Goal: Information Seeking & Learning: Learn about a topic

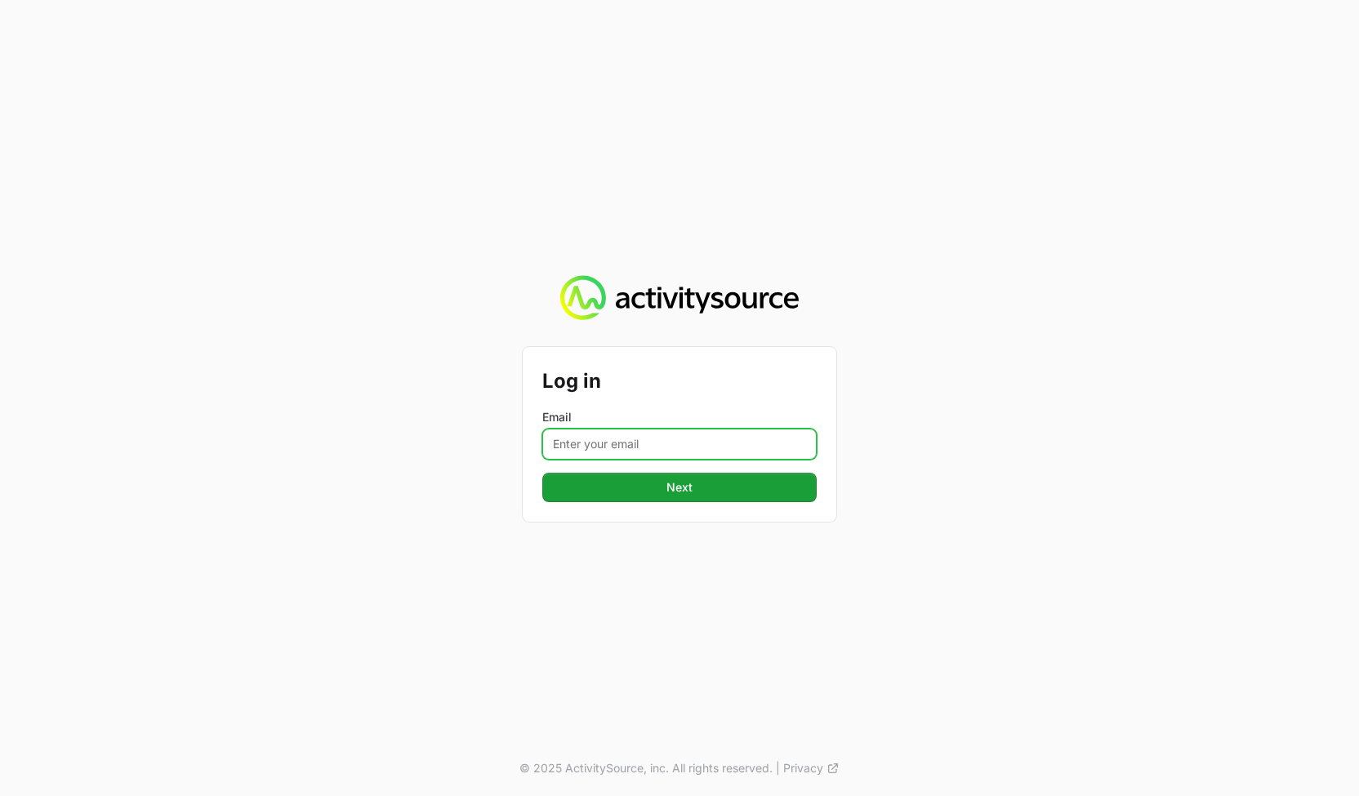
type input "[PERSON_NAME][EMAIL_ADDRESS][DOMAIN_NAME]"
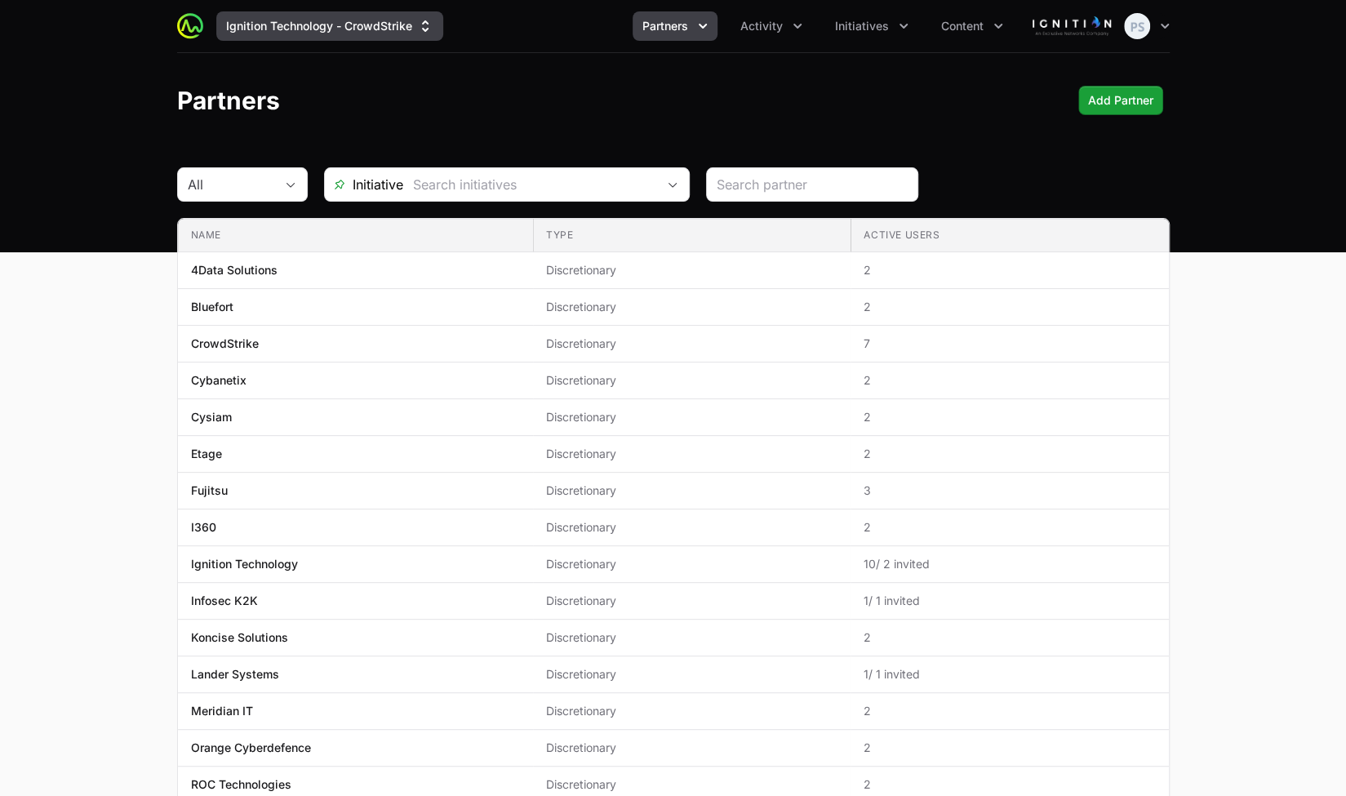
click at [328, 33] on button "Ignition Technology - CrowdStrike" at bounding box center [329, 25] width 227 height 29
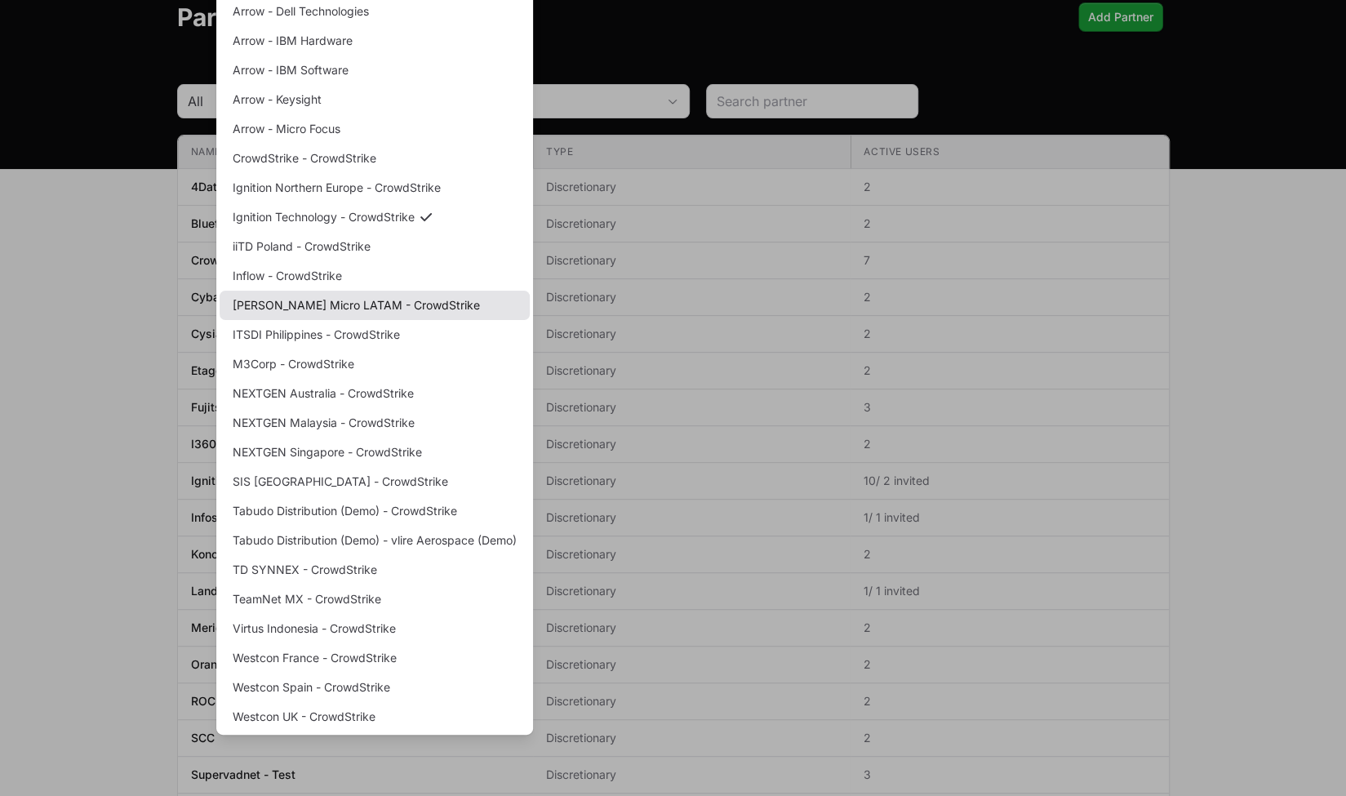
scroll to position [245, 0]
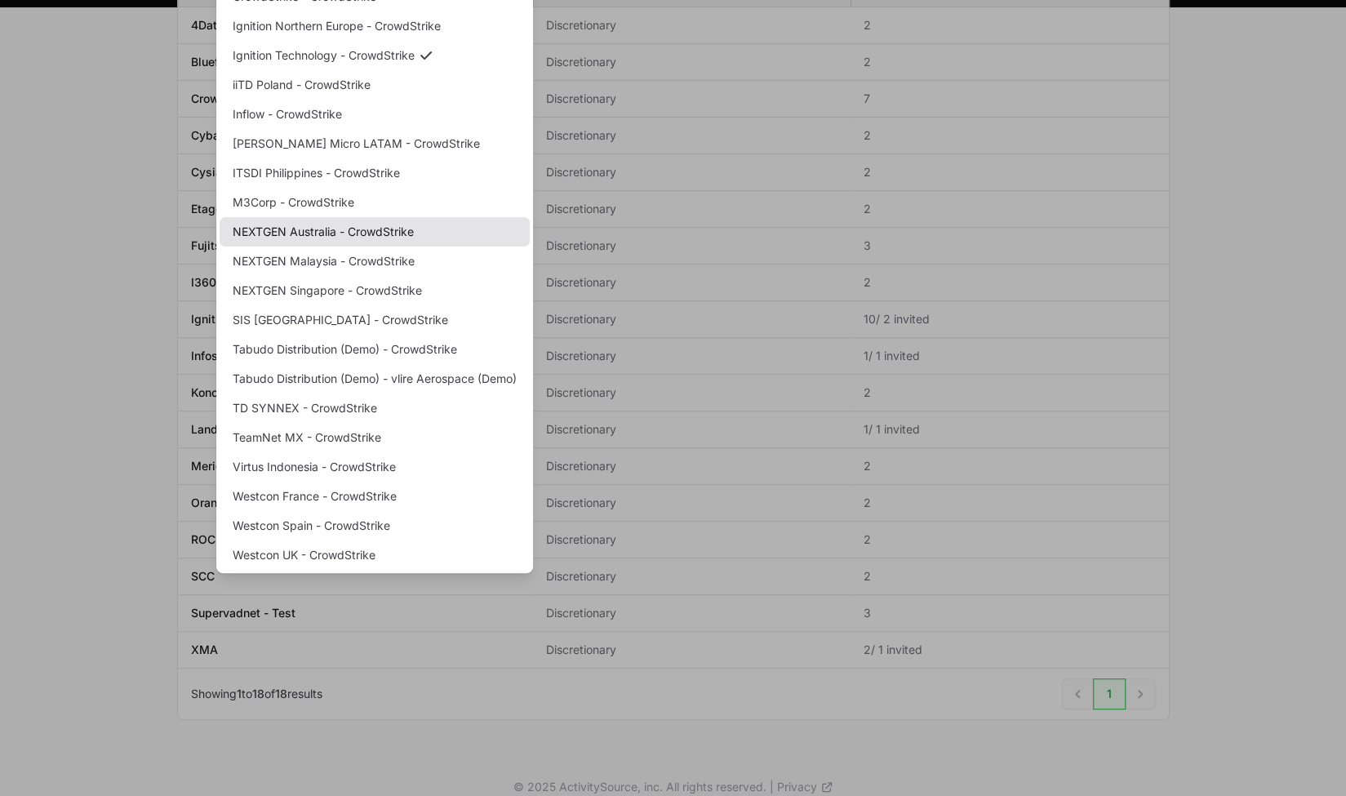
click at [371, 236] on link "NEXTGEN Australia - CrowdStrike" at bounding box center [375, 231] width 310 height 29
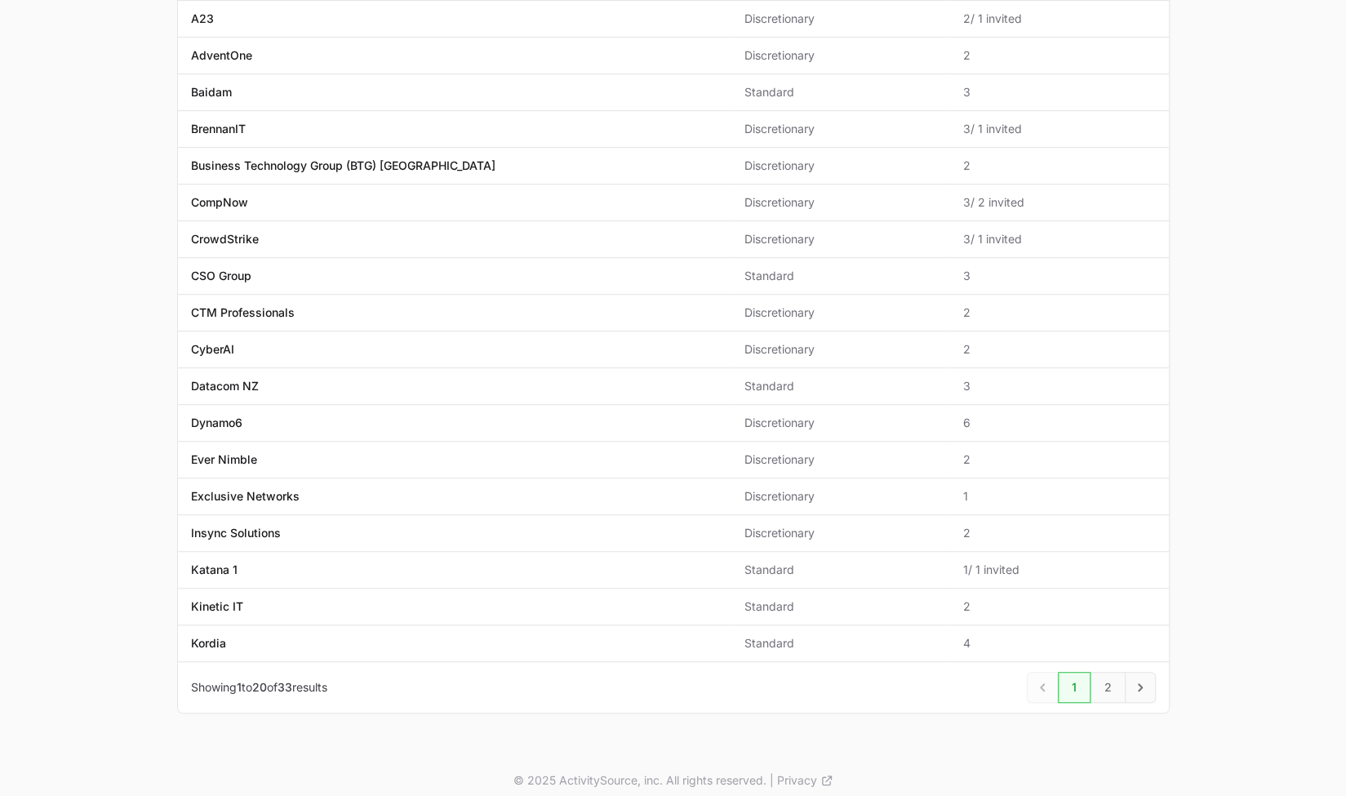
scroll to position [329, 0]
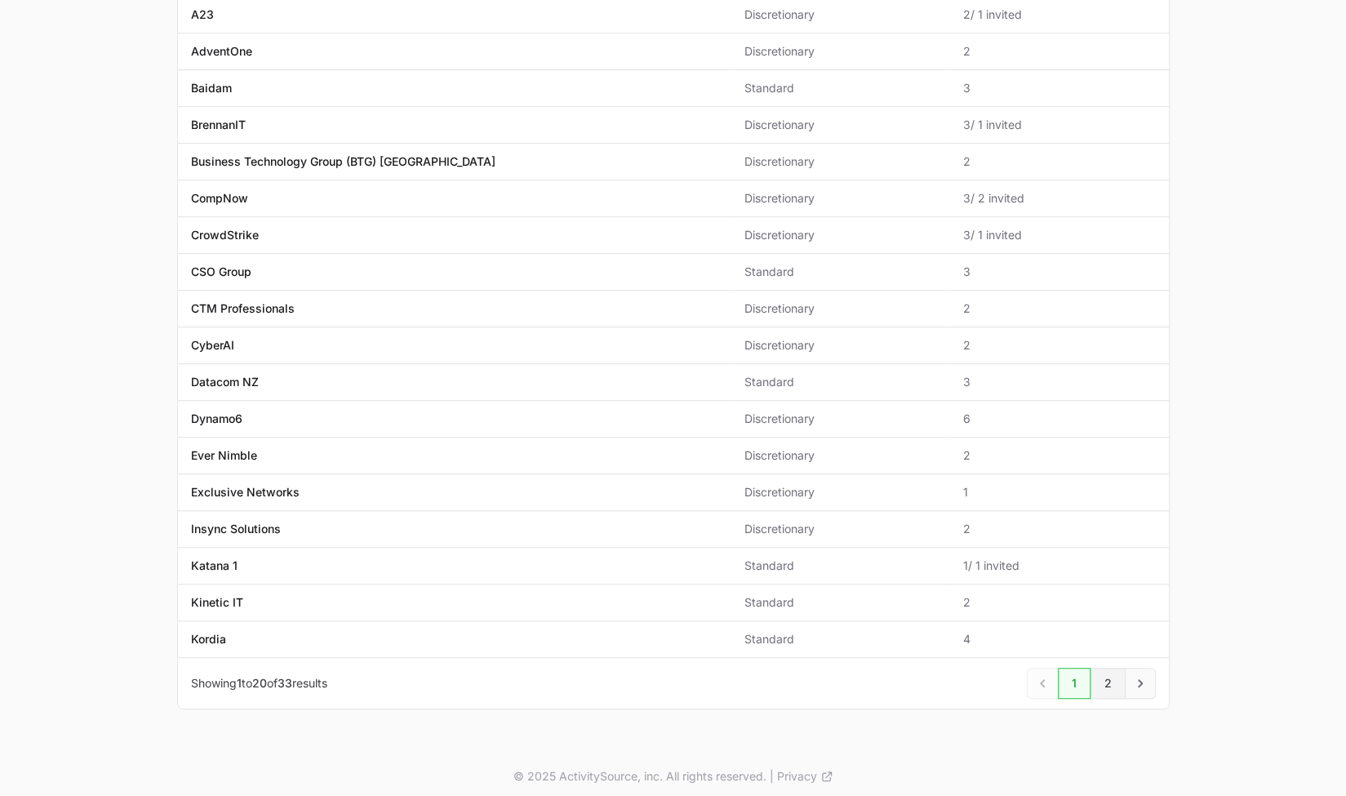
click at [1100, 669] on link "2" at bounding box center [1108, 683] width 35 height 31
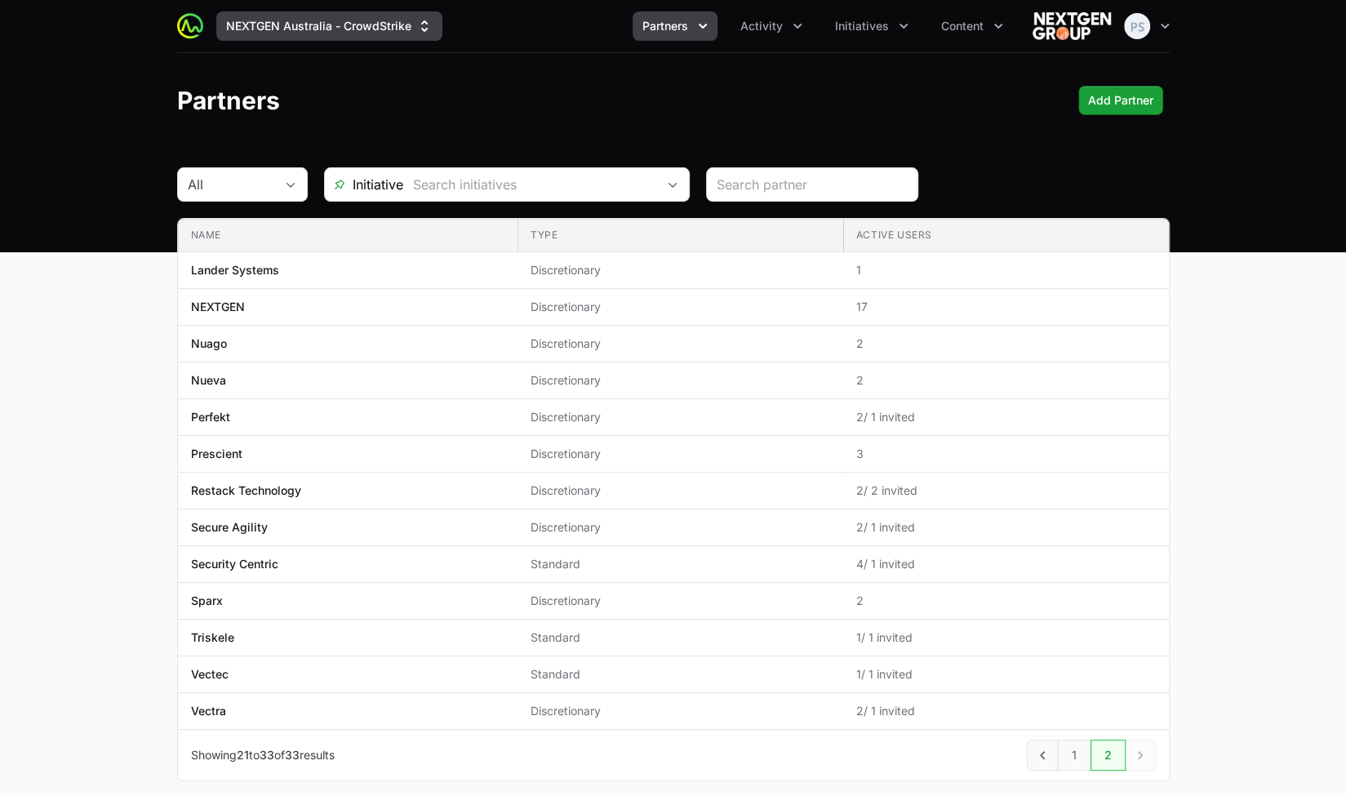
click at [353, 15] on button "NEXTGEN Australia - CrowdStrike" at bounding box center [329, 25] width 226 height 29
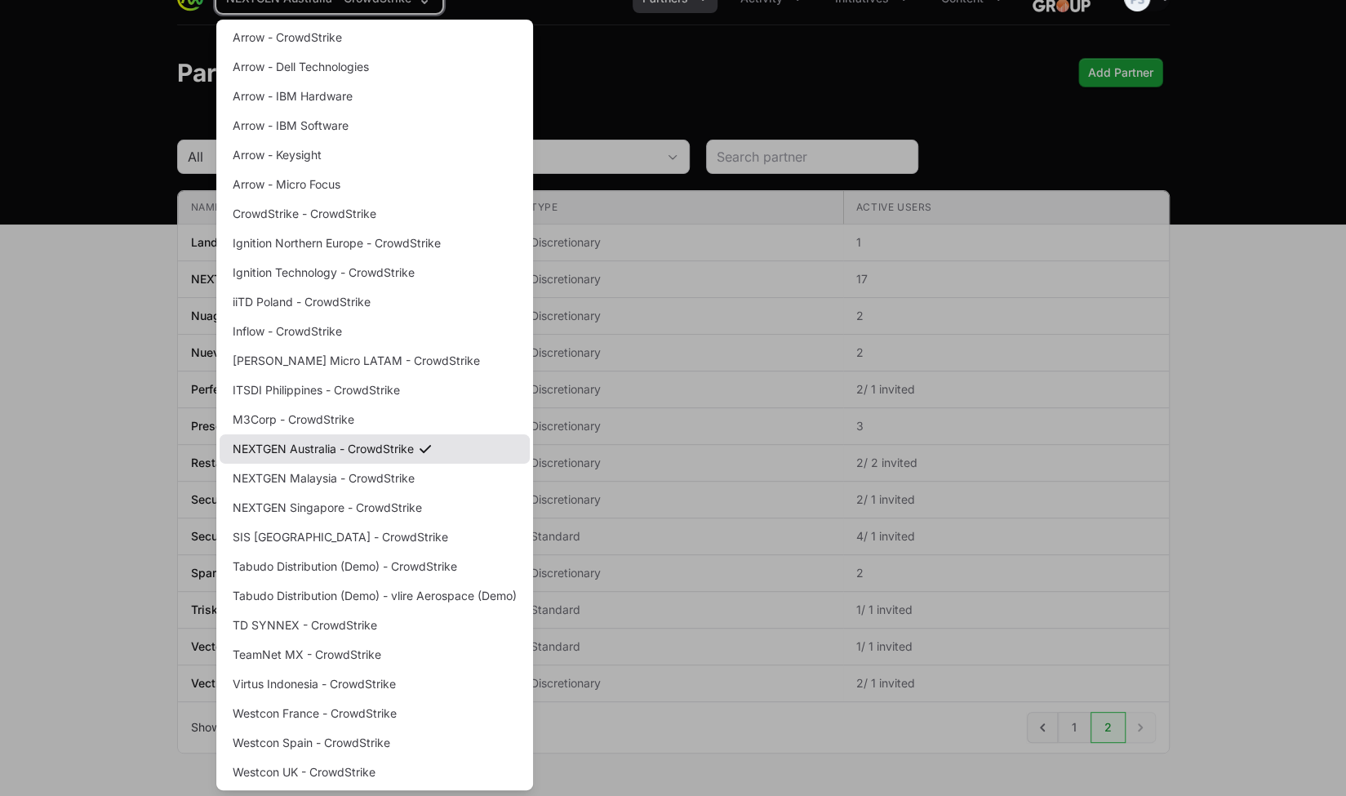
scroll to position [73, 0]
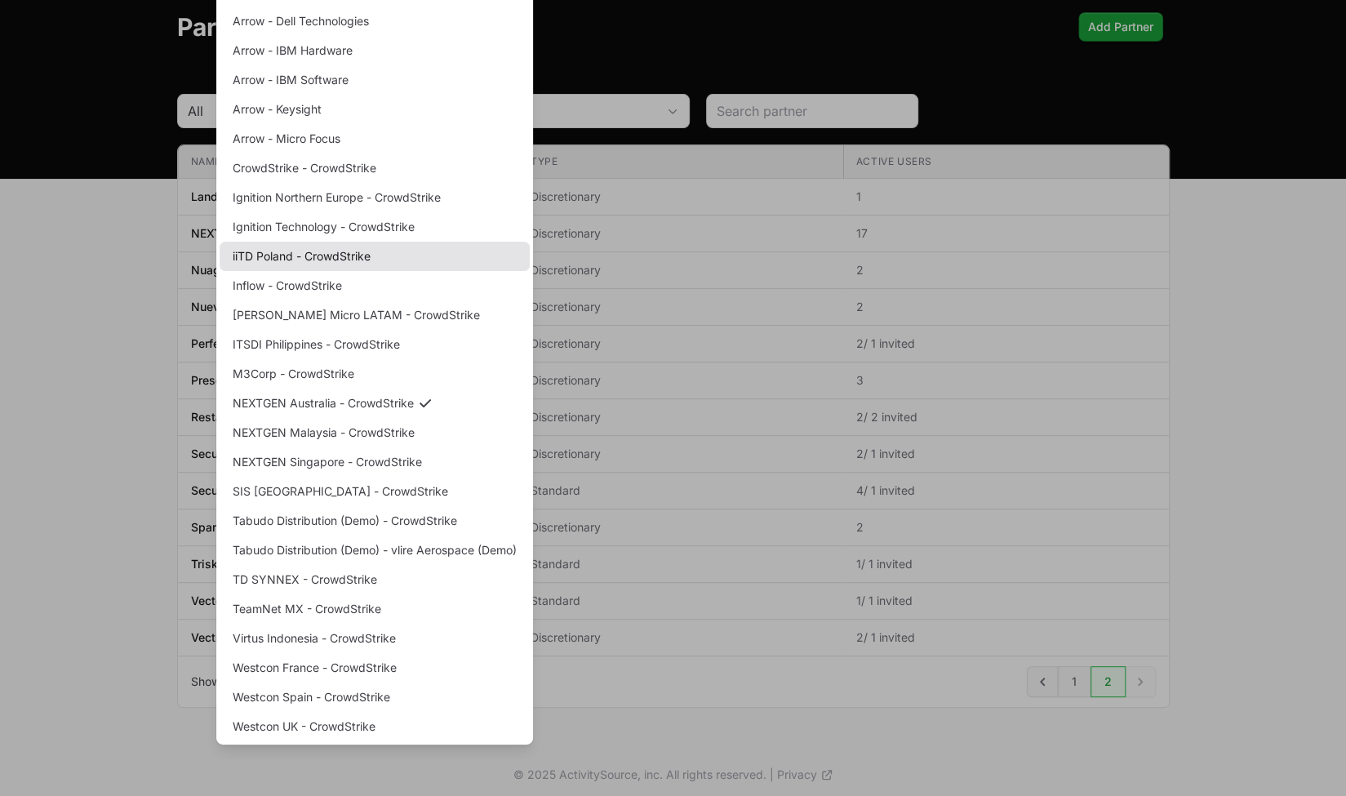
click at [360, 256] on link "iiTD Poland - CrowdStrike" at bounding box center [375, 256] width 310 height 29
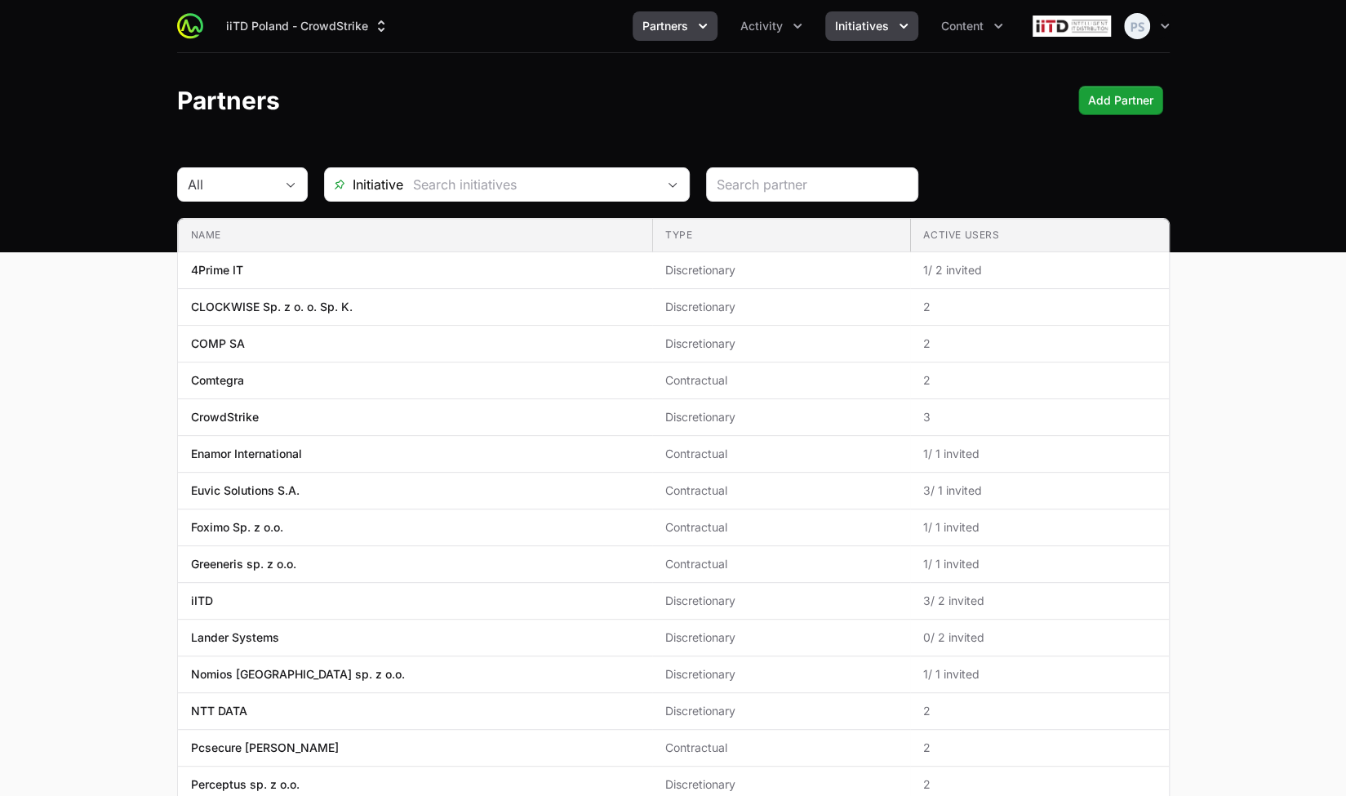
click at [850, 36] on button "Initiatives" at bounding box center [871, 25] width 93 height 29
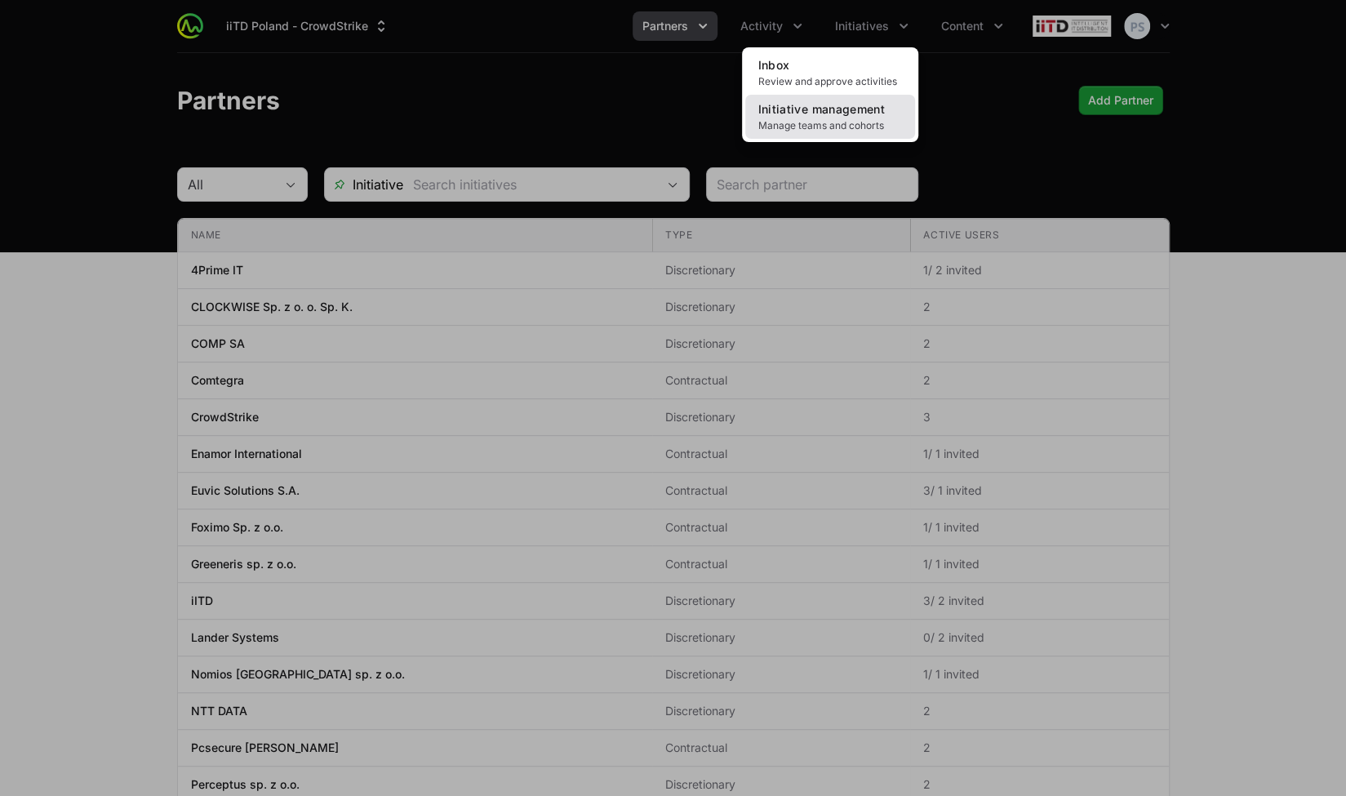
click at [852, 119] on span "Manage teams and cohorts" at bounding box center [830, 125] width 144 height 13
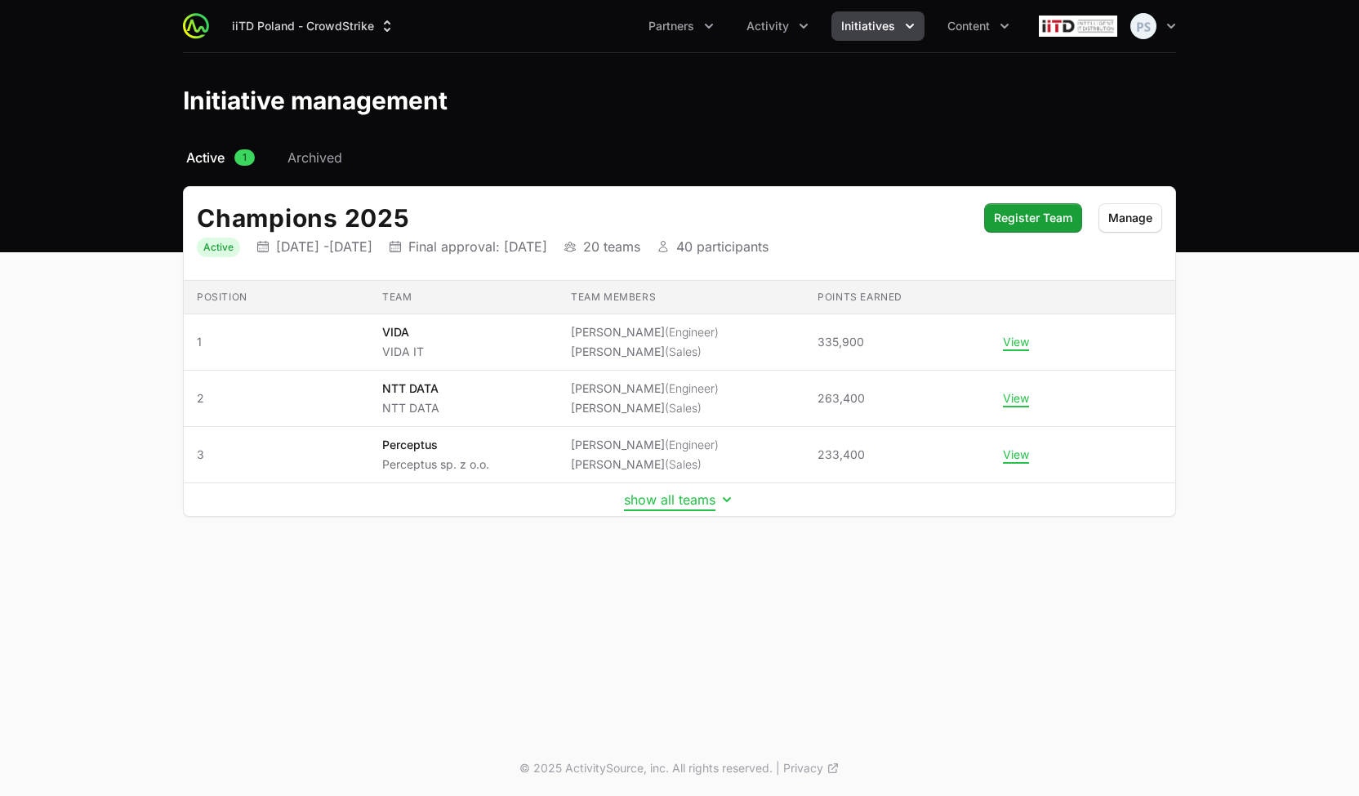
click at [664, 501] on button "show all teams" at bounding box center [679, 500] width 111 height 16
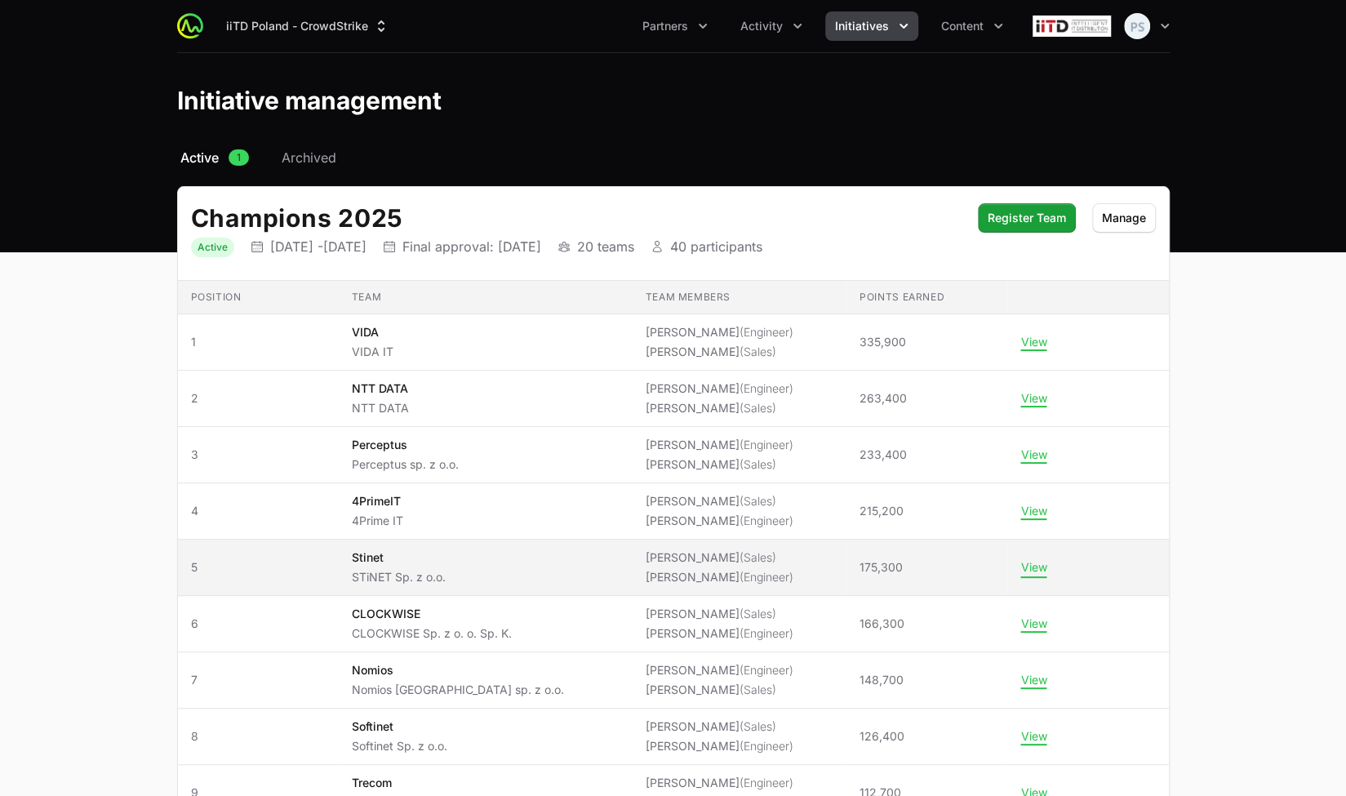
click at [1021, 561] on button "View" at bounding box center [1034, 567] width 26 height 15
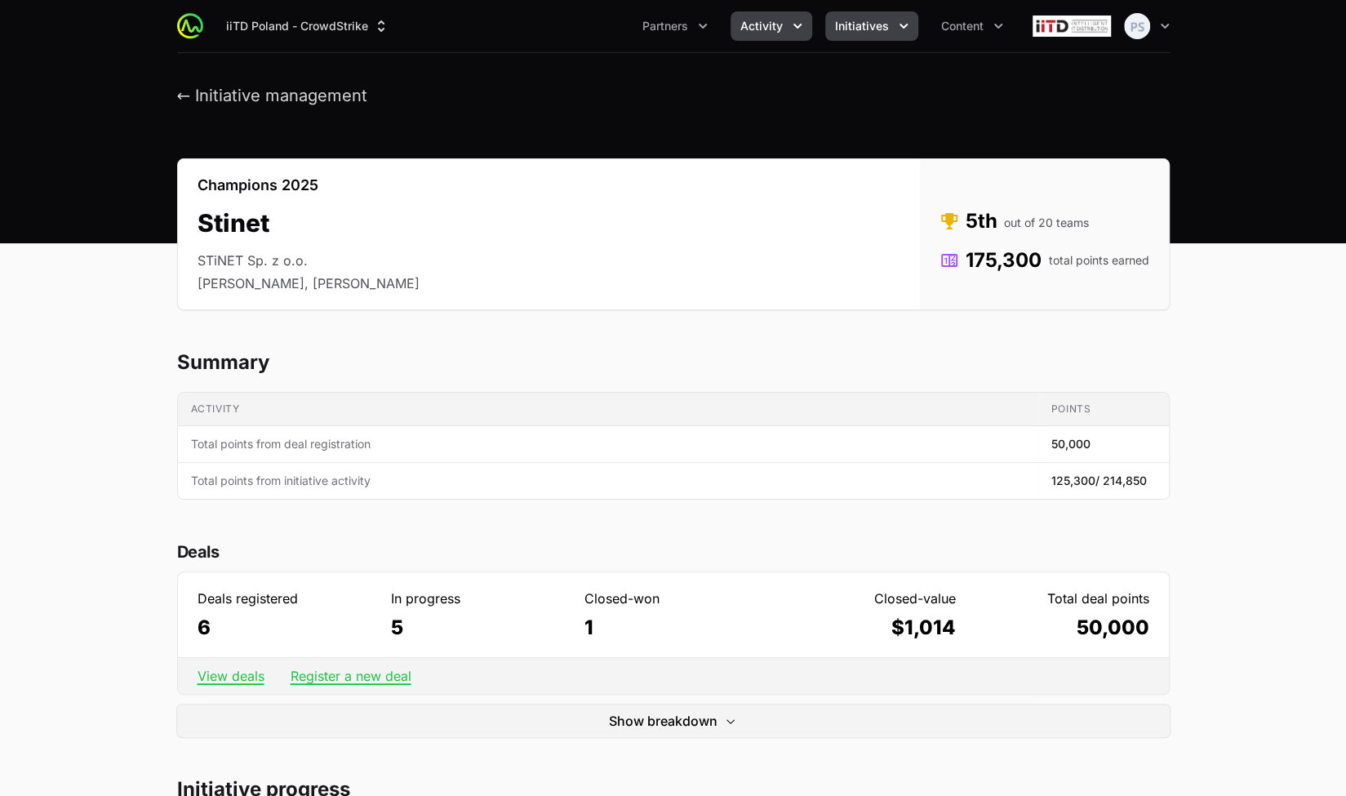
click at [766, 29] on span "Activity" at bounding box center [762, 26] width 42 height 16
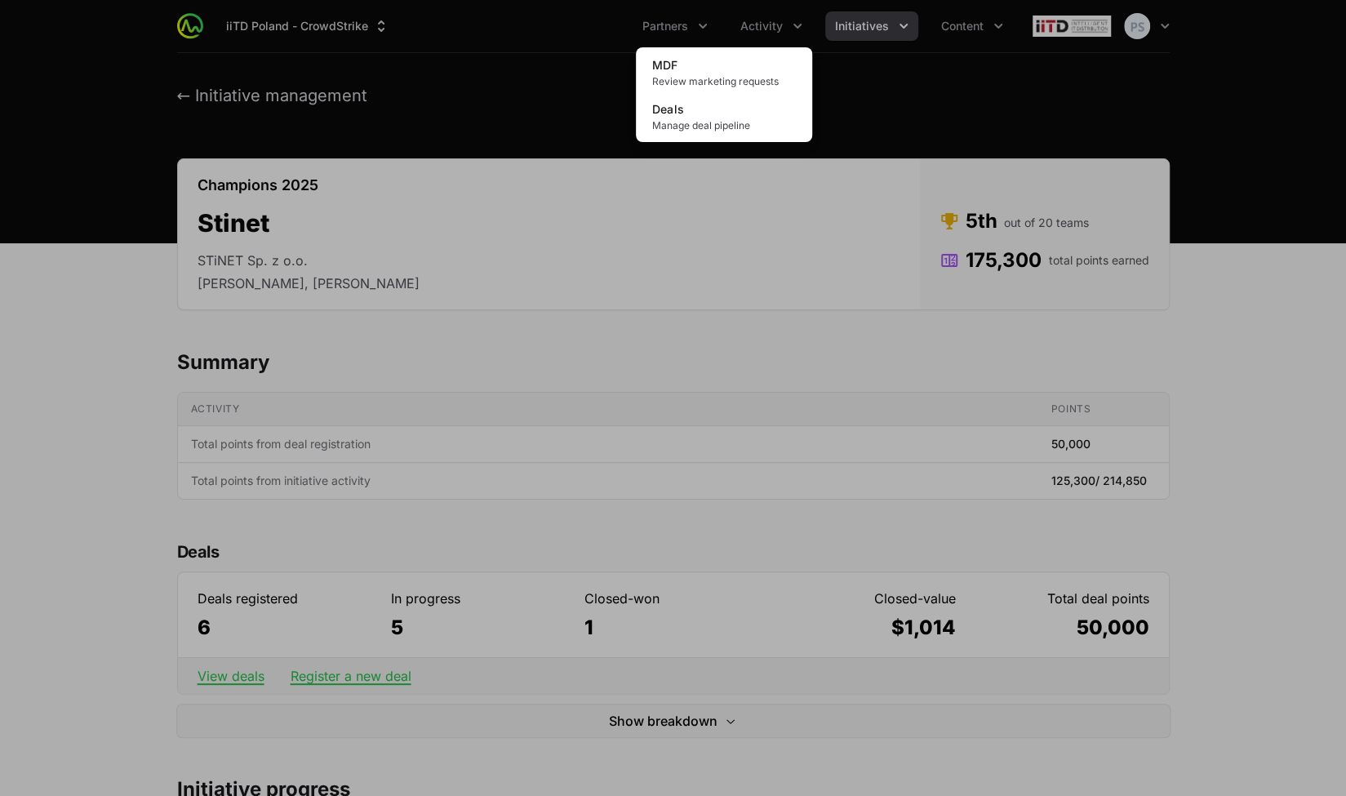
click at [653, 21] on div "Activity menu" at bounding box center [673, 398] width 1346 height 796
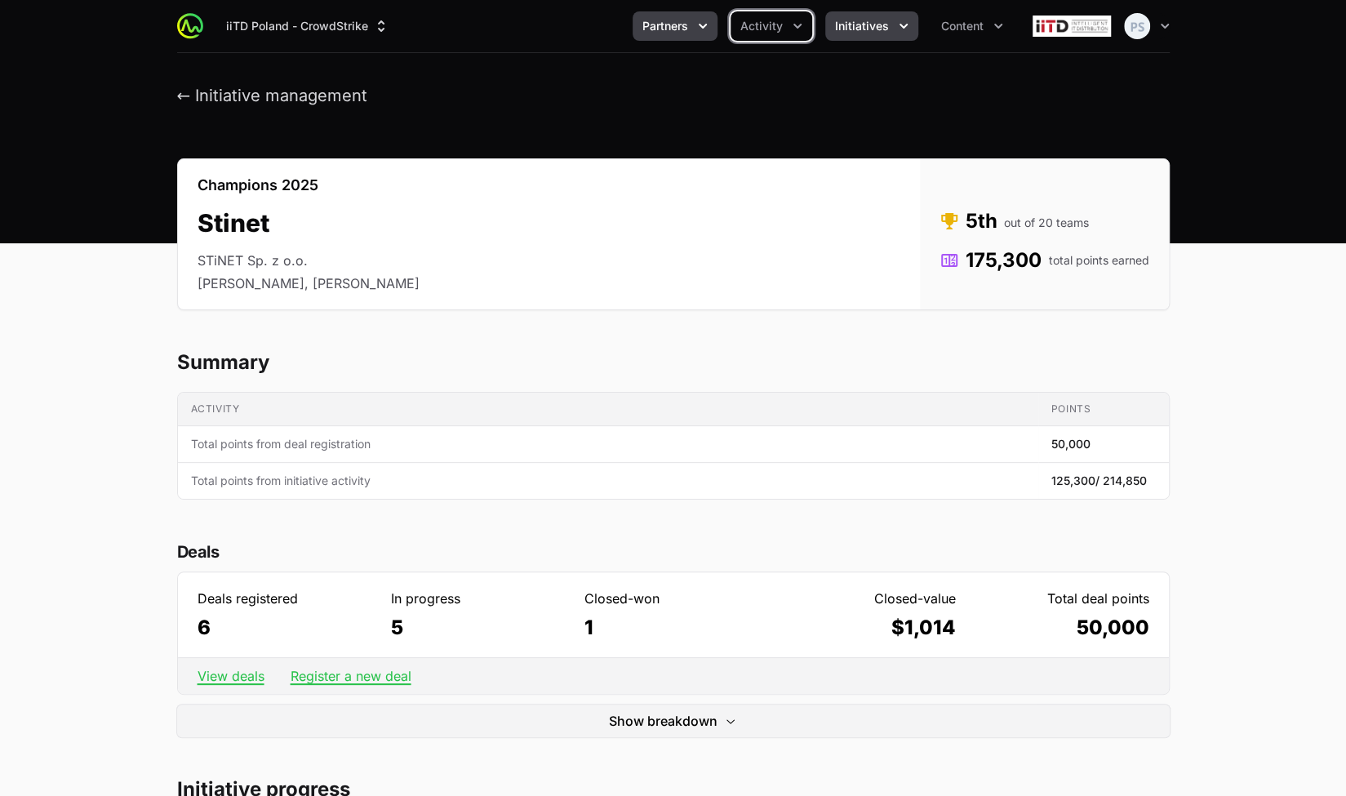
click at [661, 25] on span "Partners" at bounding box center [666, 26] width 46 height 16
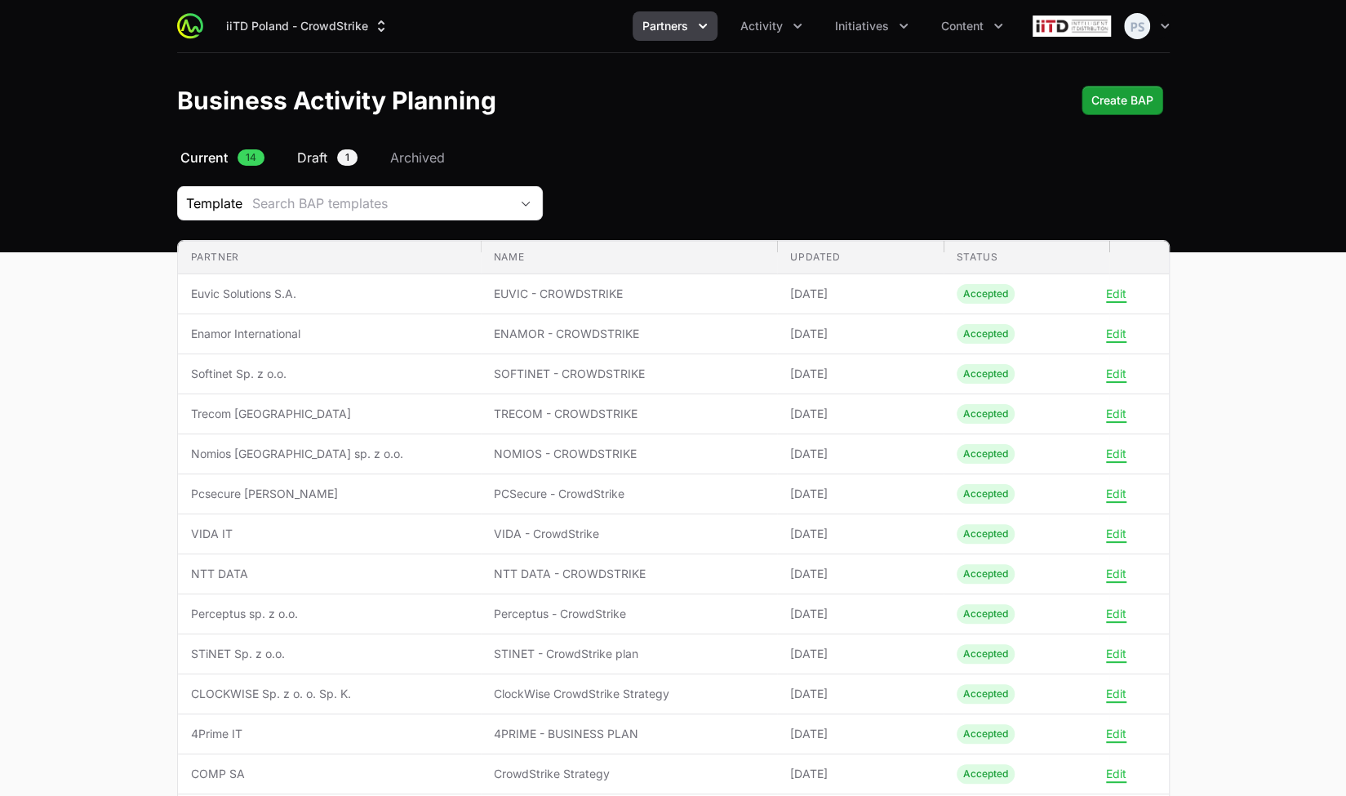
click at [322, 157] on span "Draft" at bounding box center [312, 158] width 30 height 20
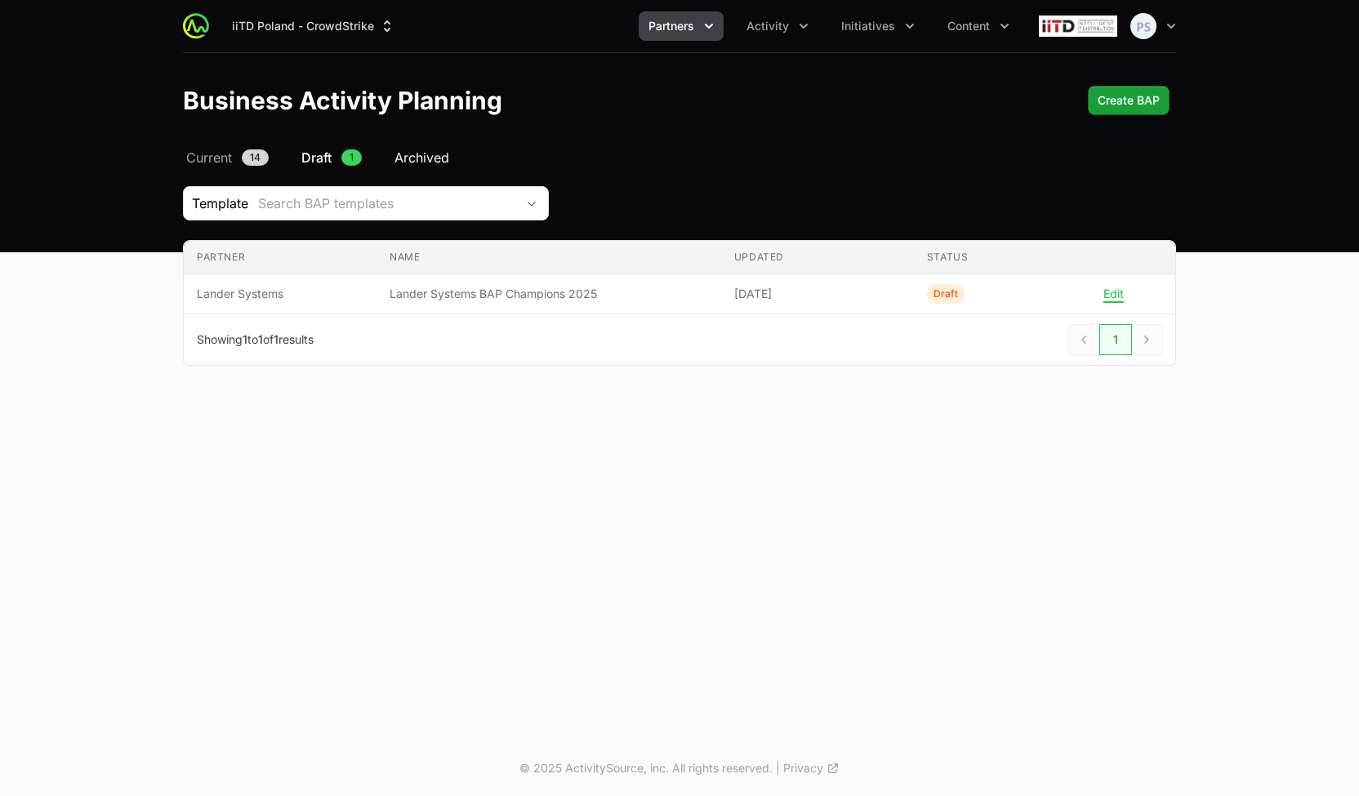
click at [431, 156] on span "Archived" at bounding box center [421, 158] width 55 height 20
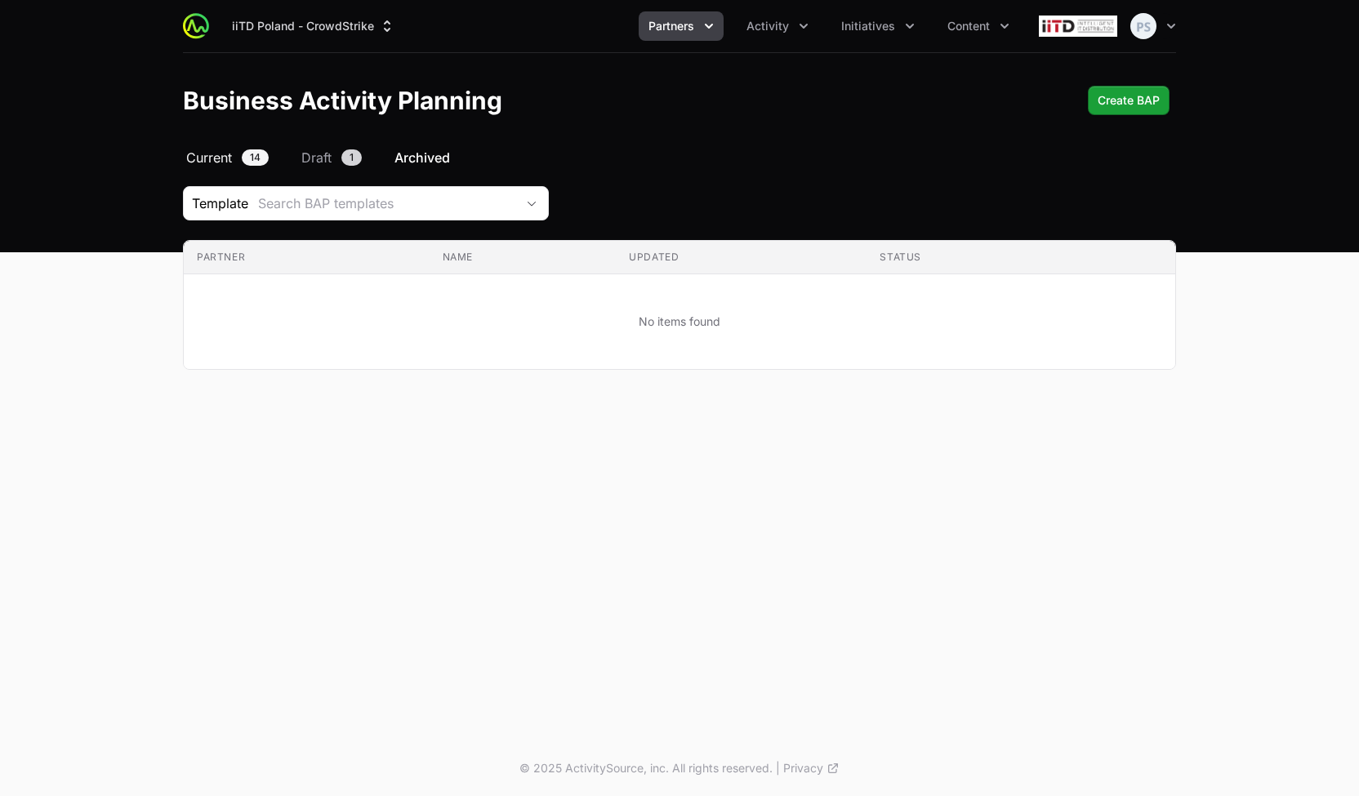
click at [216, 156] on span "Current" at bounding box center [209, 158] width 46 height 20
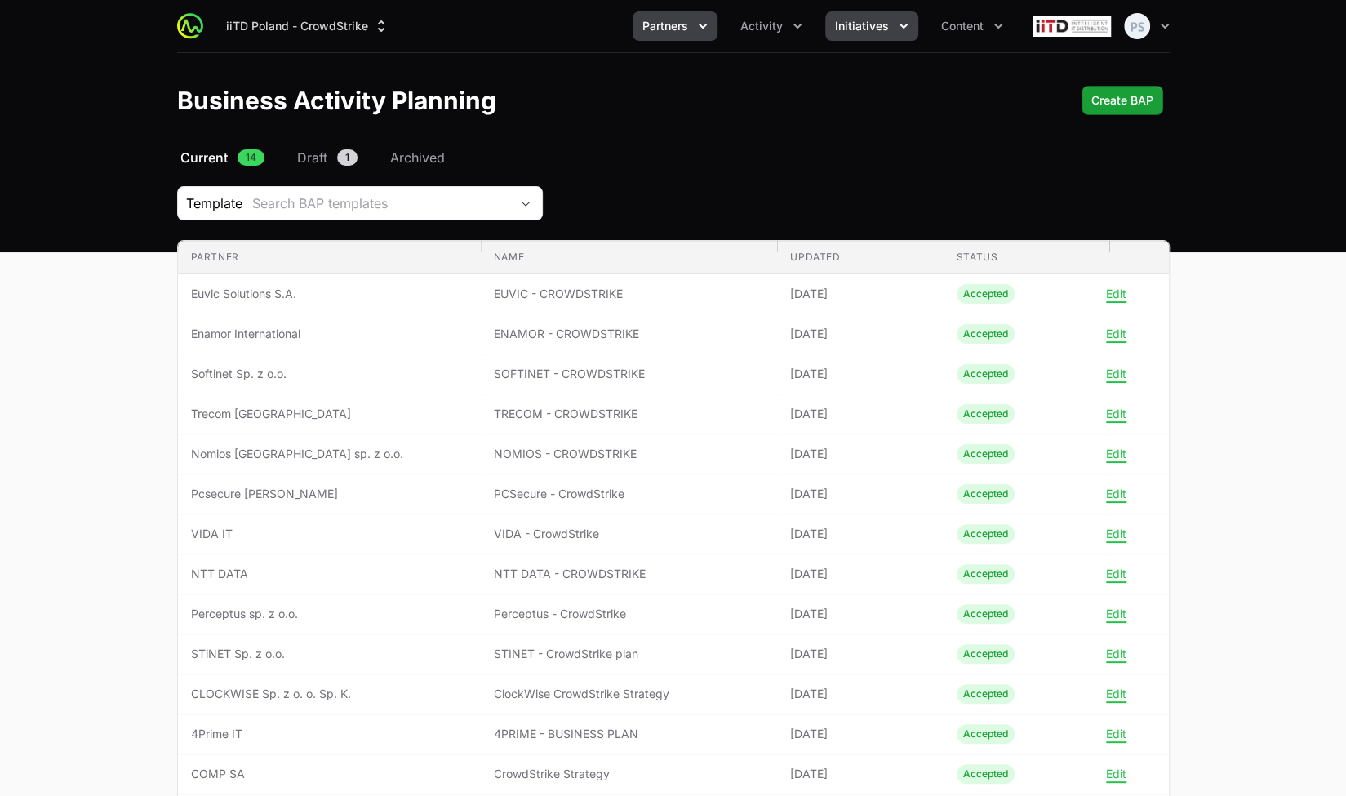
click at [885, 32] on span "Initiatives" at bounding box center [862, 26] width 54 height 16
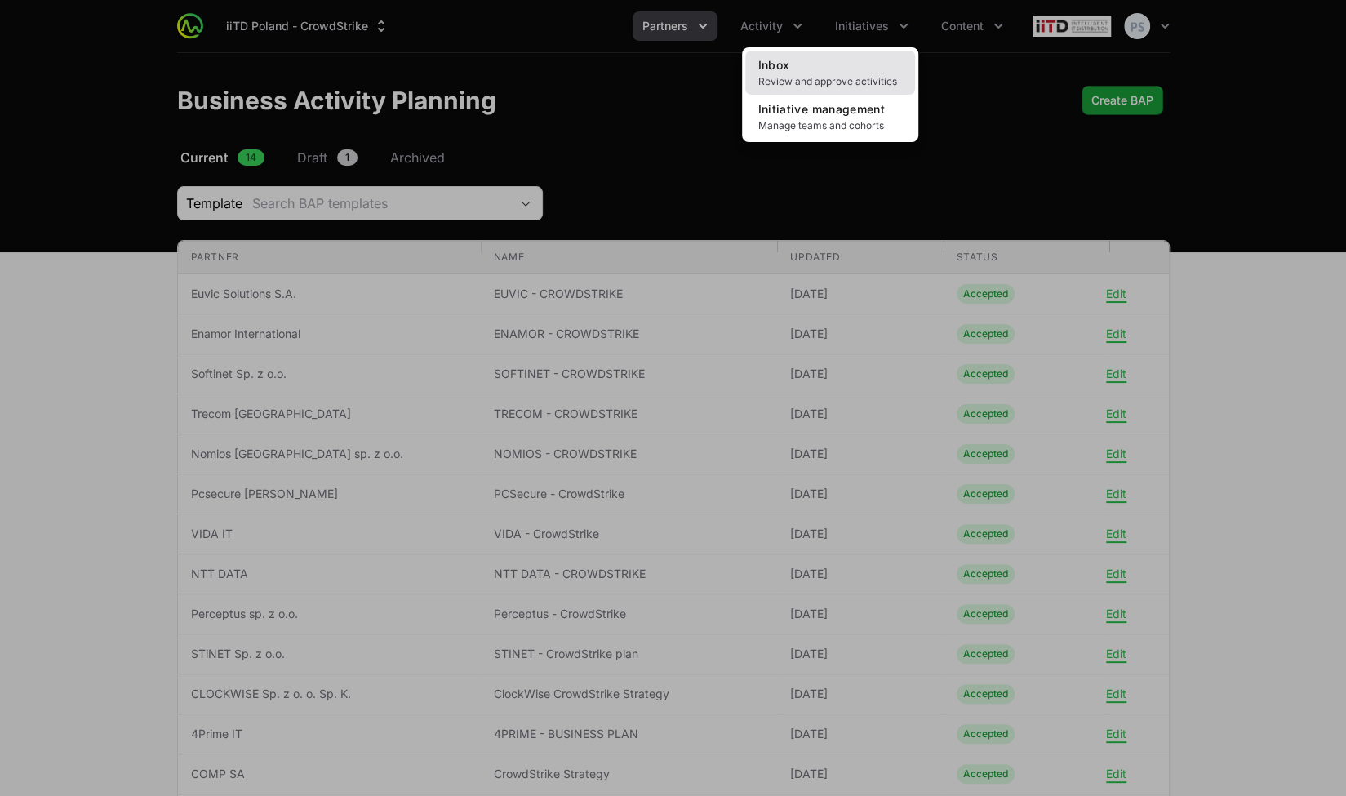
click at [840, 73] on link "Inbox Review and approve activities" at bounding box center [830, 73] width 170 height 44
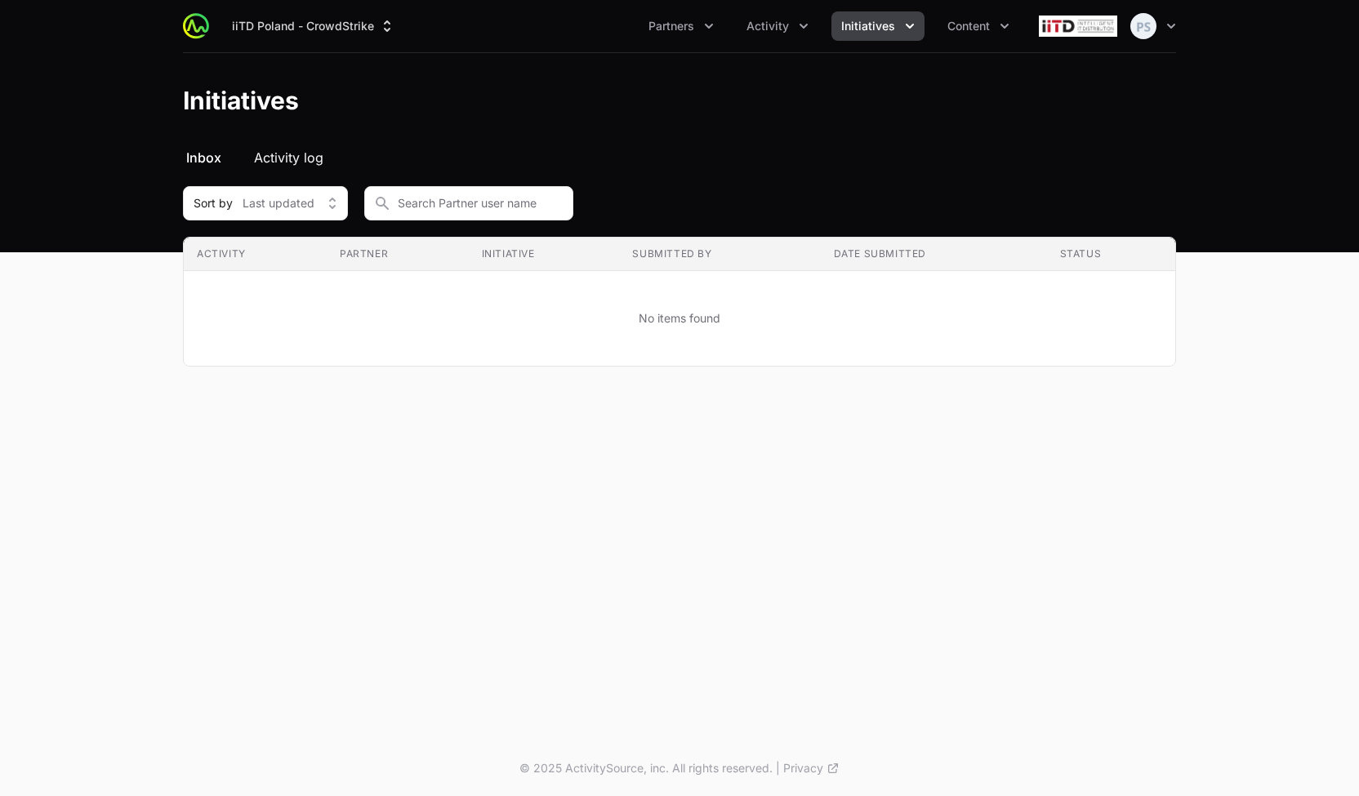
click at [313, 153] on span "Activity log" at bounding box center [288, 158] width 69 height 20
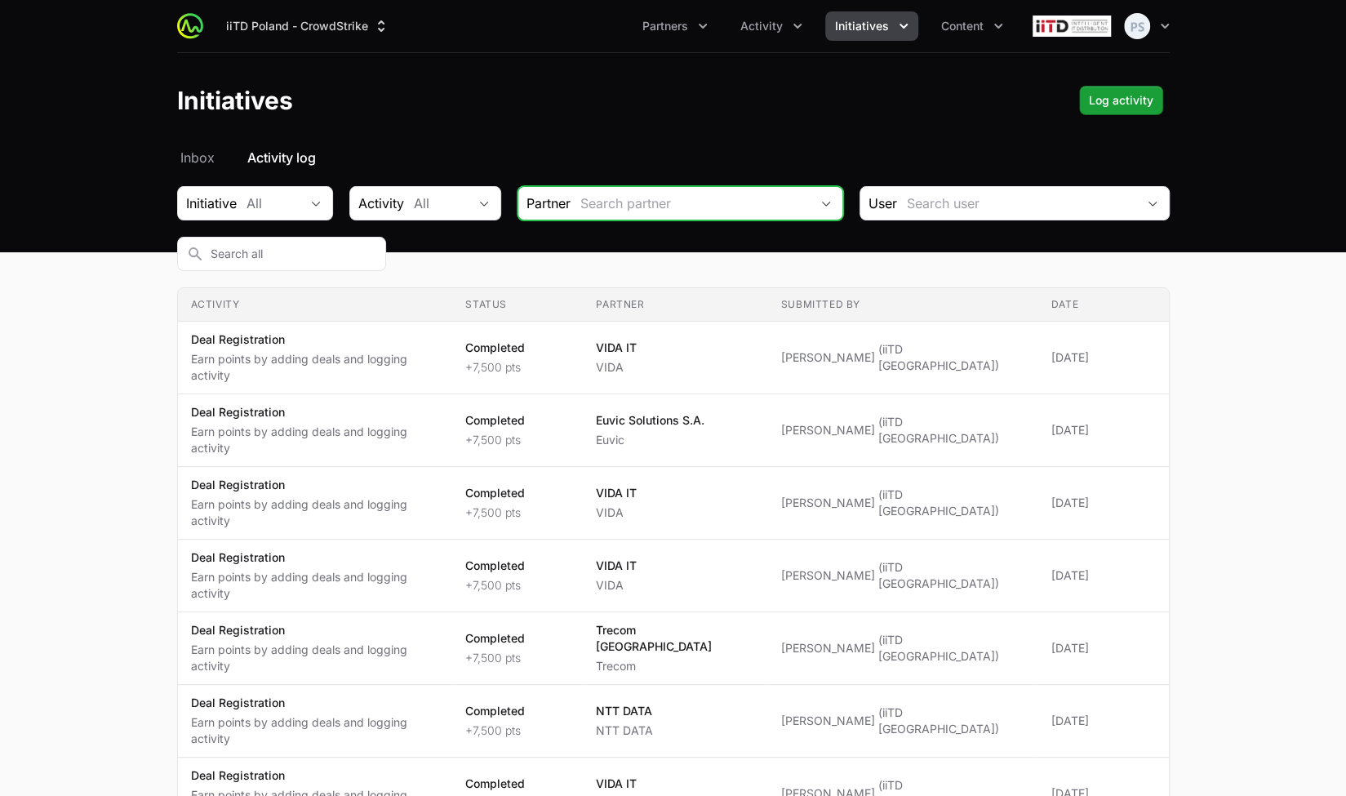
click at [825, 205] on span "Open" at bounding box center [826, 204] width 33 height 6
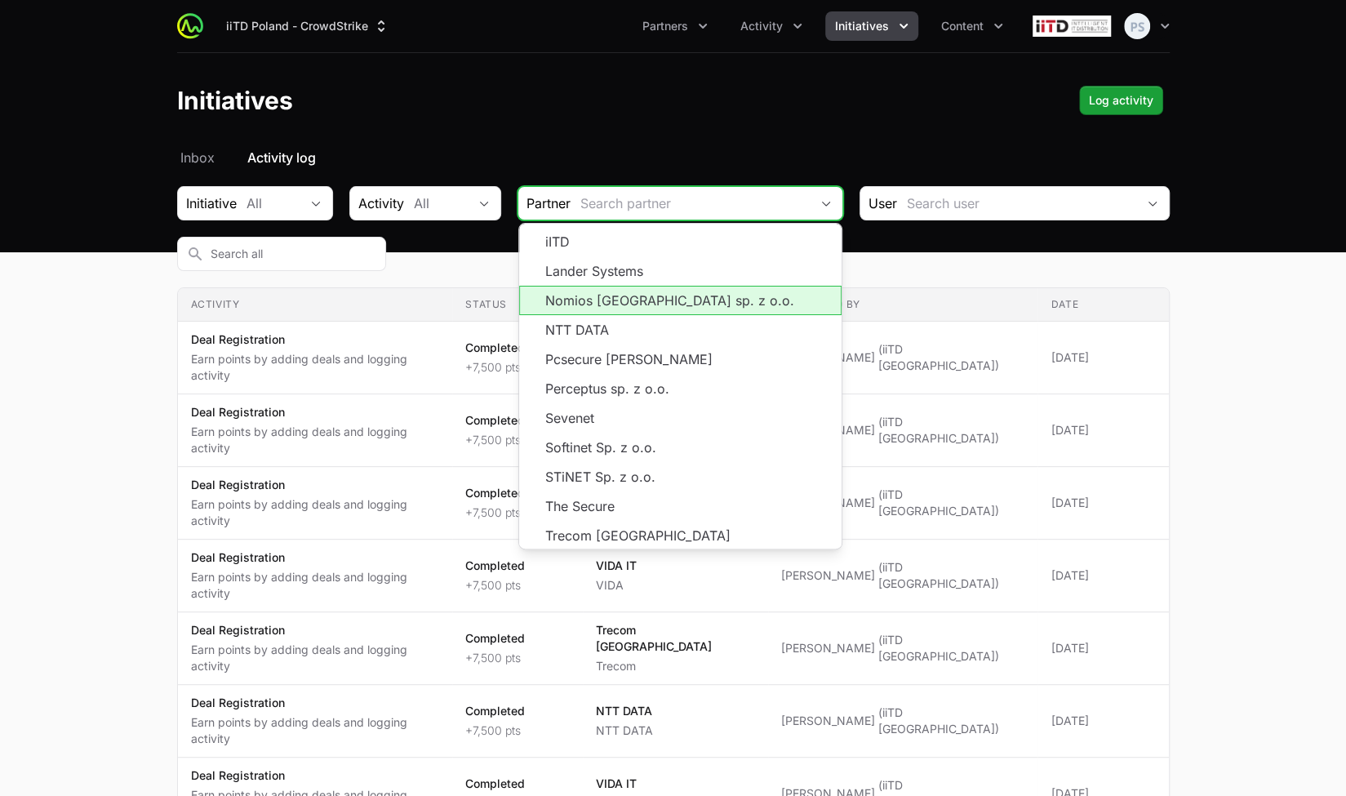
scroll to position [293, 0]
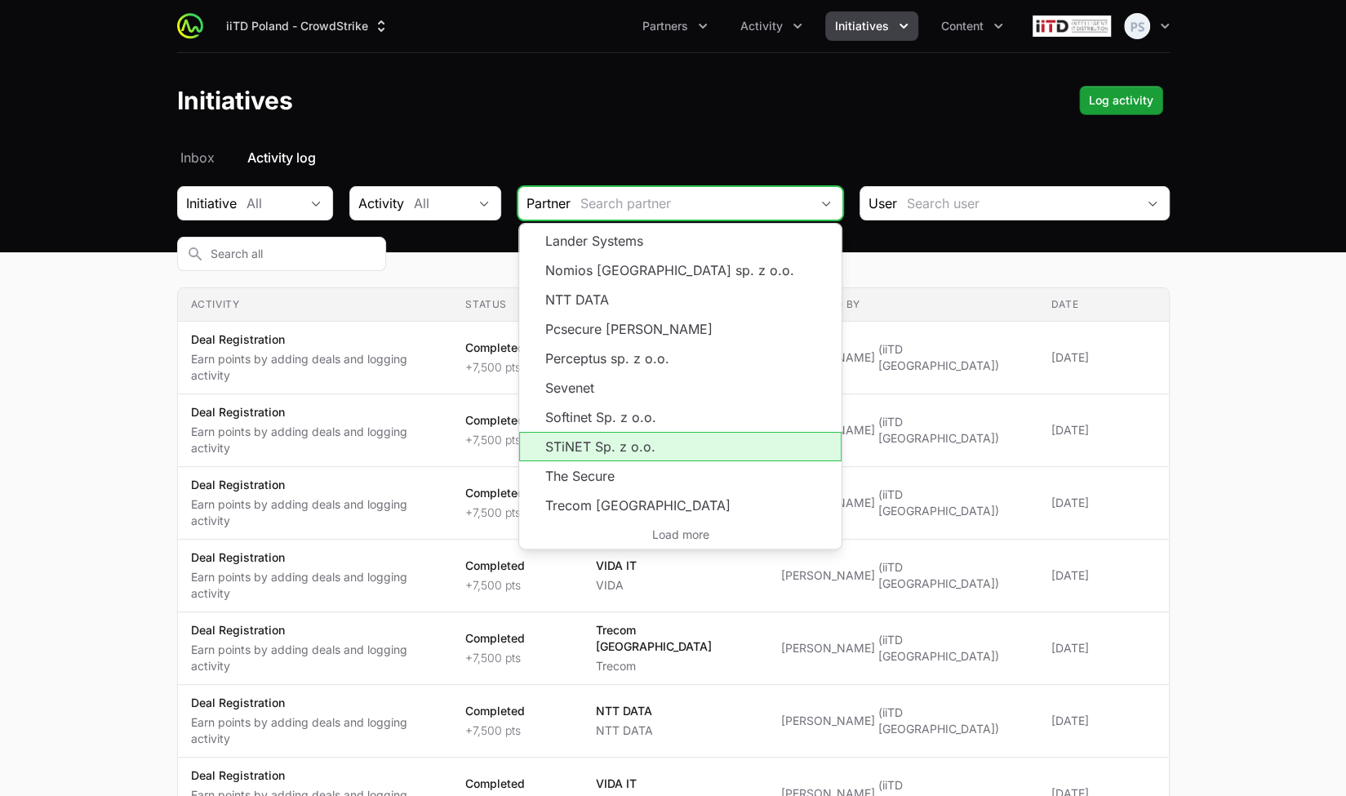
click at [671, 447] on li "STiNET Sp. z o.o." at bounding box center [680, 446] width 323 height 29
type input "STiNET Sp. z o.o."
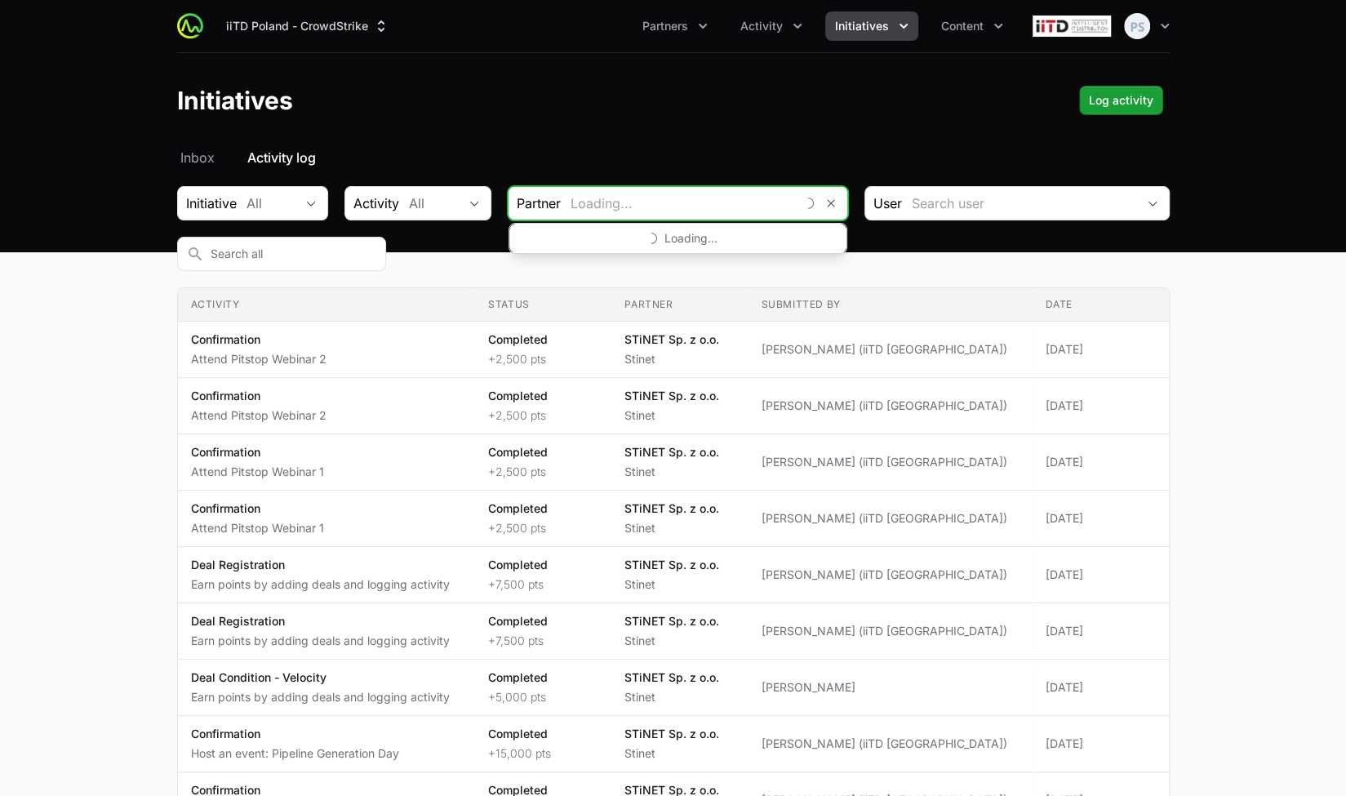
scroll to position [204, 0]
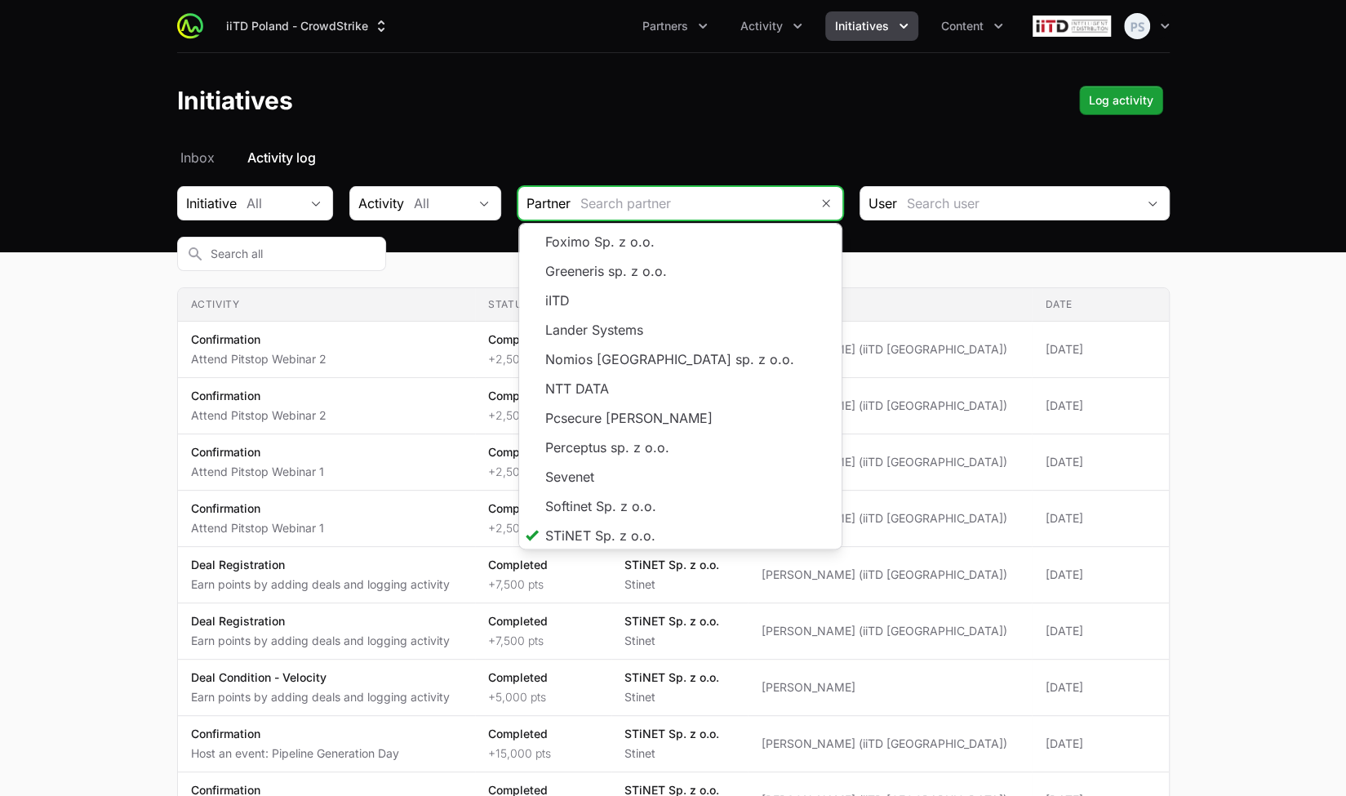
click at [882, 30] on span "Initiatives" at bounding box center [862, 26] width 54 height 16
type input "STiNET Sp. z o.o."
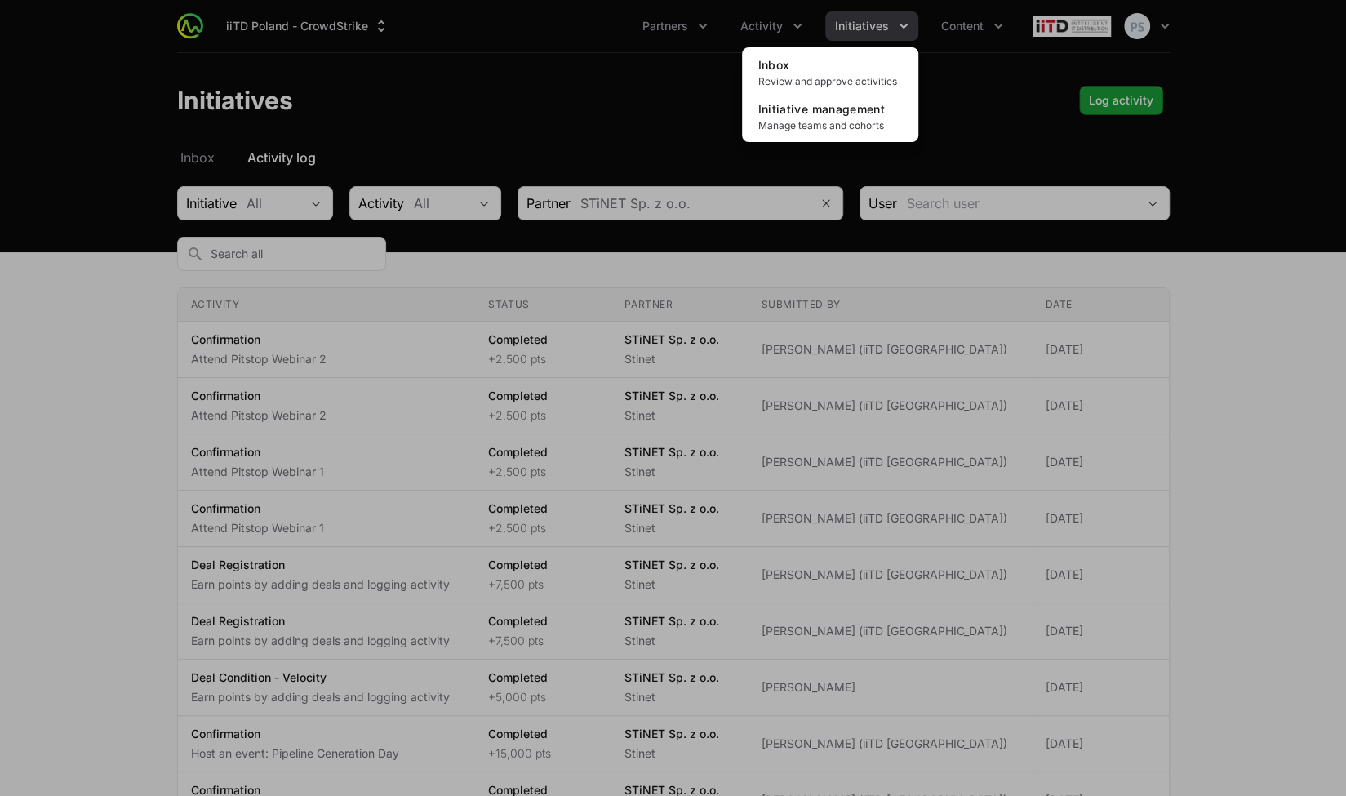
click at [1187, 202] on div "Initiatives menu" at bounding box center [673, 398] width 1346 height 796
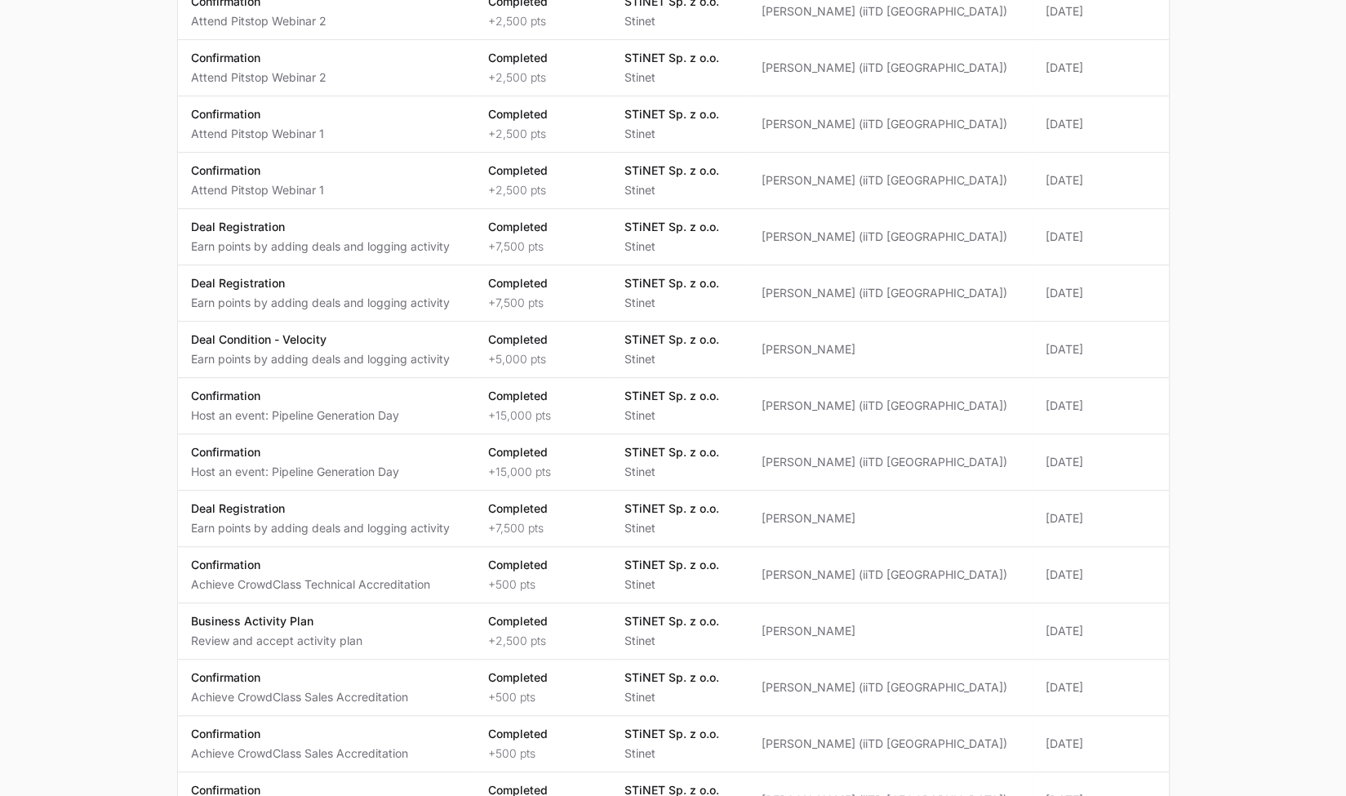
scroll to position [0, 0]
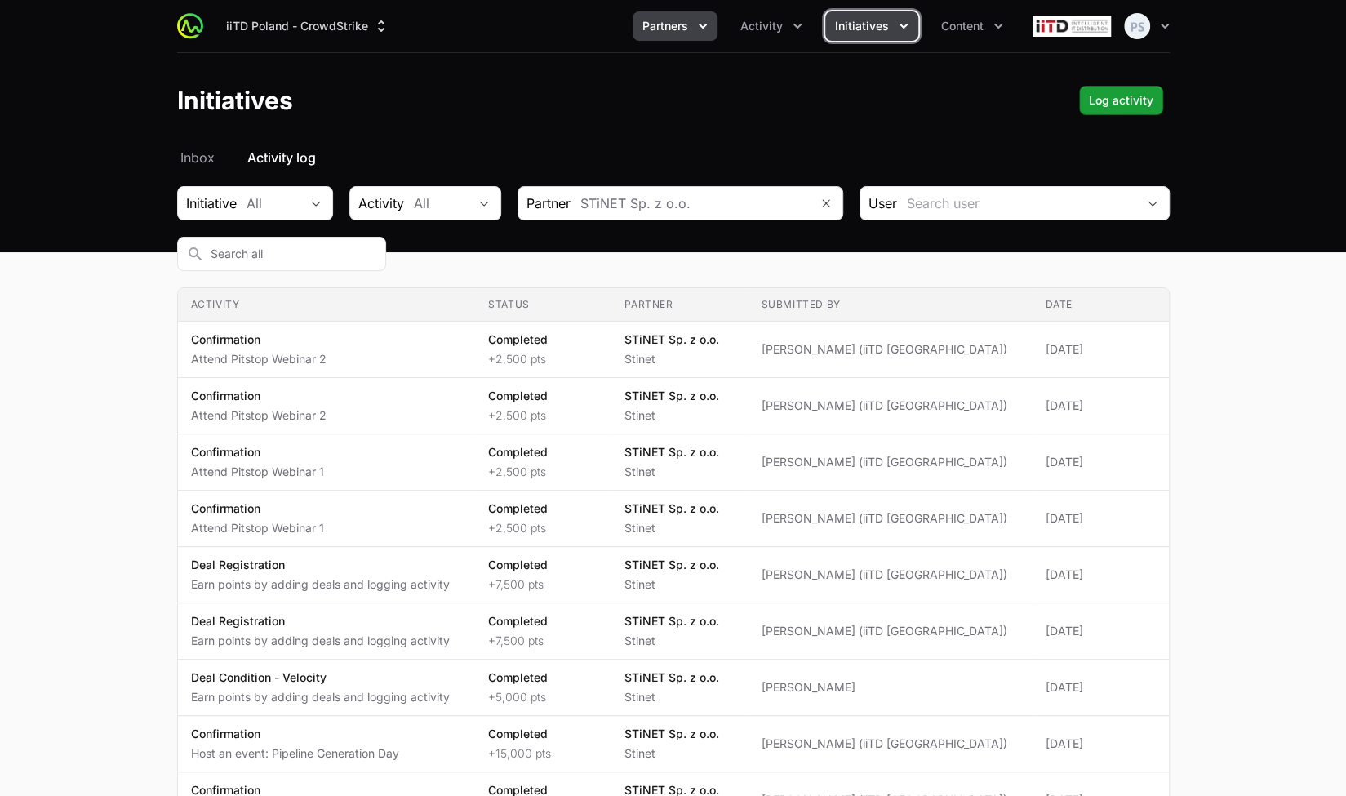
click at [686, 30] on span "Partners" at bounding box center [666, 26] width 46 height 16
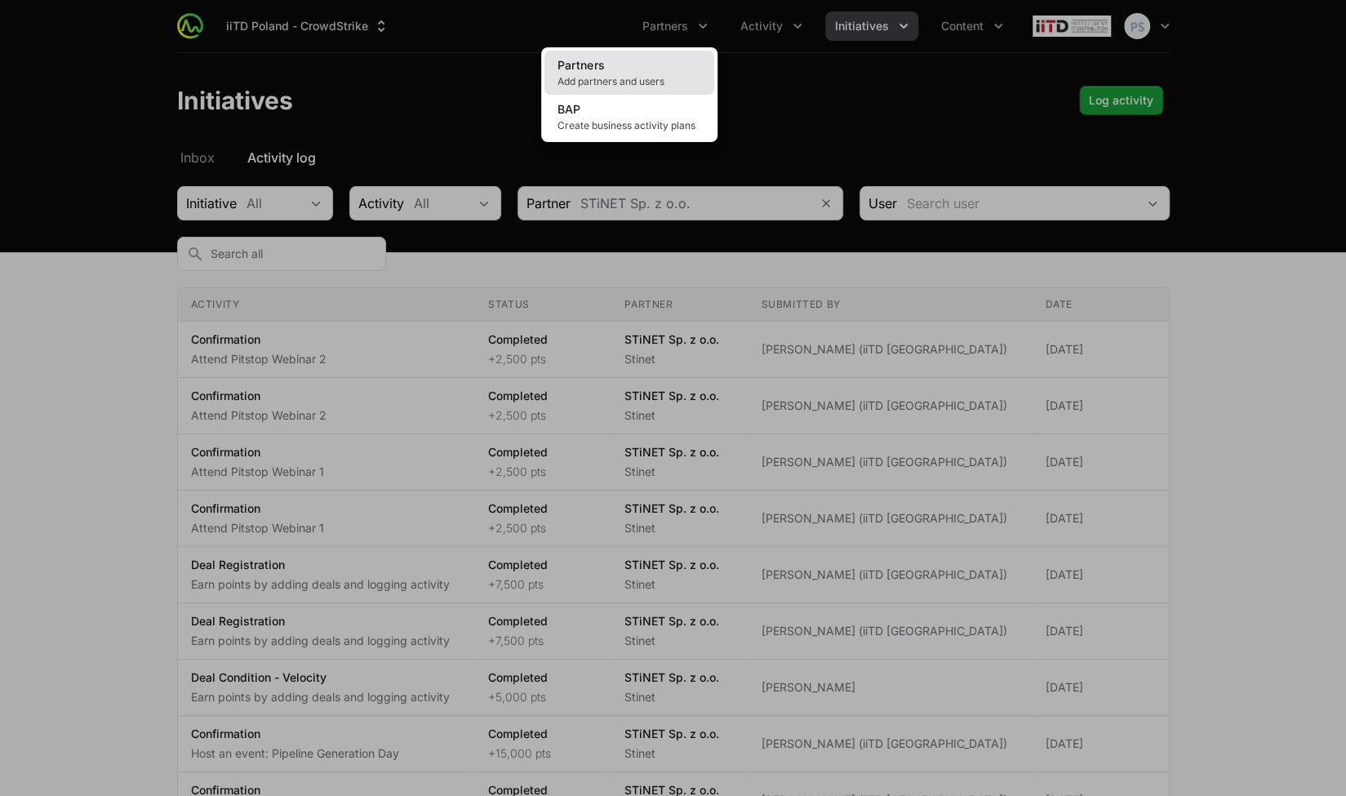
click at [672, 69] on link "Partners Add partners and users" at bounding box center [630, 73] width 170 height 44
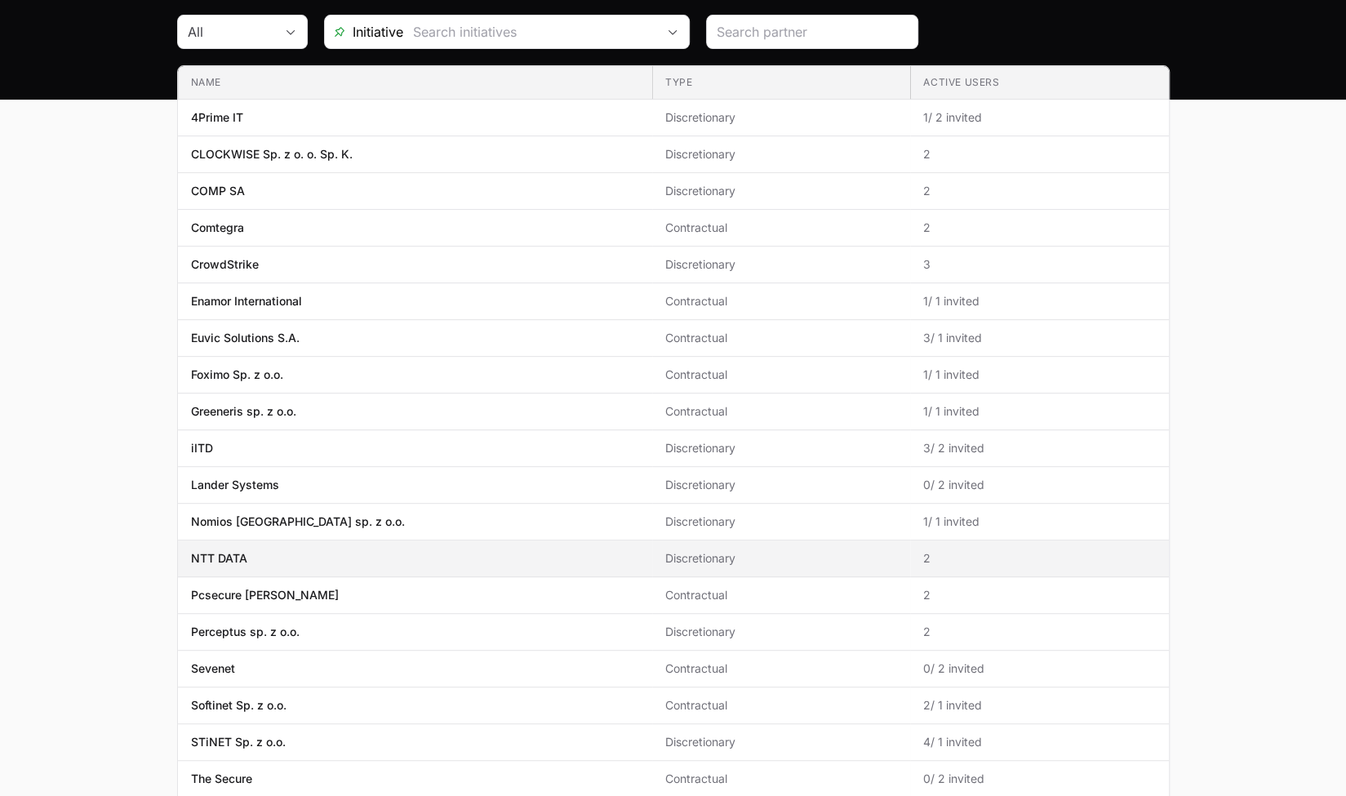
scroll to position [327, 0]
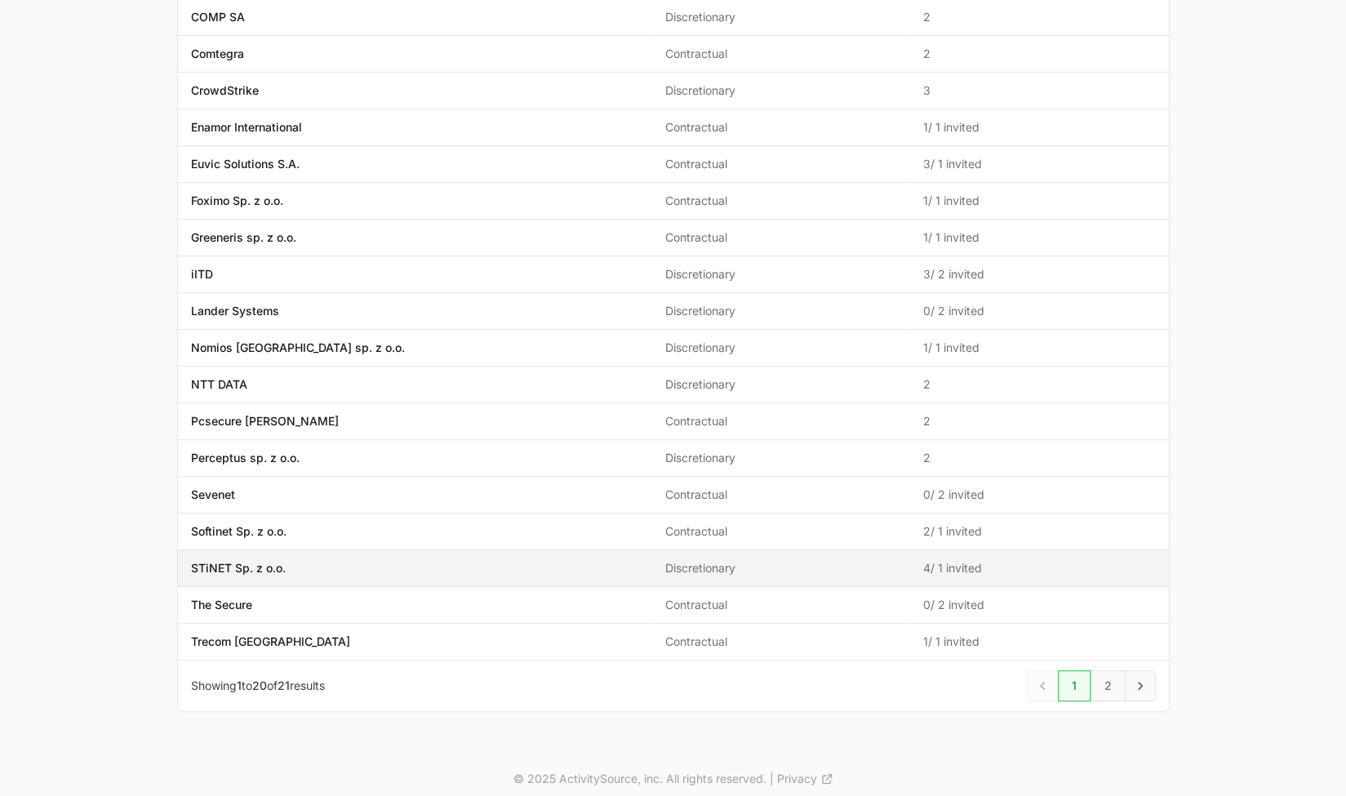
click at [288, 550] on td "Name STiNET Sp. z o.o." at bounding box center [415, 568] width 474 height 37
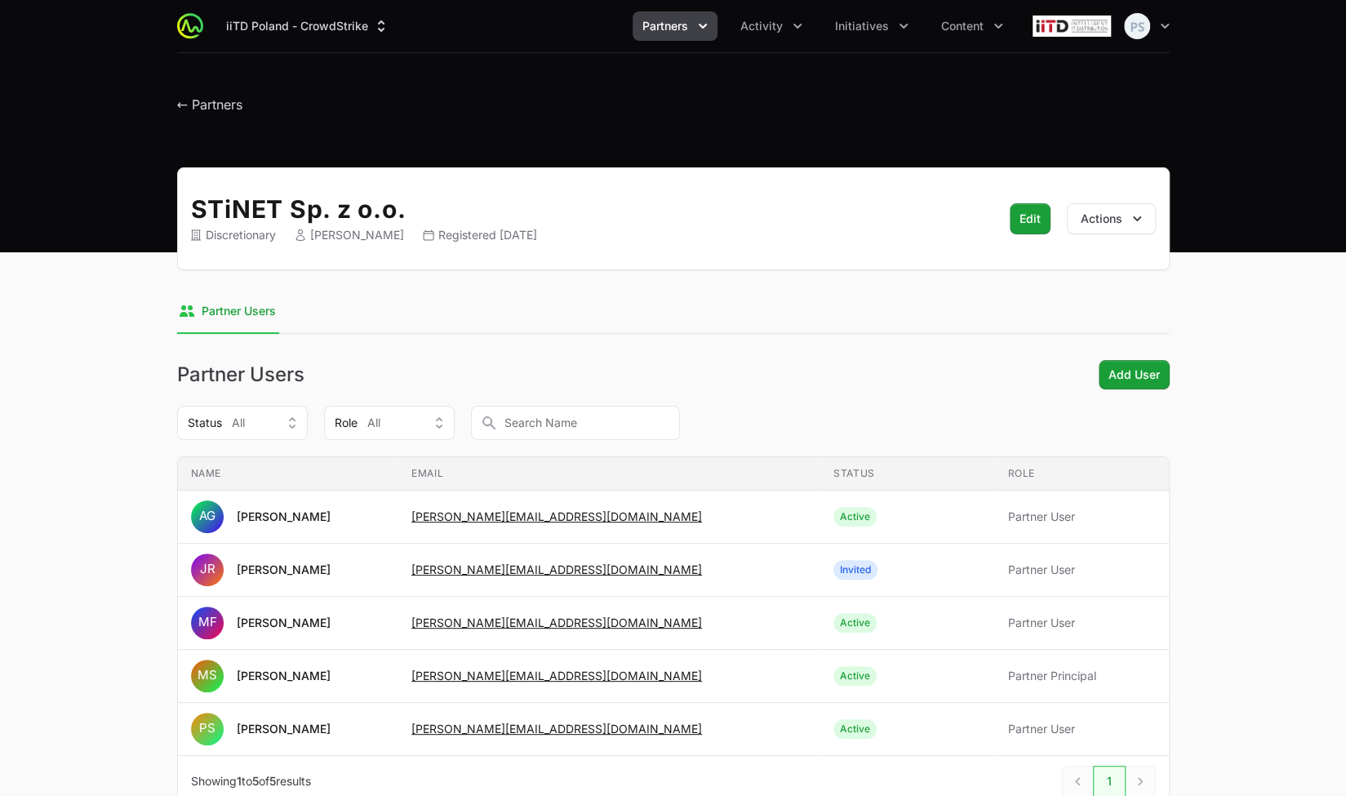
scroll to position [101, 0]
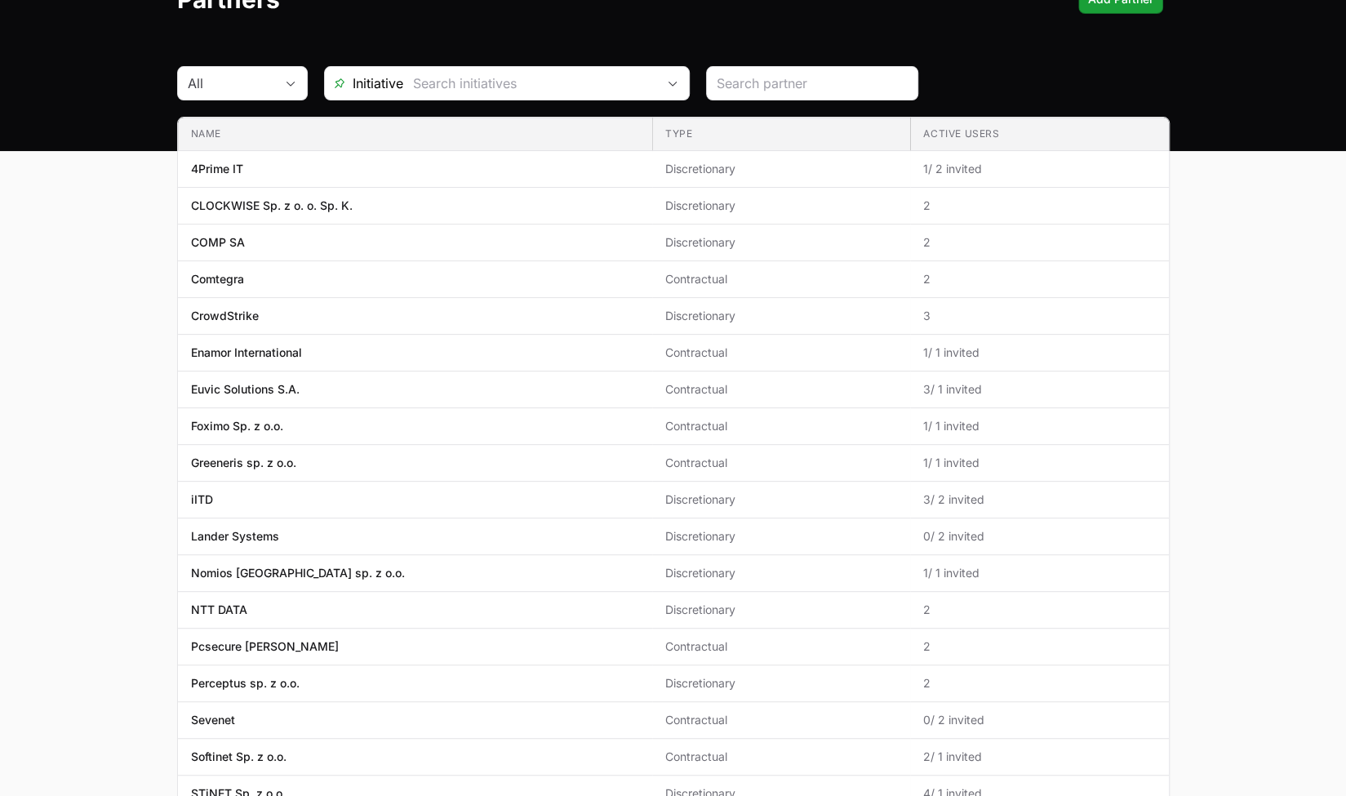
scroll to position [327, 0]
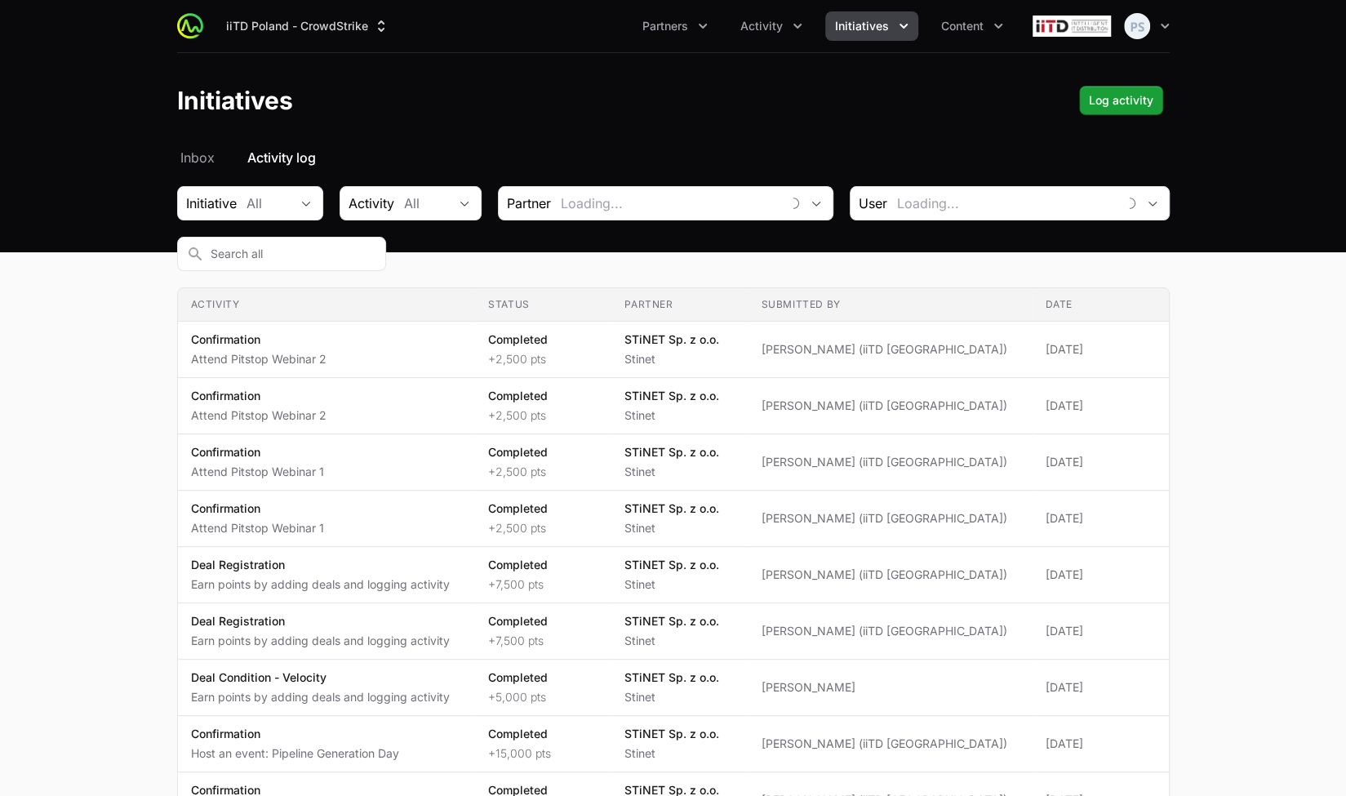
type input "STiNET Sp. z o.o."
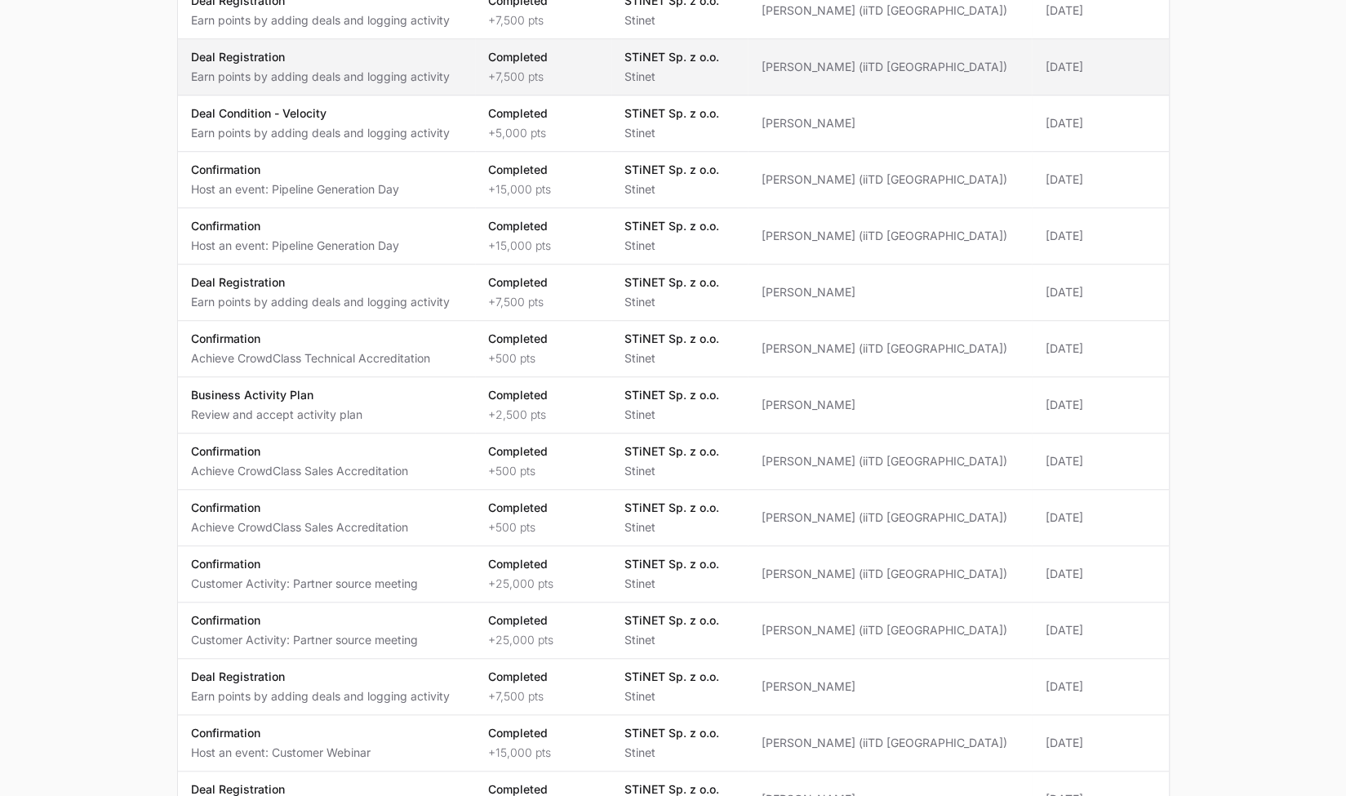
scroll to position [572, 0]
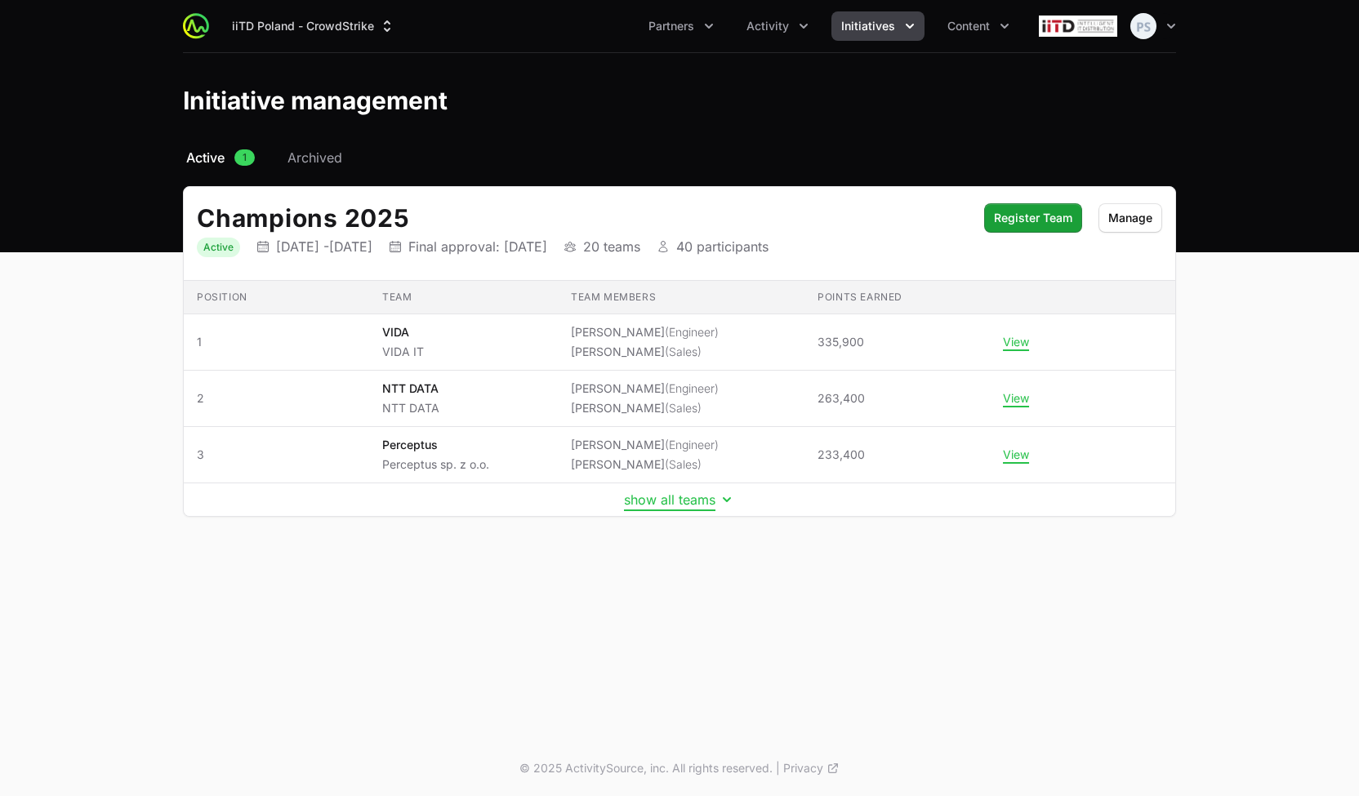
click at [675, 499] on button "show all teams" at bounding box center [679, 500] width 111 height 16
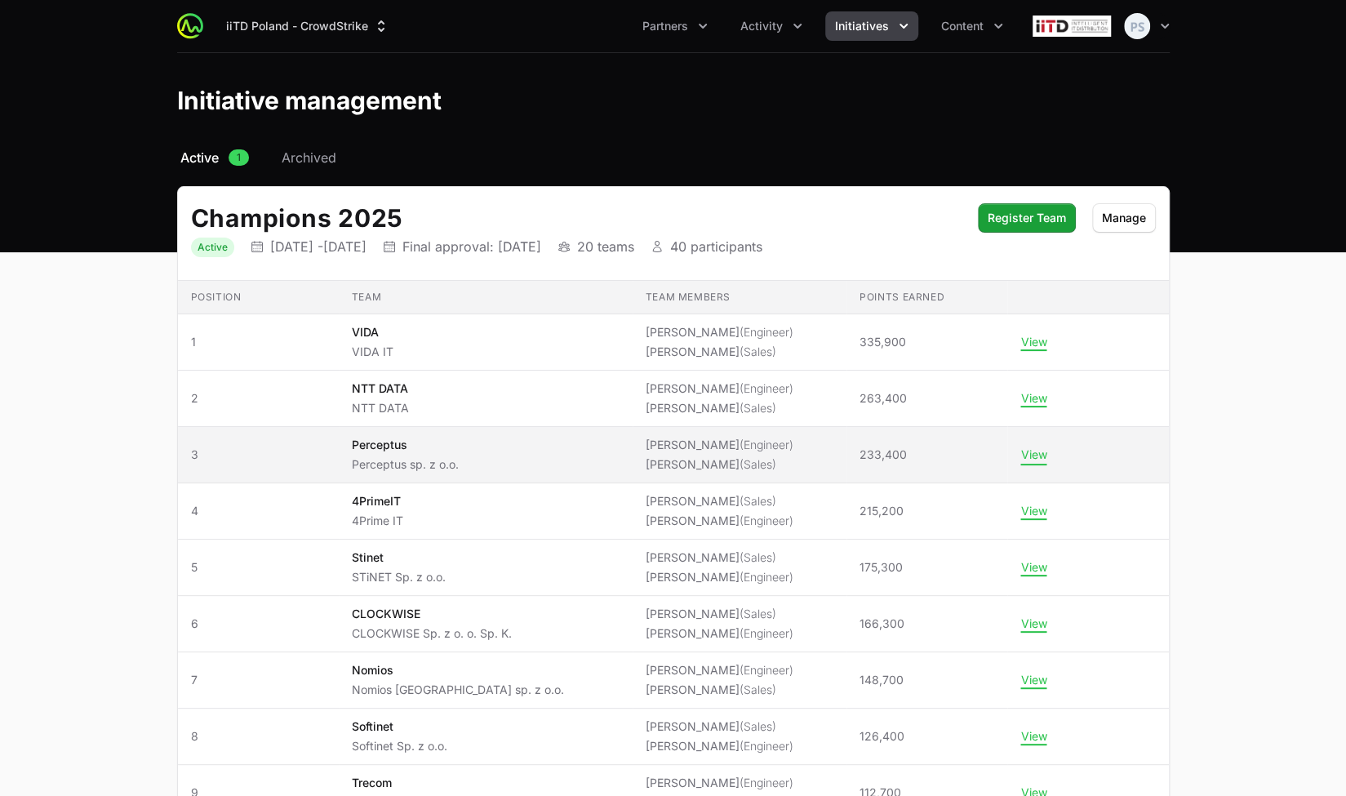
click at [1022, 450] on button "View" at bounding box center [1034, 454] width 26 height 15
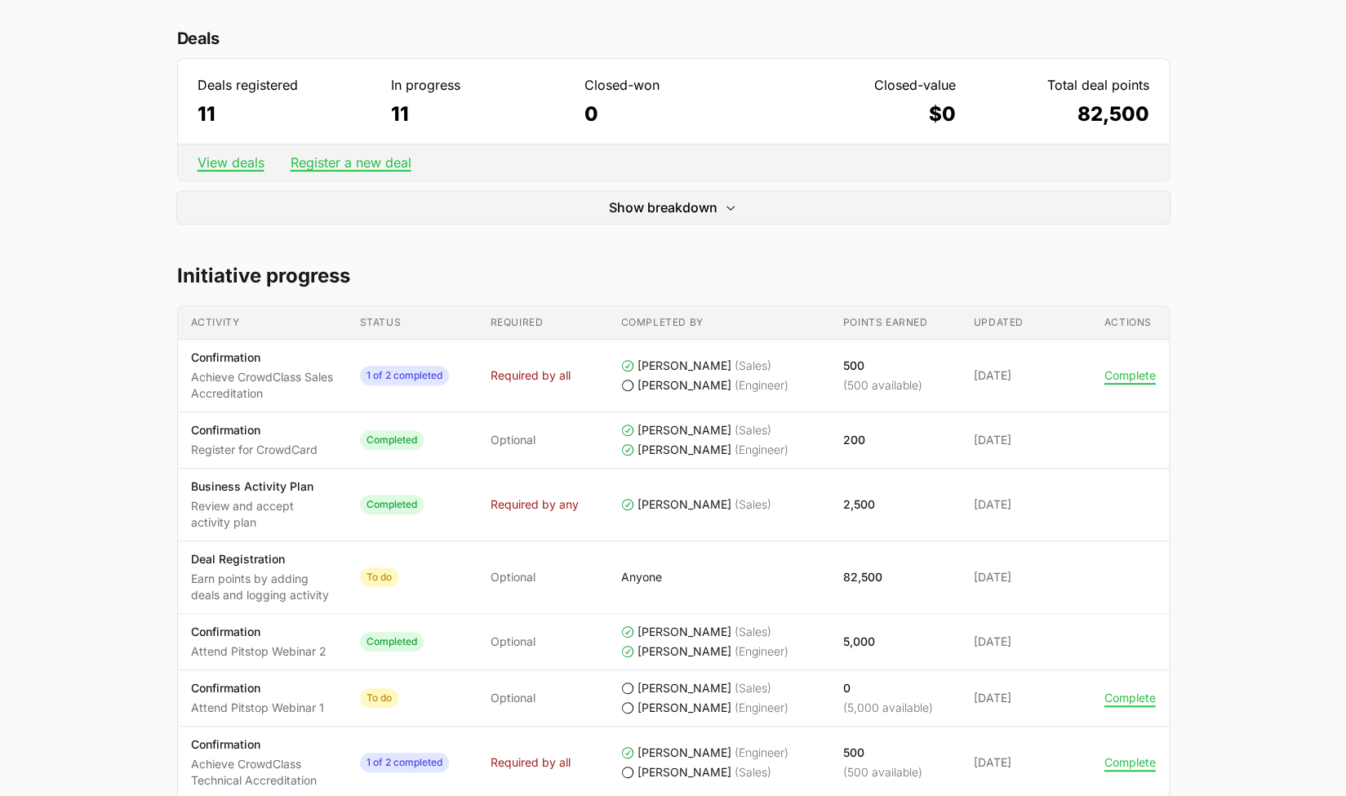
scroll to position [653, 0]
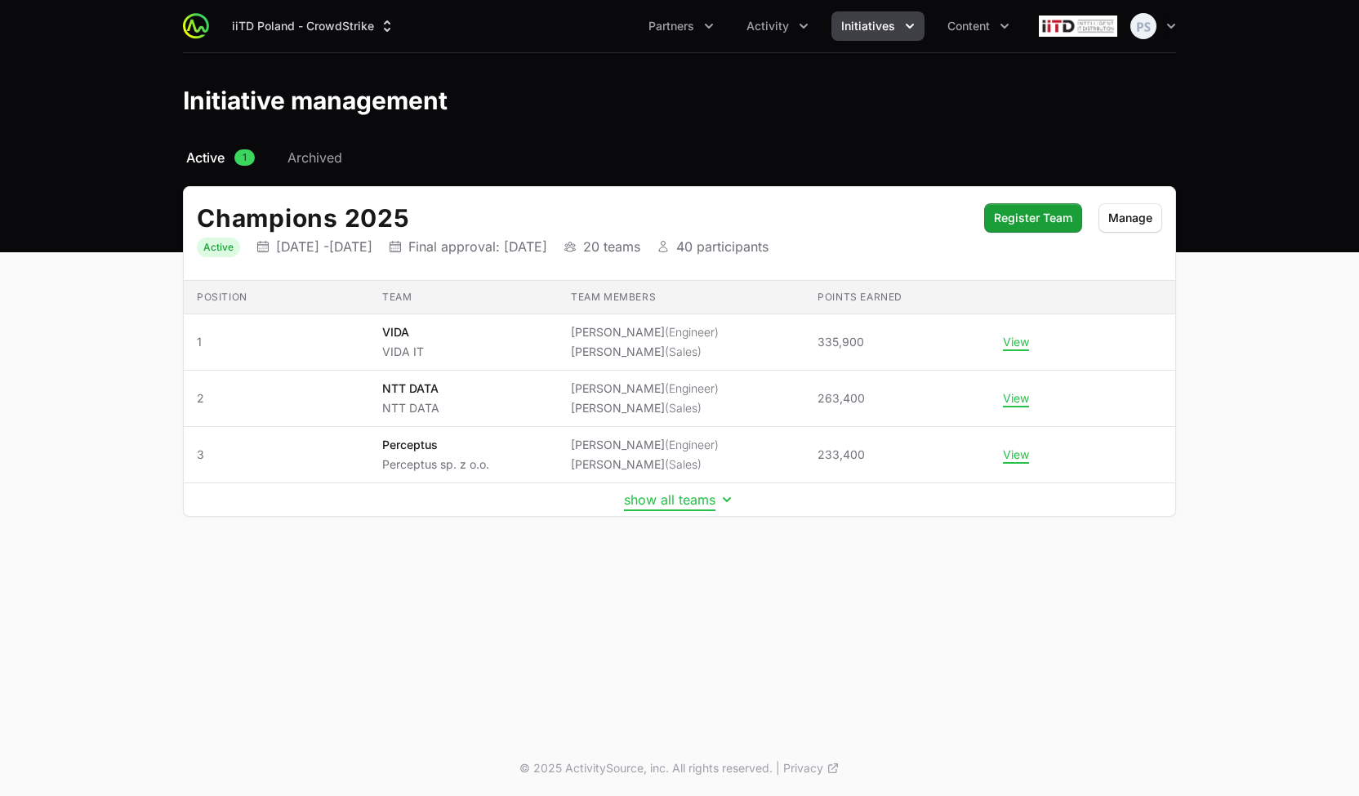
click at [665, 499] on button "show all teams" at bounding box center [679, 500] width 111 height 16
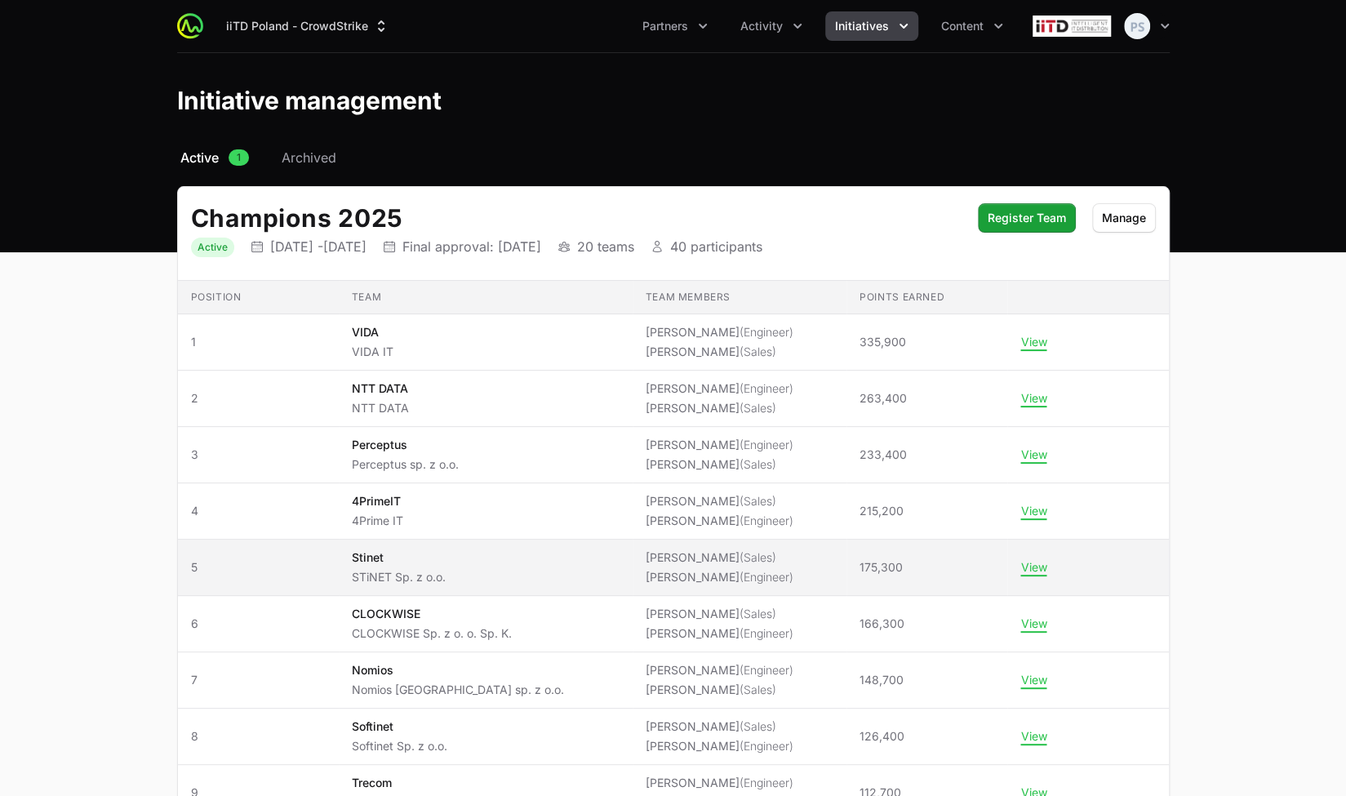
click at [740, 570] on span "(Engineer)" at bounding box center [767, 577] width 54 height 14
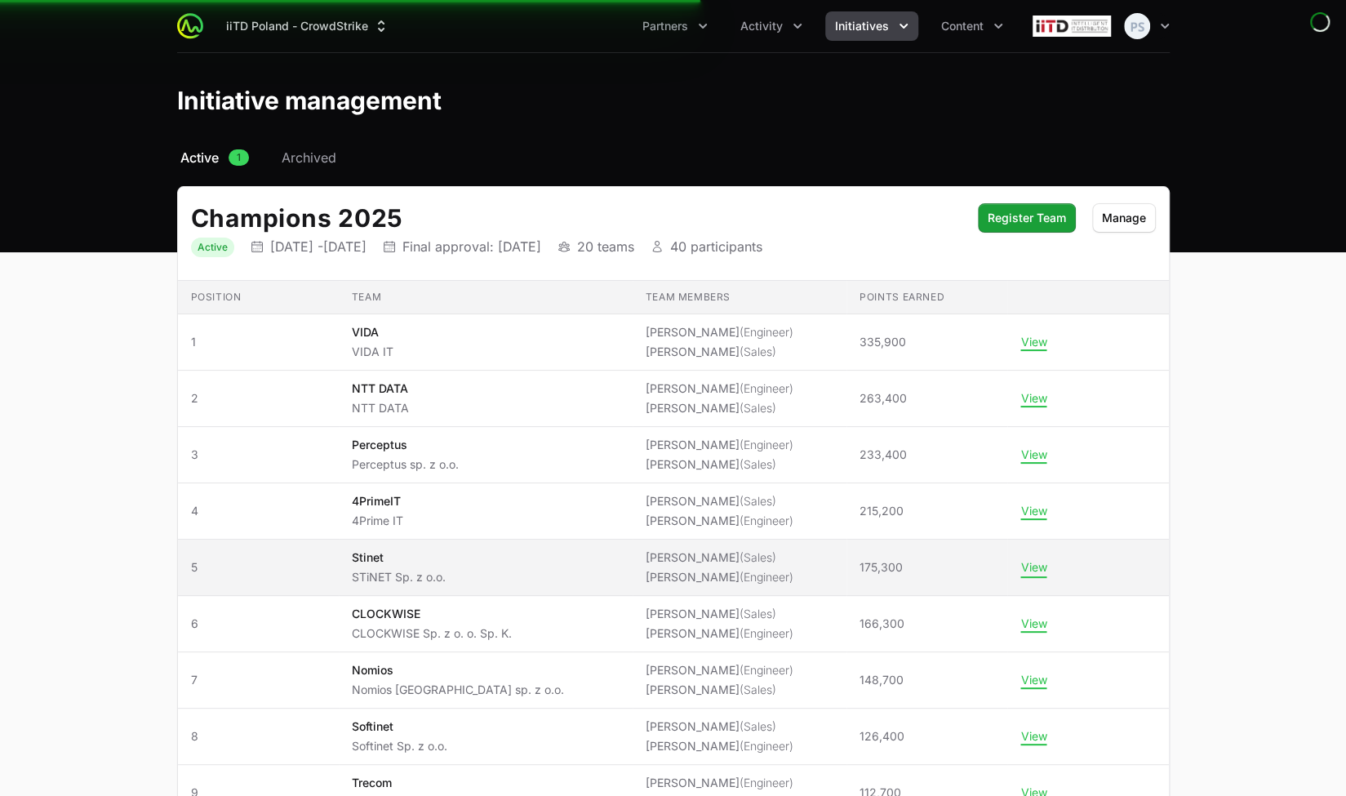
click at [1027, 564] on button "View" at bounding box center [1034, 567] width 26 height 15
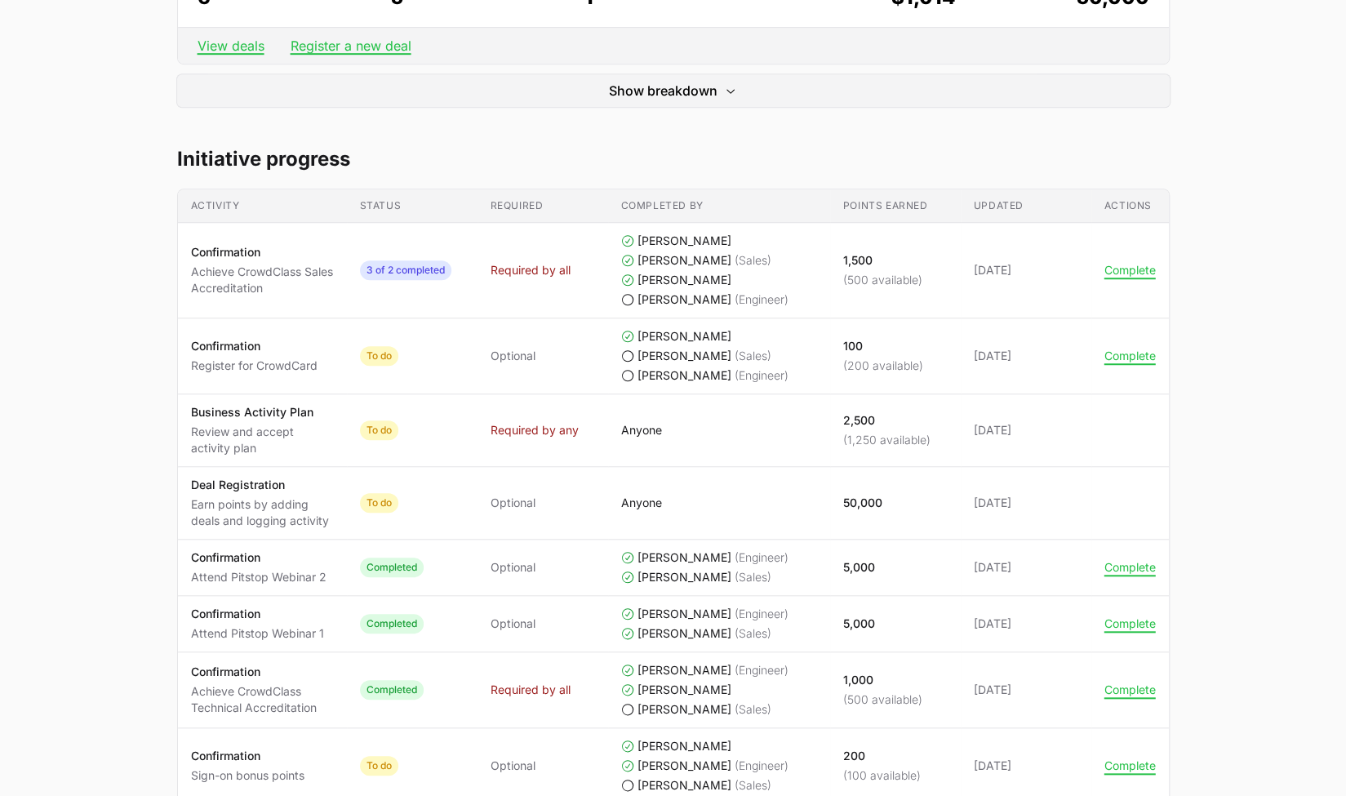
scroll to position [735, 0]
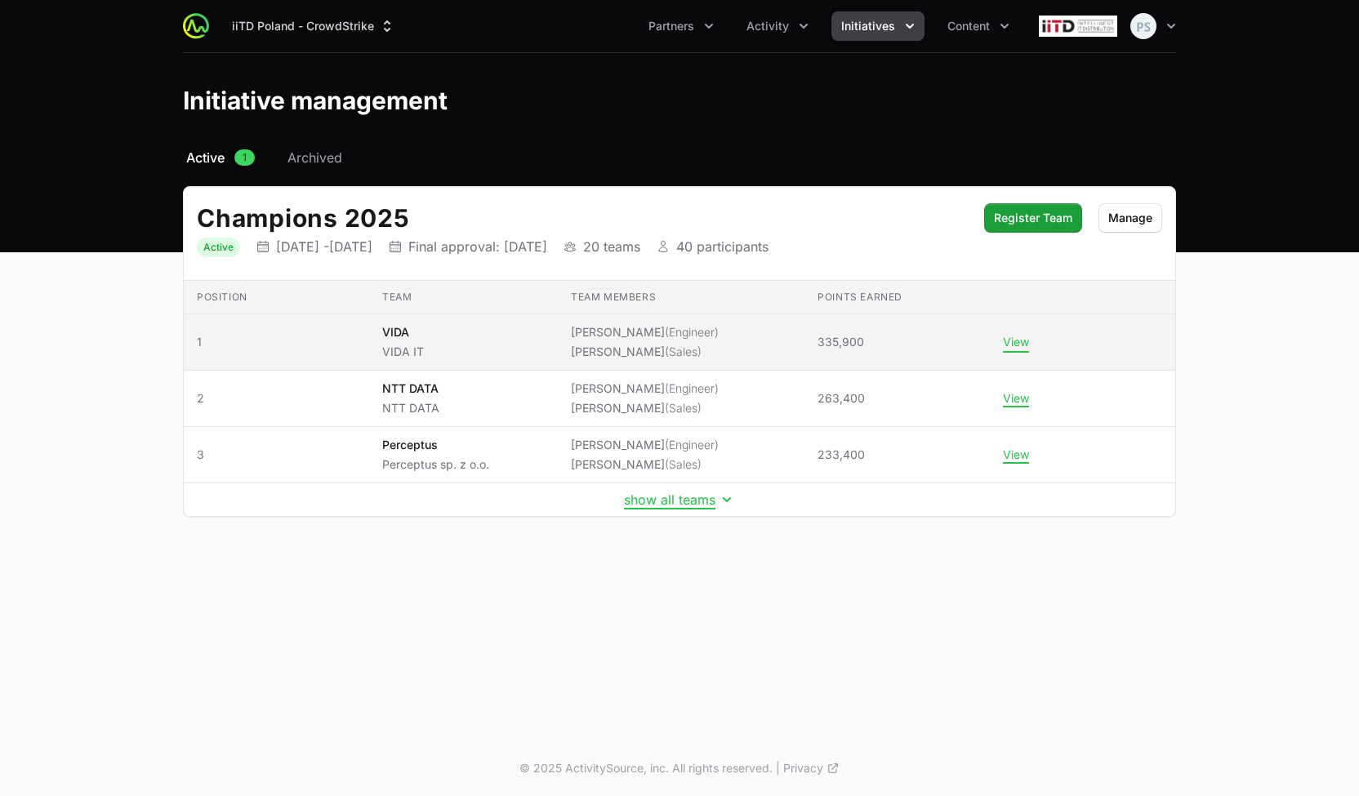
click at [1011, 341] on button "View" at bounding box center [1016, 342] width 26 height 15
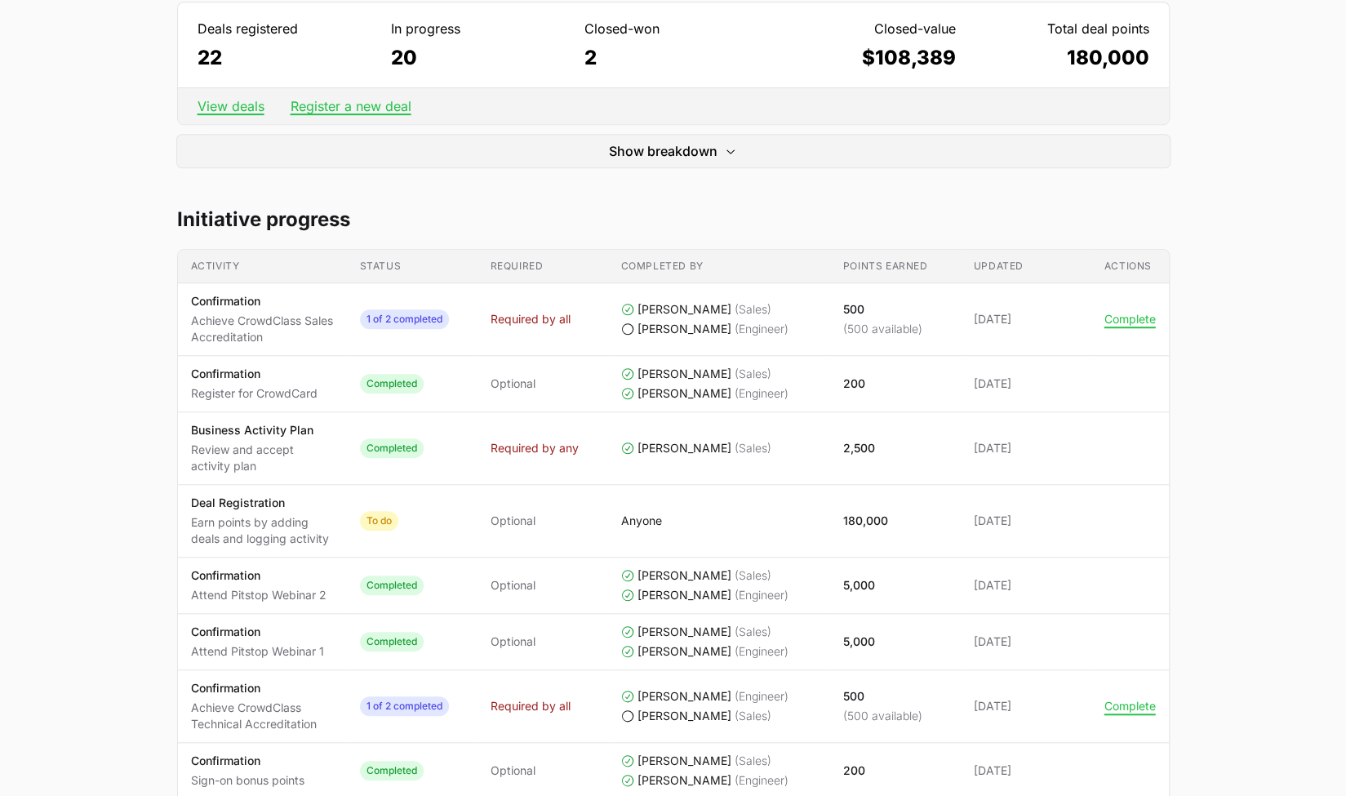
scroll to position [572, 0]
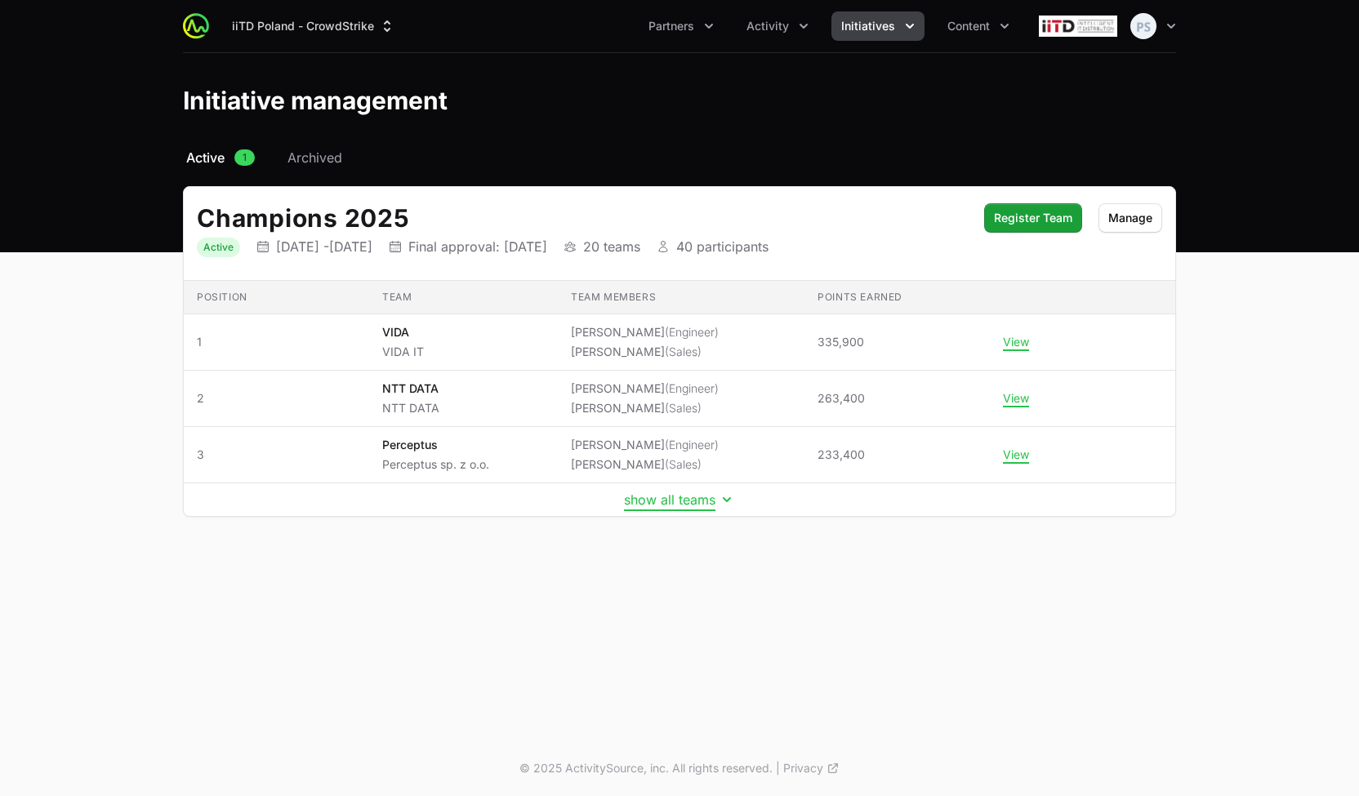
click at [694, 497] on button "show all teams" at bounding box center [679, 500] width 111 height 16
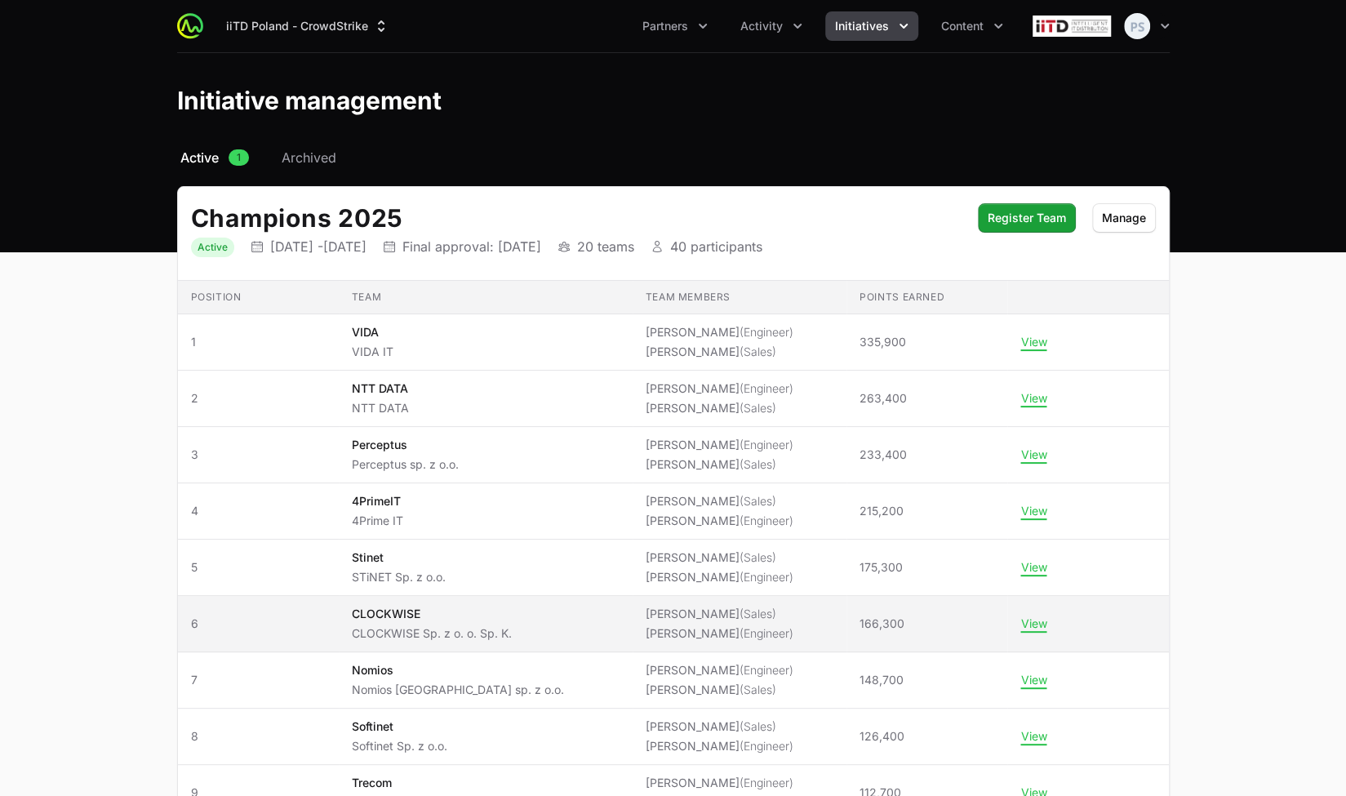
click at [740, 627] on span "(Engineer)" at bounding box center [767, 633] width 54 height 14
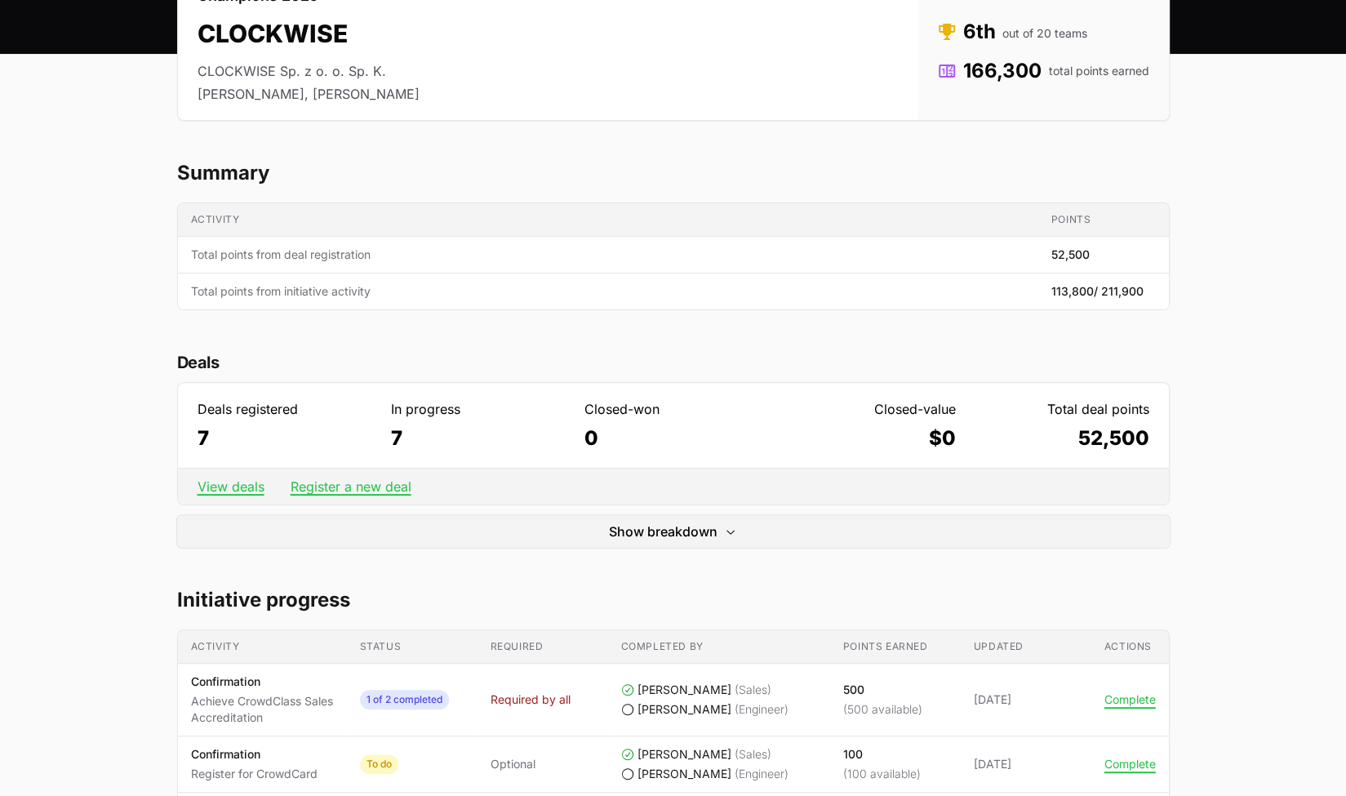
scroll to position [408, 0]
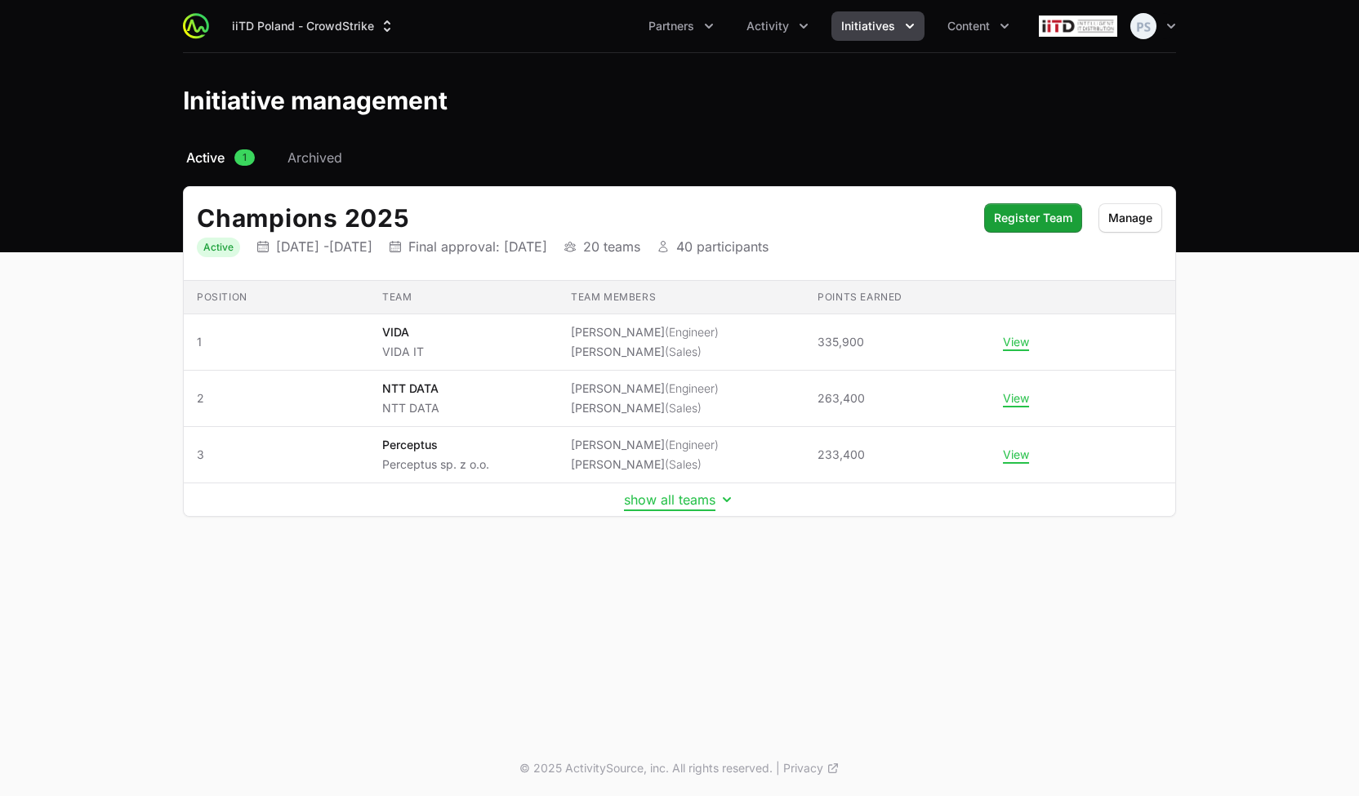
click at [656, 499] on button "show all teams" at bounding box center [679, 500] width 111 height 16
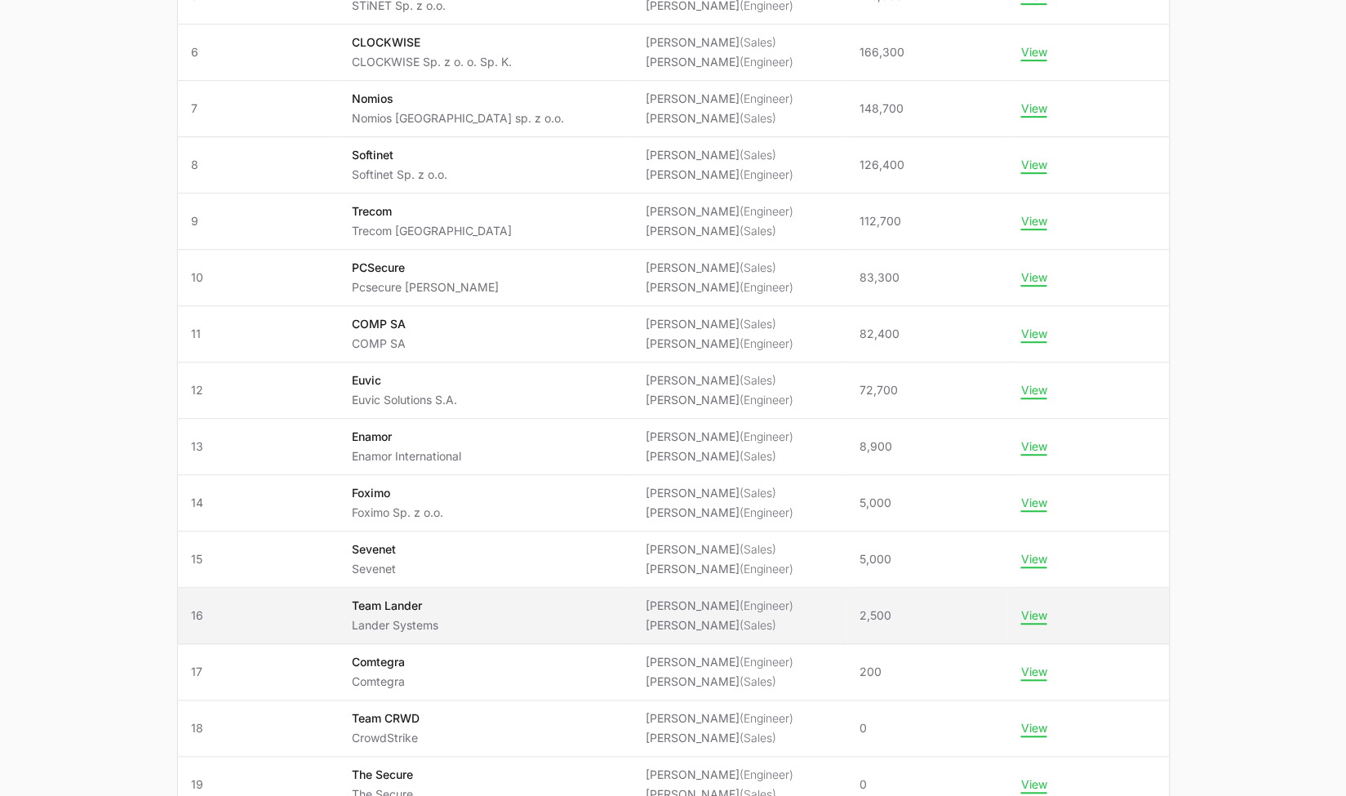
scroll to position [653, 0]
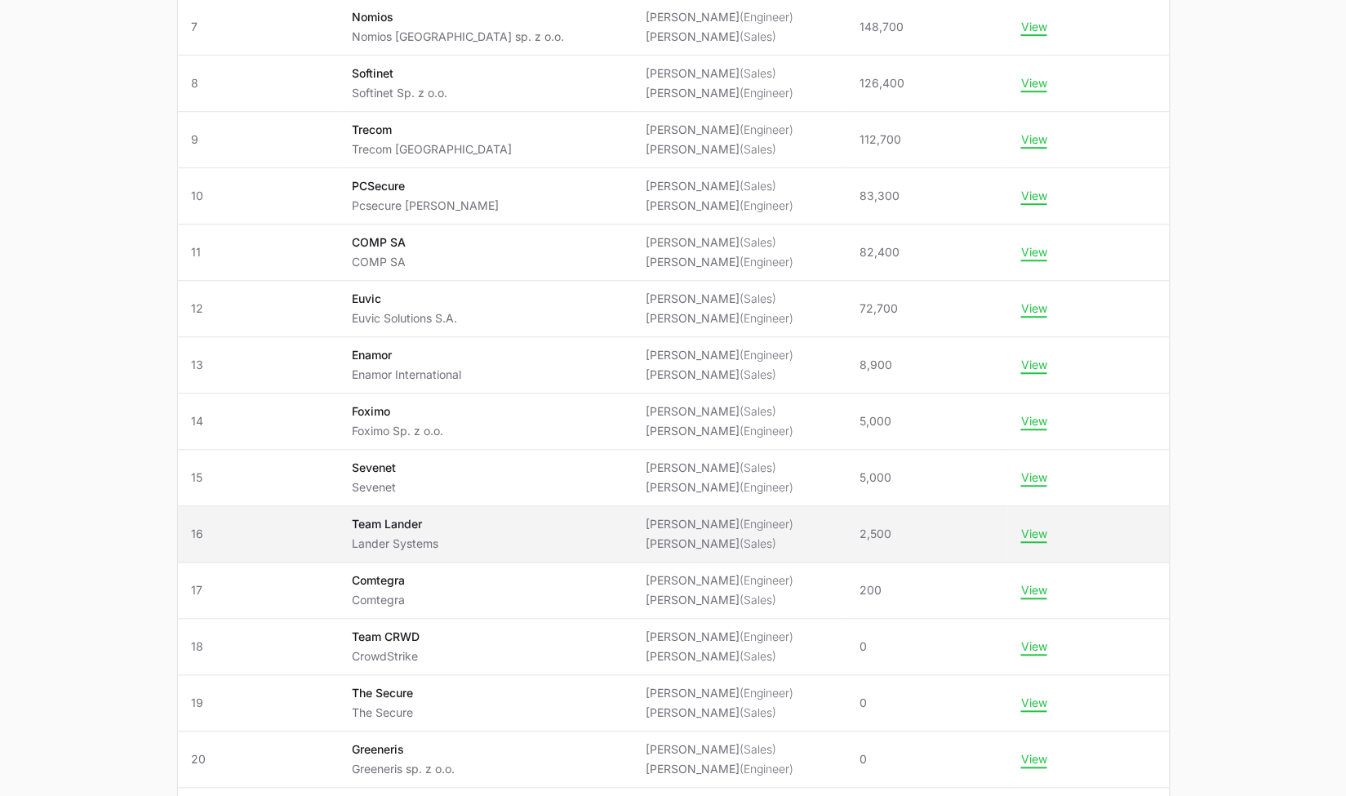
click at [676, 507] on td "Team members Peter Spillane (Engineer) Timothy Greig (Sales)" at bounding box center [740, 534] width 215 height 56
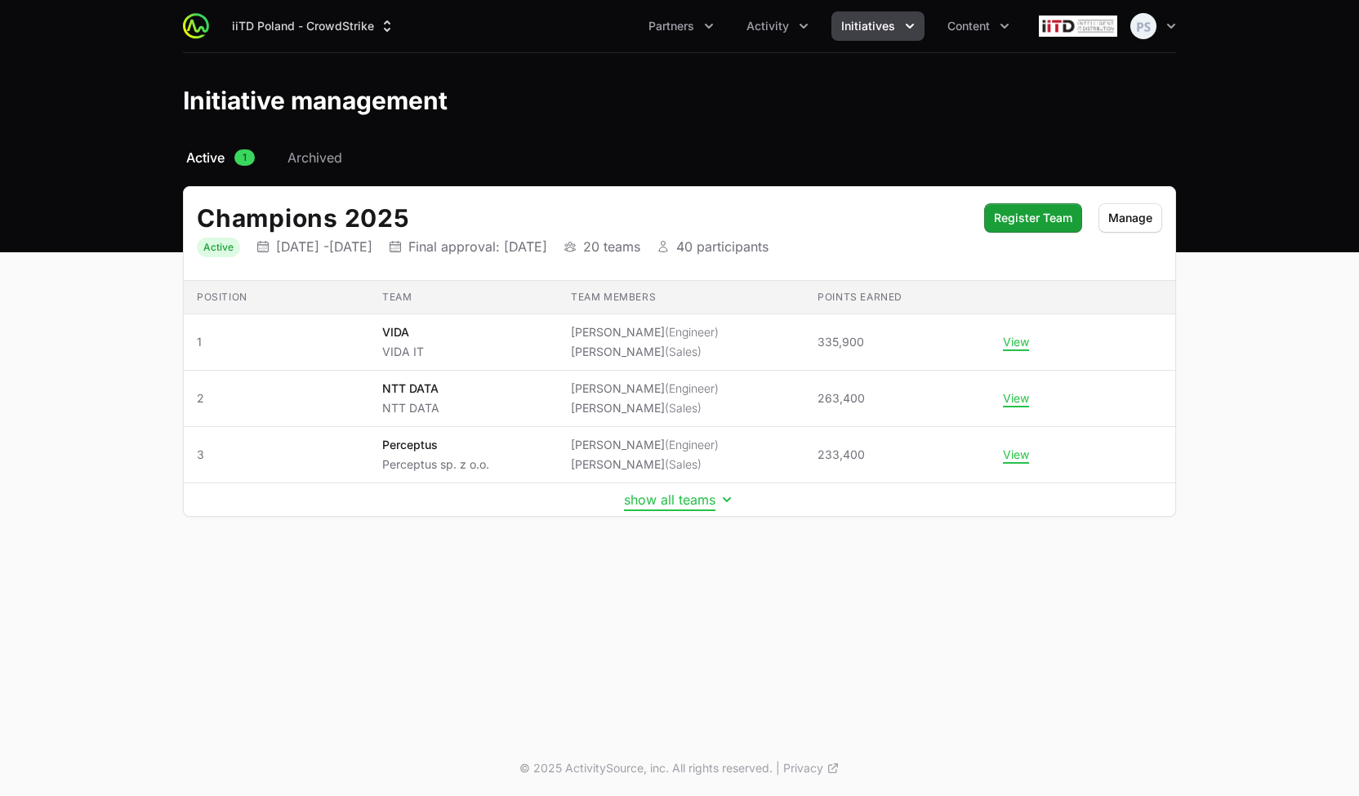
click at [707, 500] on button "show all teams" at bounding box center [679, 500] width 111 height 16
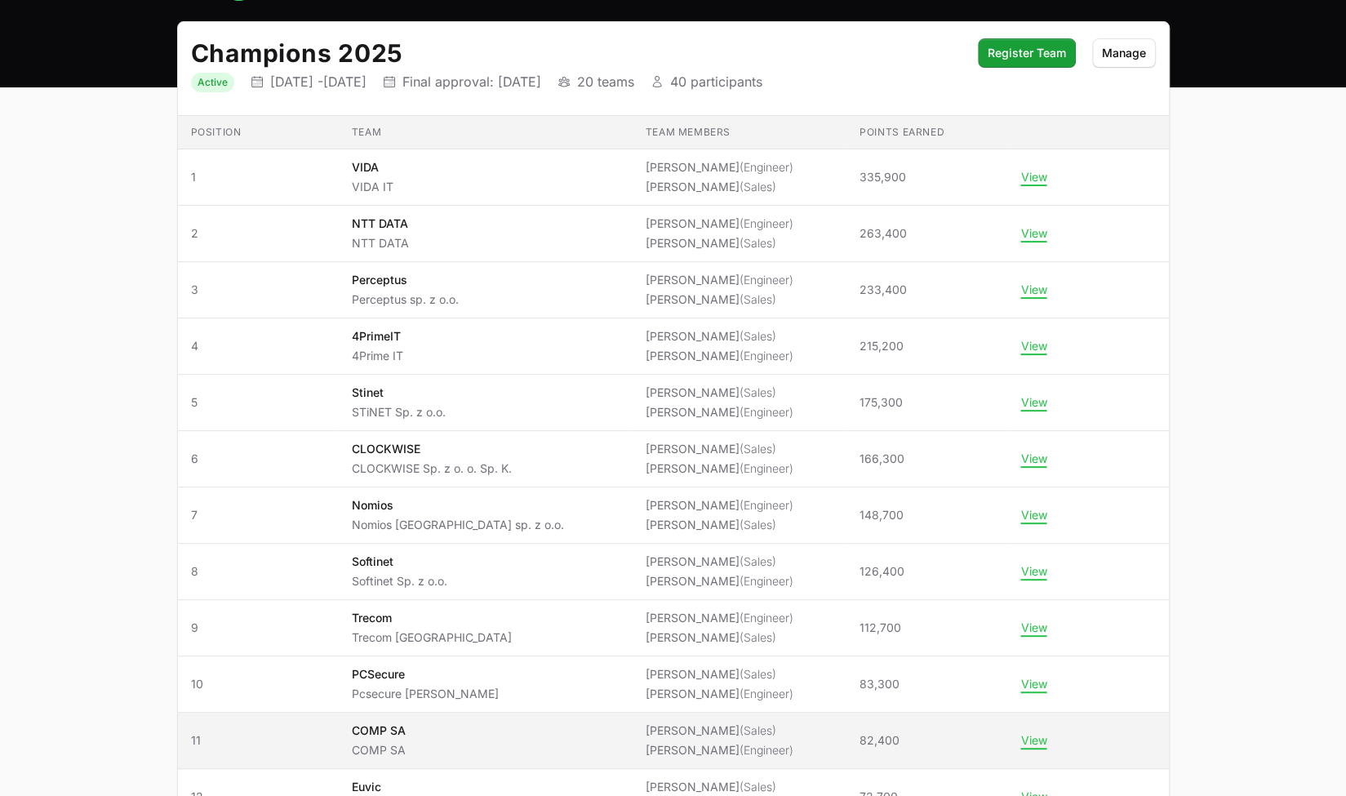
scroll to position [327, 0]
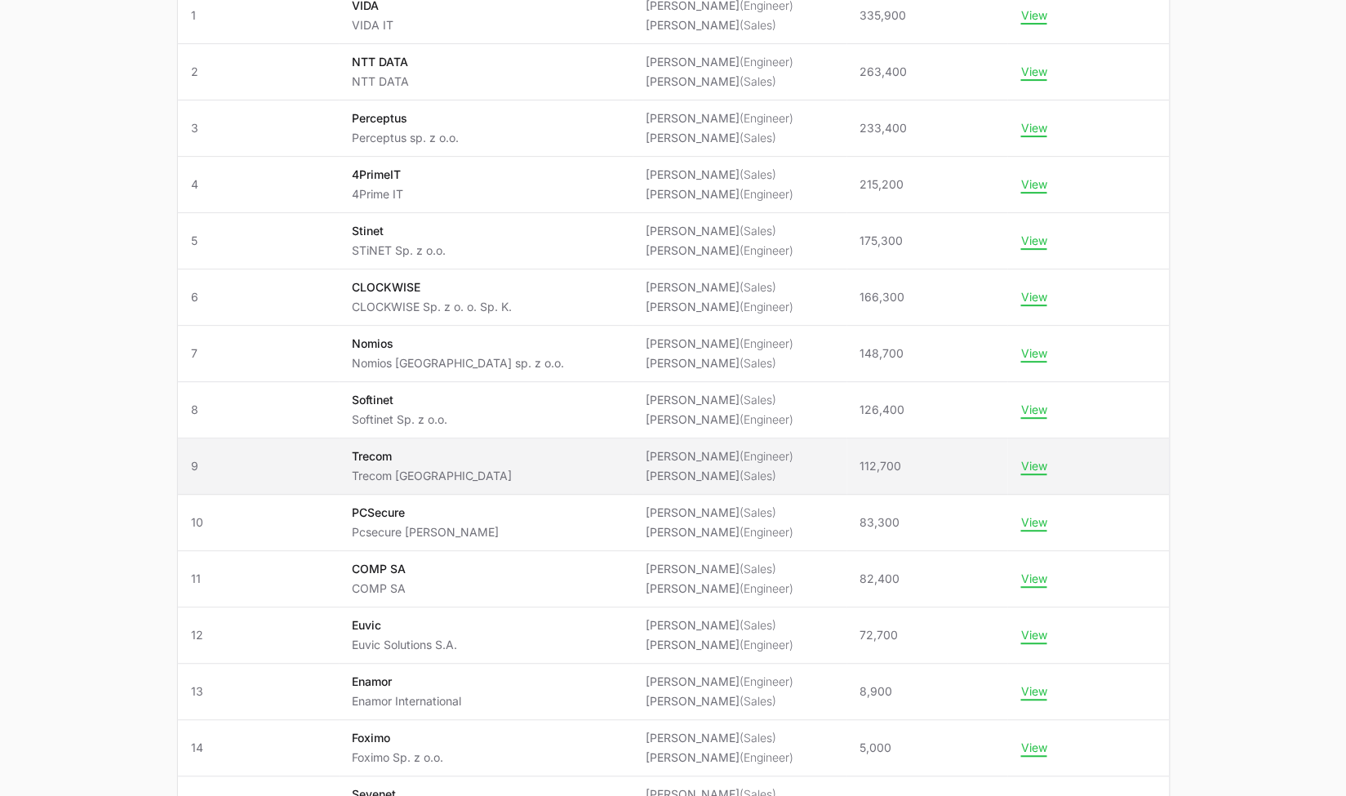
click at [981, 465] on span "112,700" at bounding box center [927, 466] width 135 height 16
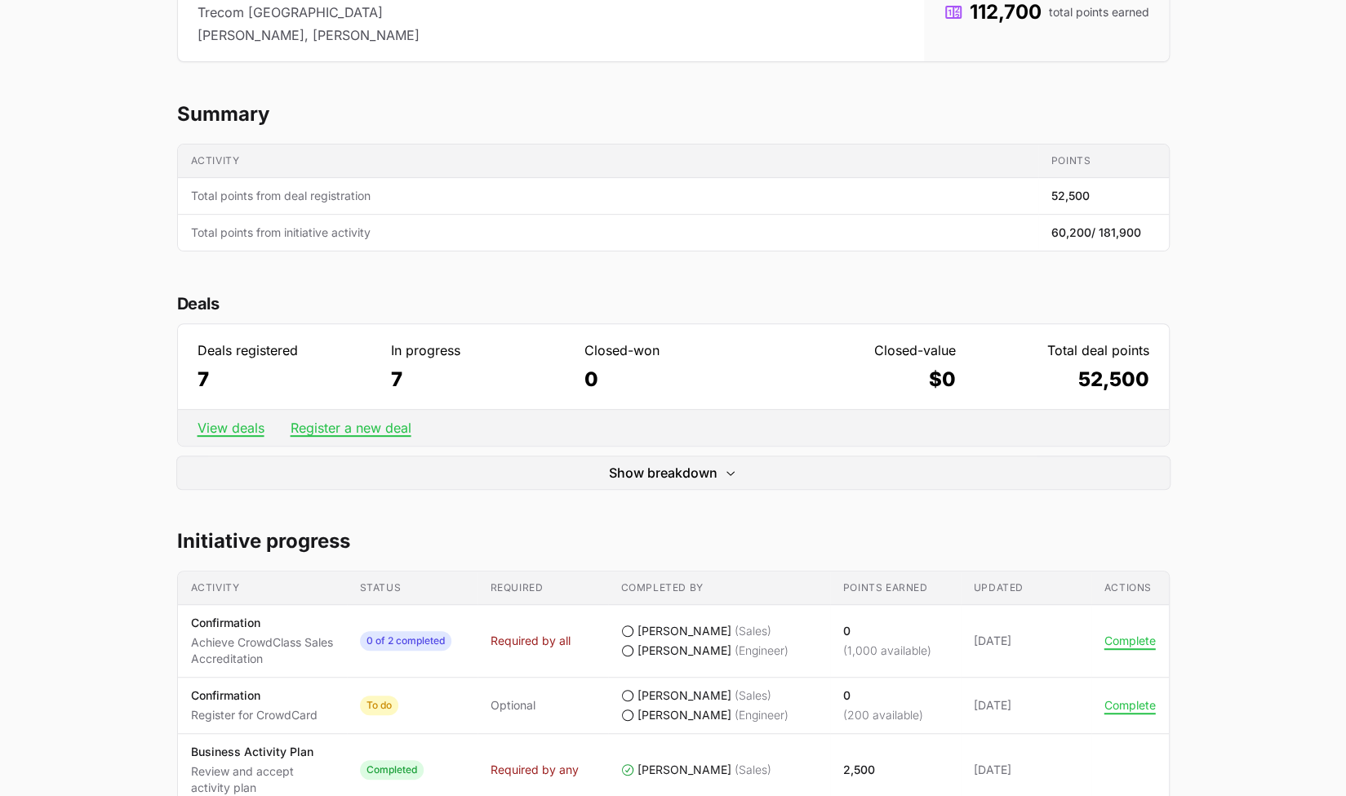
scroll to position [490, 0]
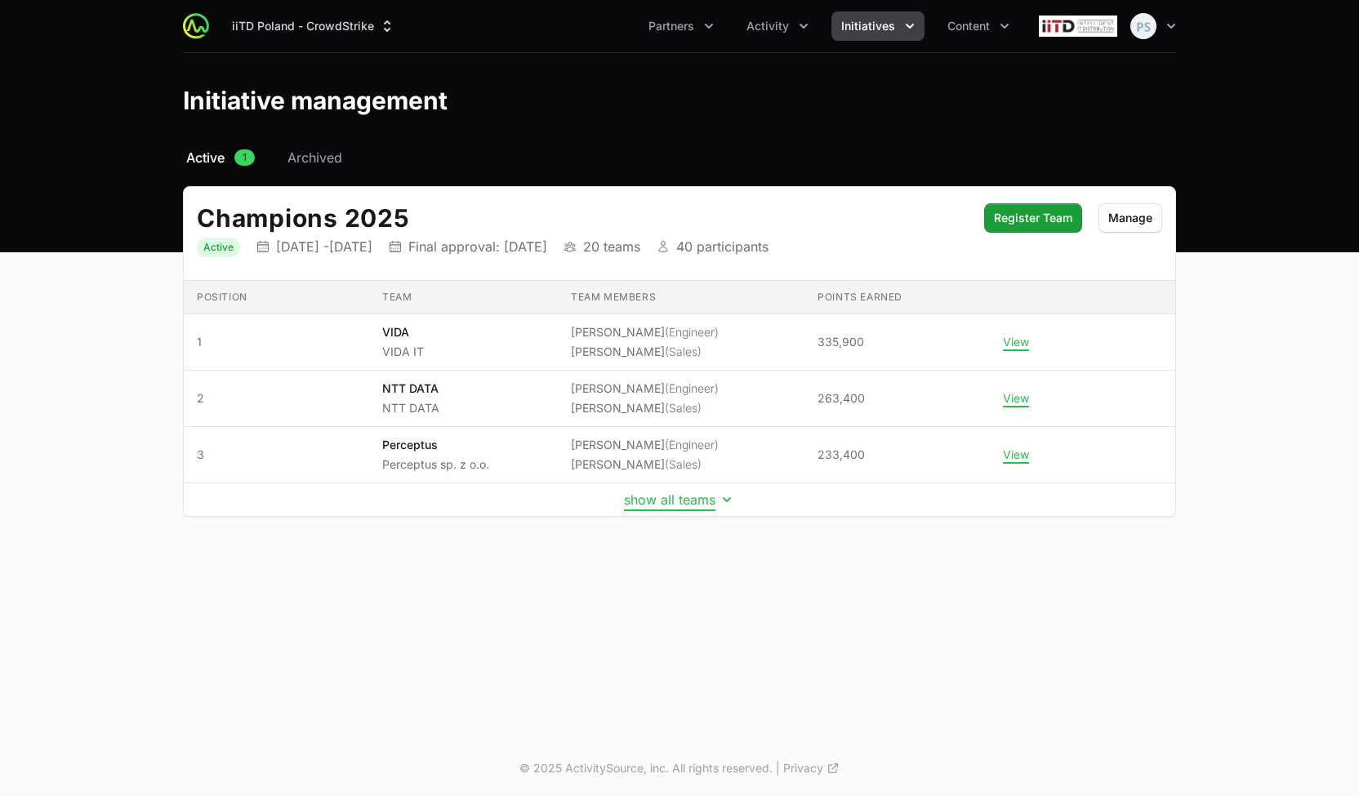
click at [662, 504] on button "show all teams" at bounding box center [679, 500] width 111 height 16
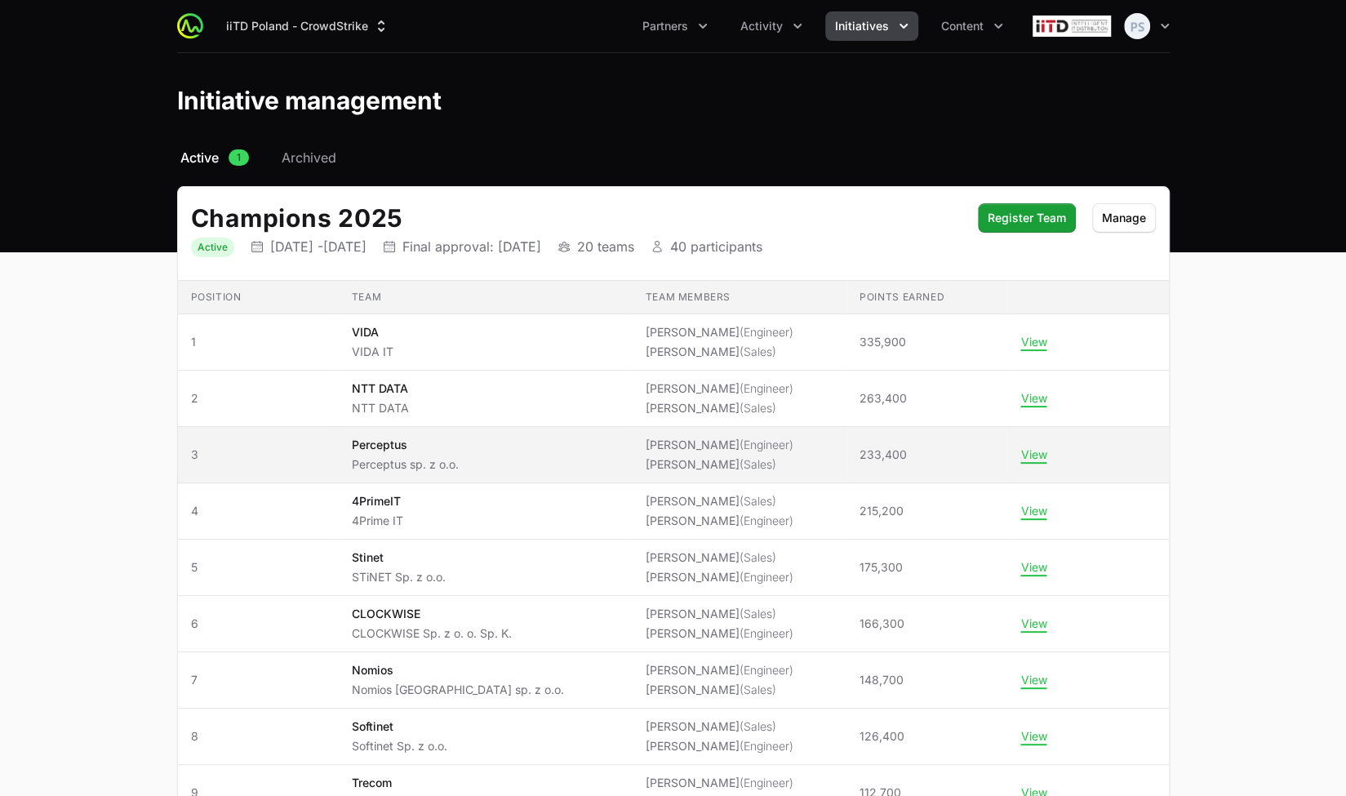
click at [646, 469] on li "Łukasz Zajdel (Sales)" at bounding box center [720, 464] width 148 height 16
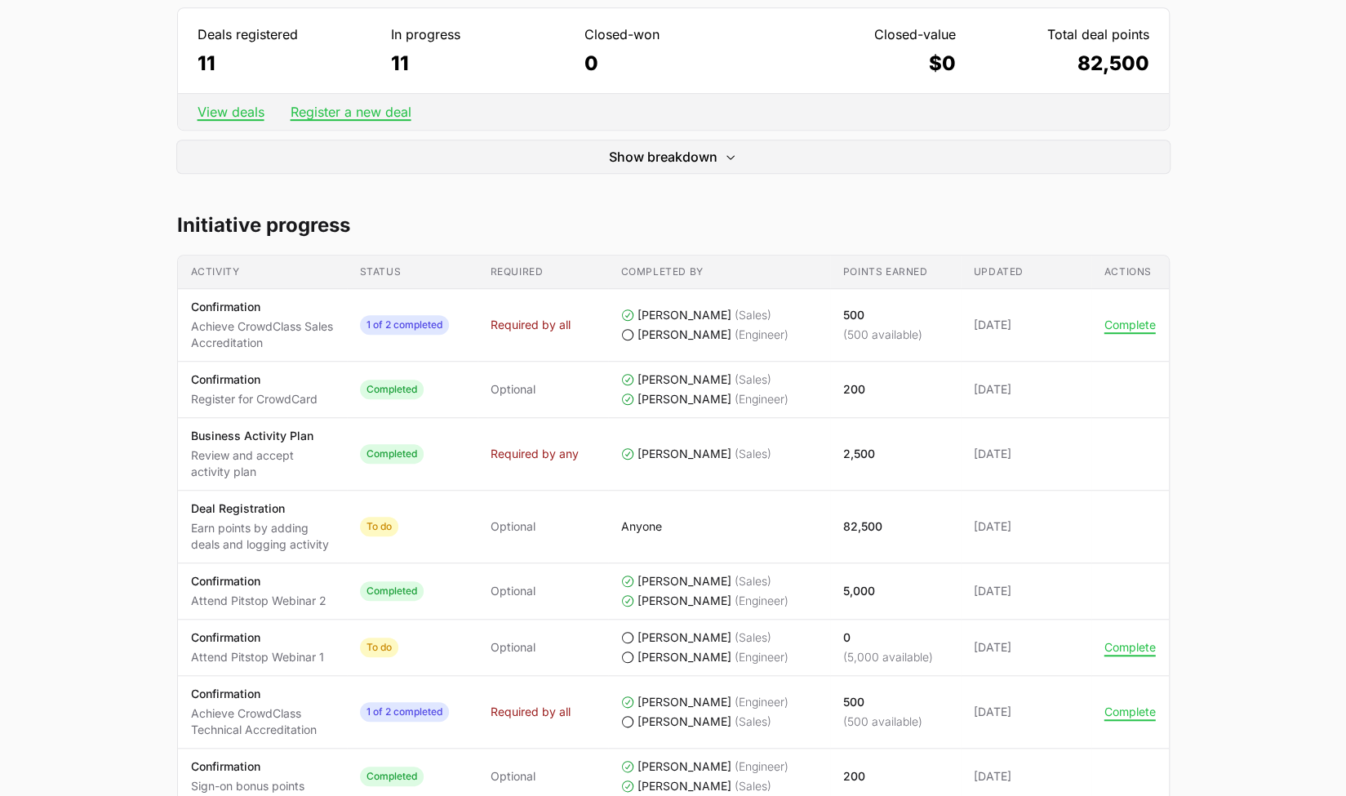
scroll to position [572, 0]
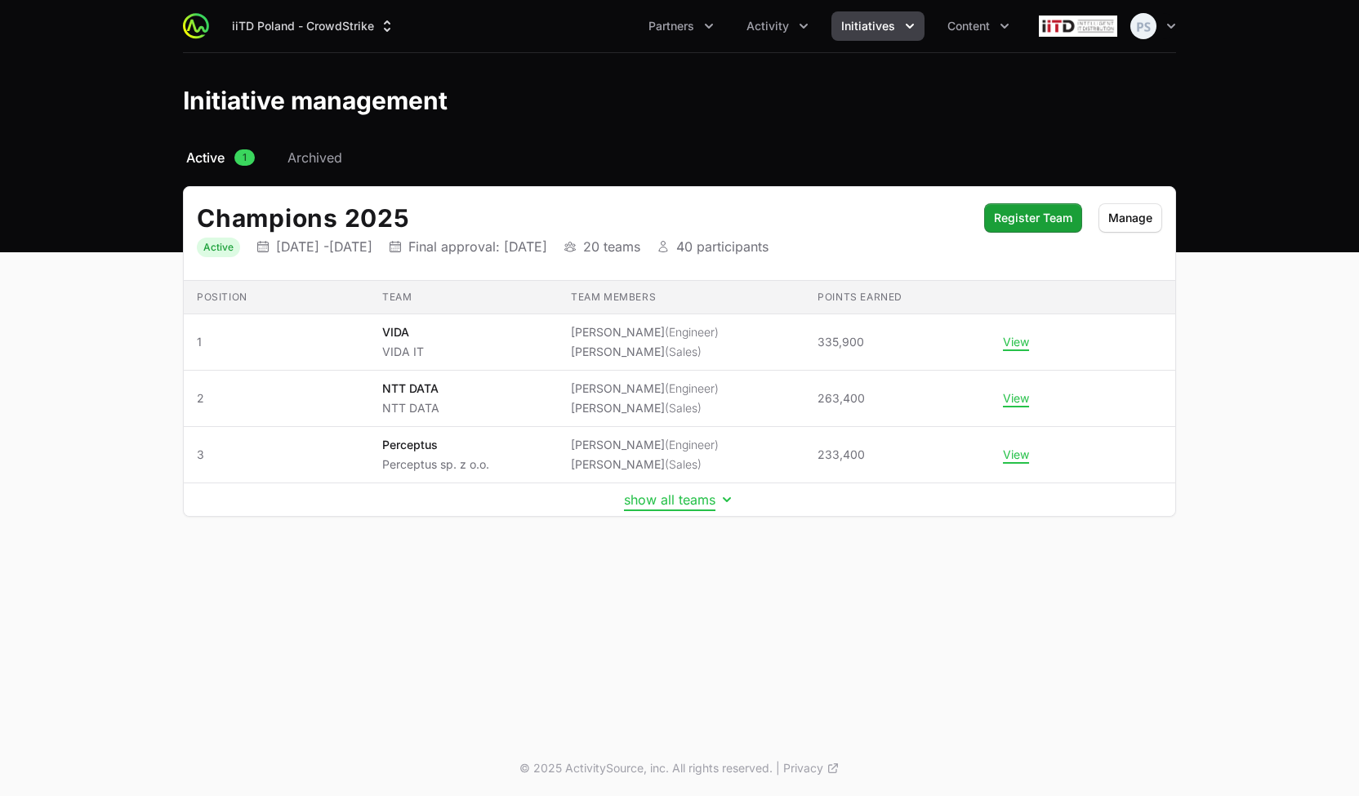
click at [661, 495] on button "show all teams" at bounding box center [679, 500] width 111 height 16
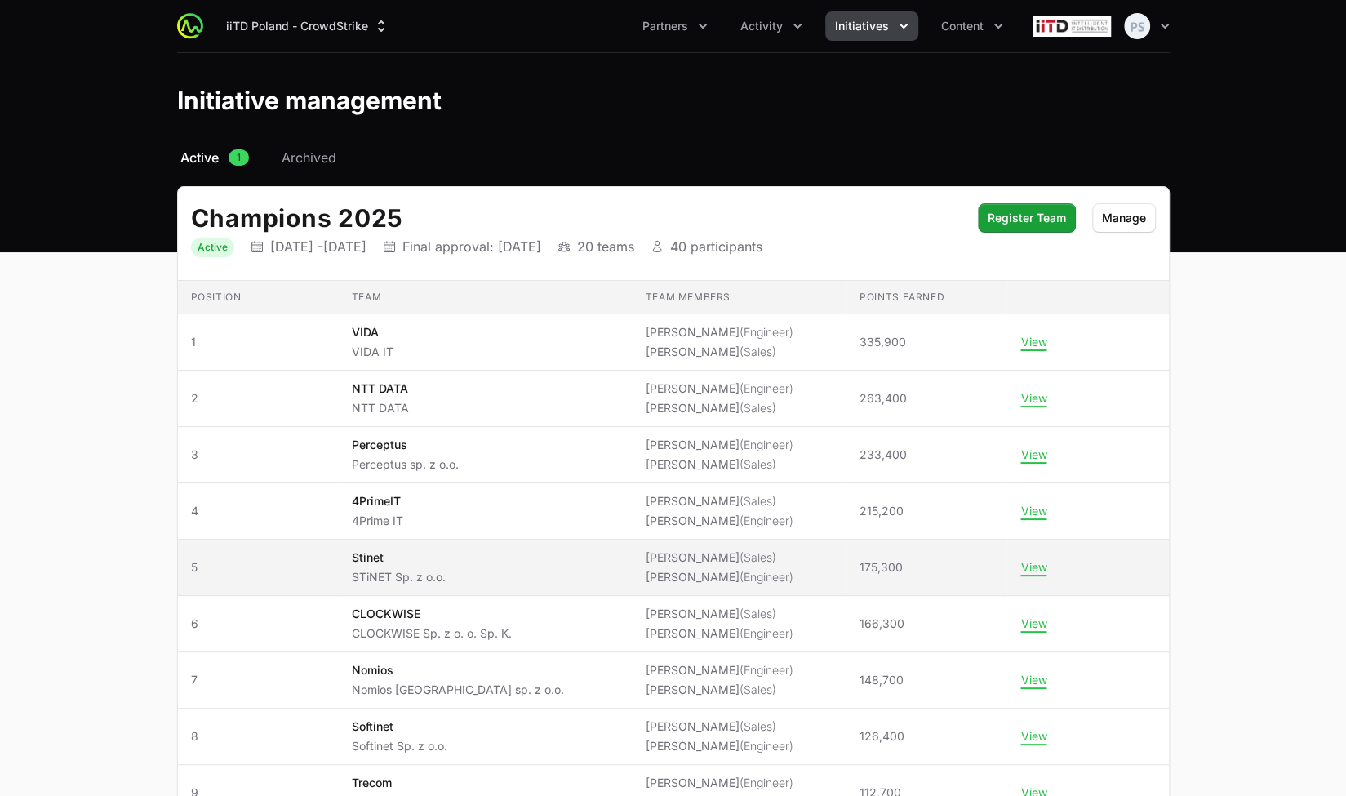
click at [646, 556] on li "Mariola Staszewska (Sales)" at bounding box center [720, 557] width 148 height 16
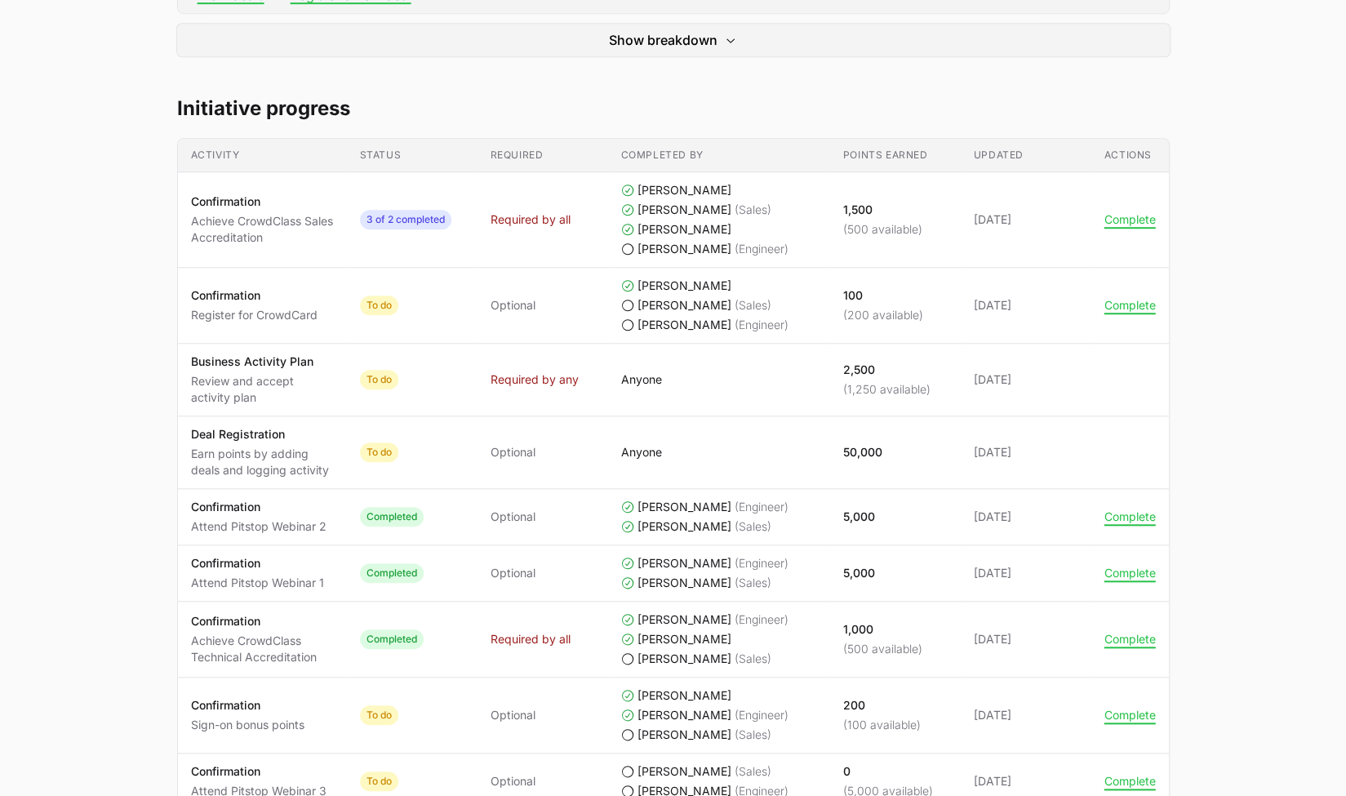
scroll to position [735, 0]
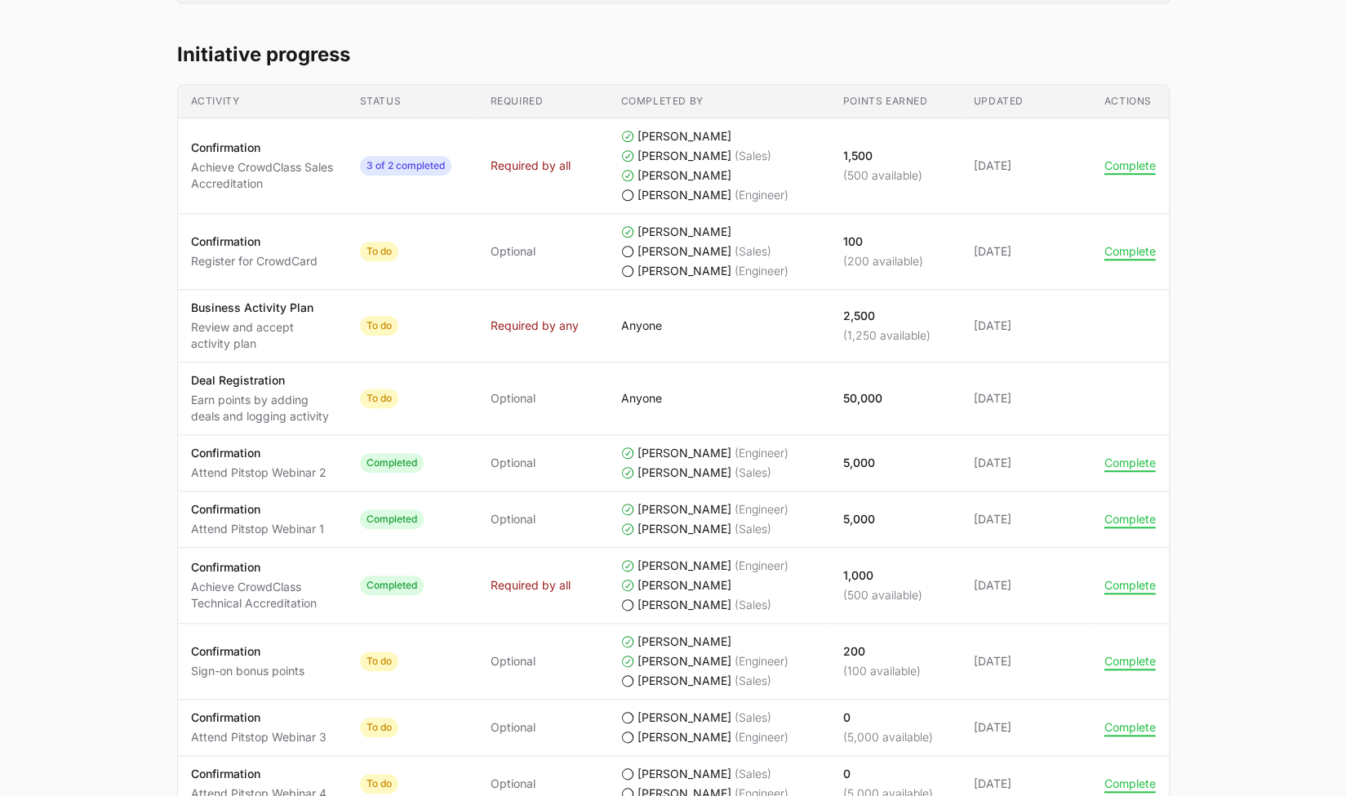
click at [335, 339] on td "Activity Business Activity Plan Review and accept activity plan" at bounding box center [262, 326] width 169 height 73
click at [910, 323] on div "2,500 (1,250 available)" at bounding box center [886, 326] width 87 height 36
click at [763, 321] on span "Anyone" at bounding box center [719, 326] width 196 height 16
click at [549, 319] on span "Required by any" at bounding box center [535, 326] width 88 height 16
drag, startPoint x: 674, startPoint y: 318, endPoint x: 712, endPoint y: 321, distance: 37.7
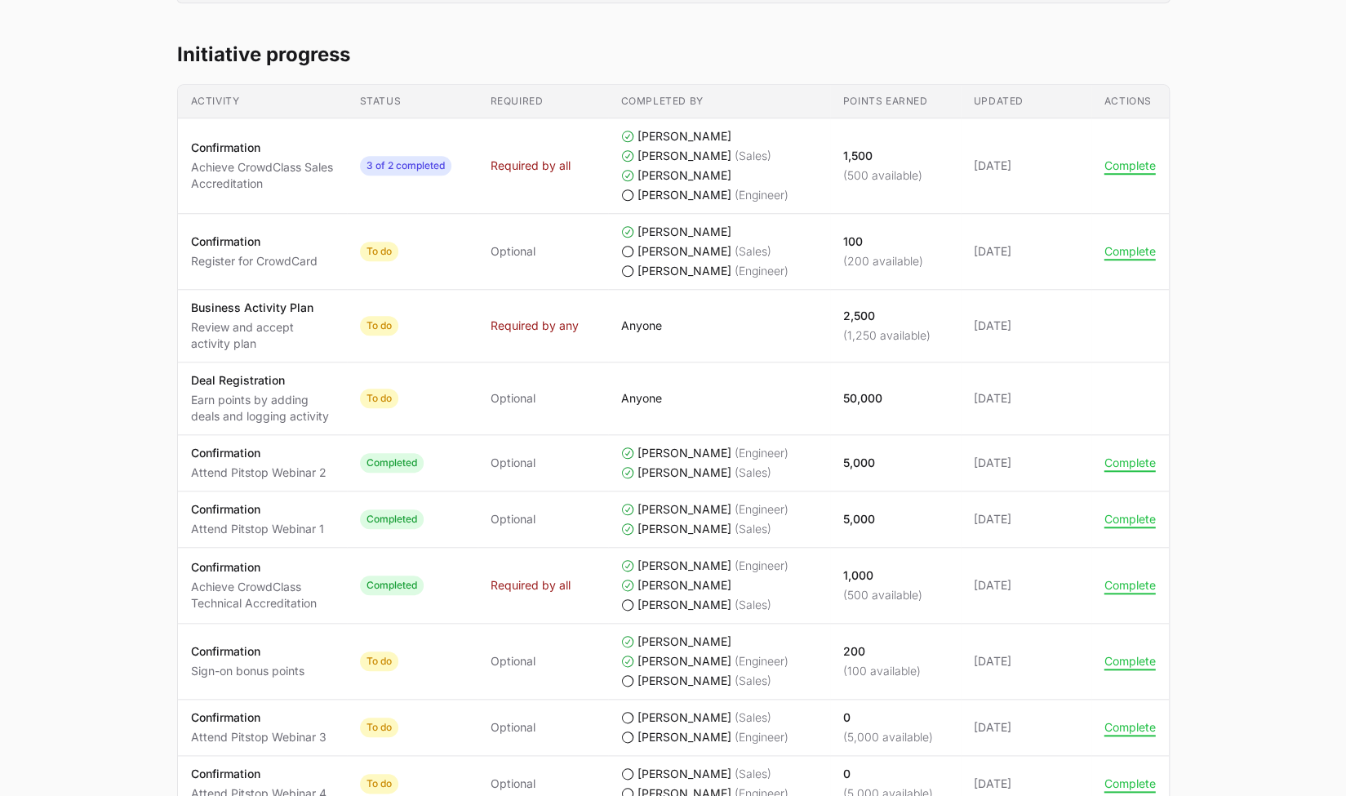
click at [674, 318] on span "Anyone" at bounding box center [719, 326] width 196 height 16
click at [855, 319] on p "2,500" at bounding box center [886, 316] width 87 height 16
